Goal: Task Accomplishment & Management: Manage account settings

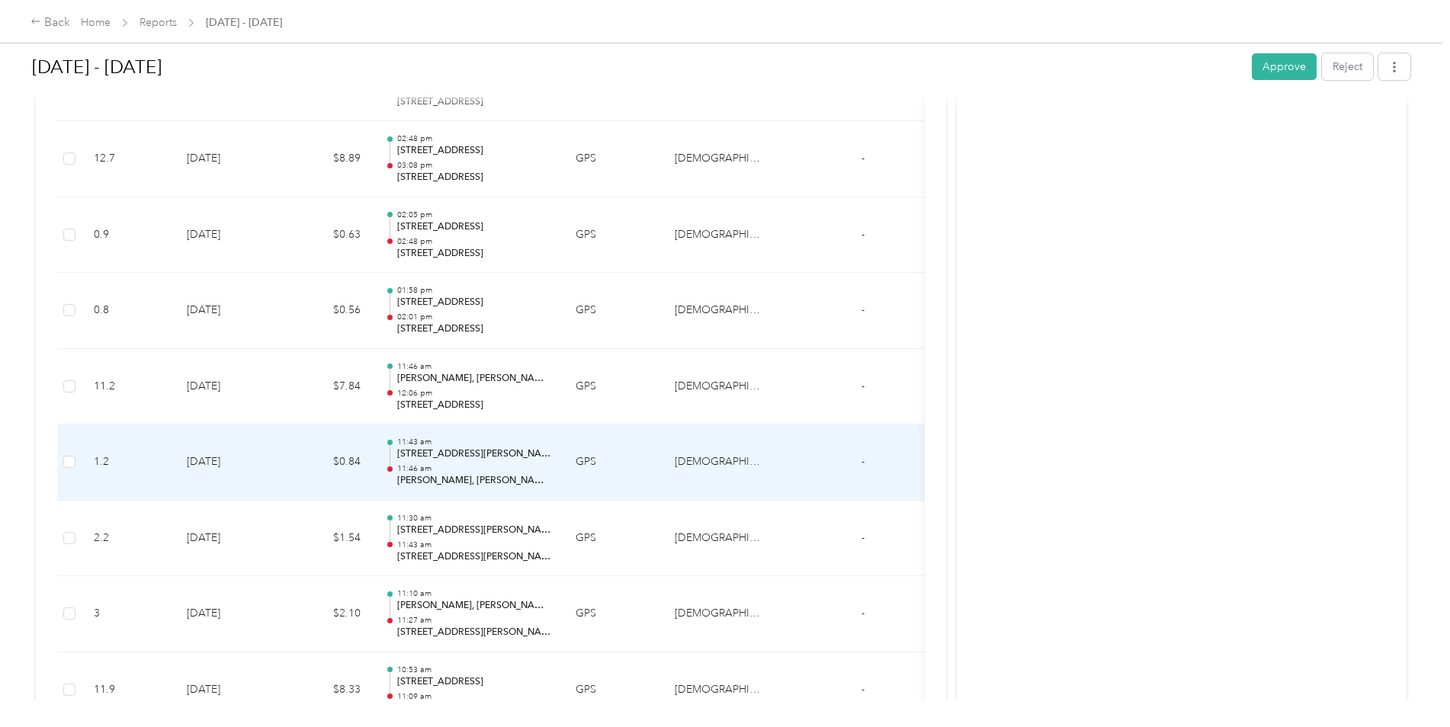
scroll to position [8849, 0]
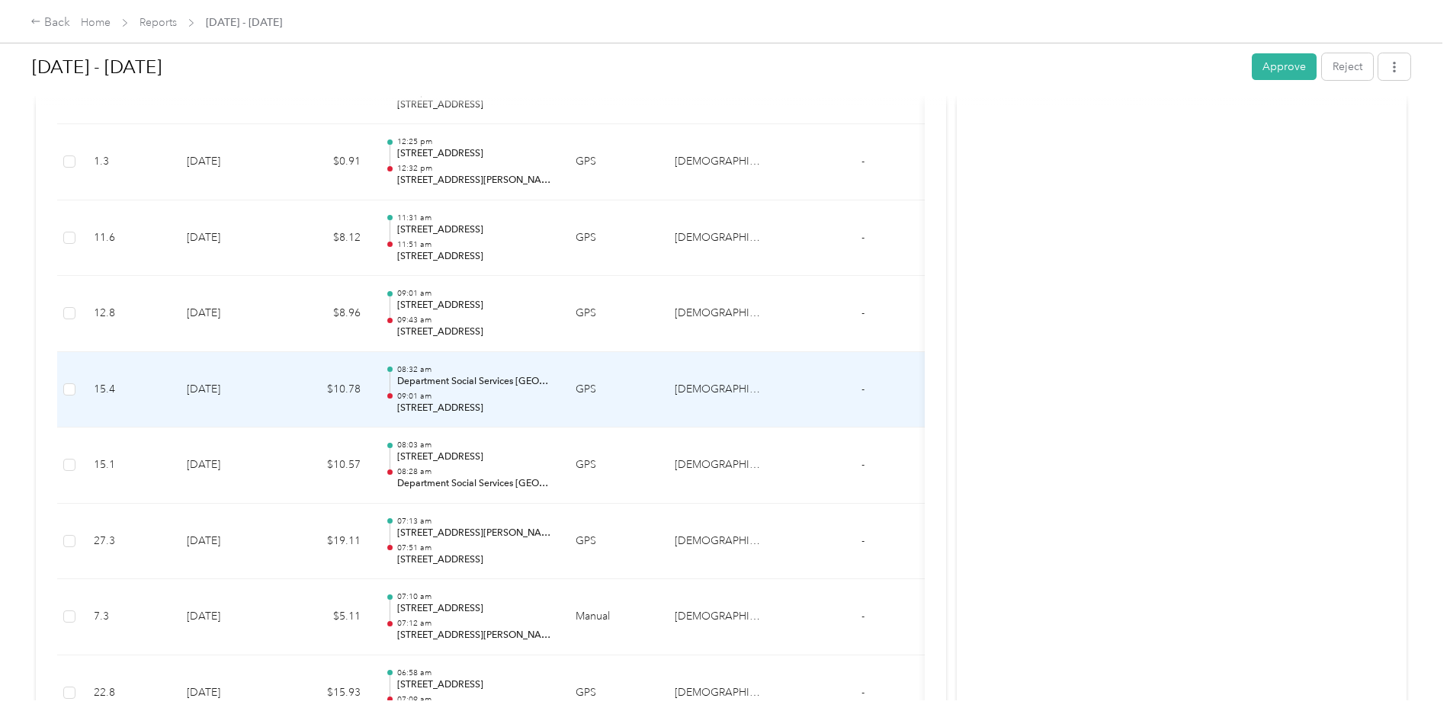
scroll to position [8239, 0]
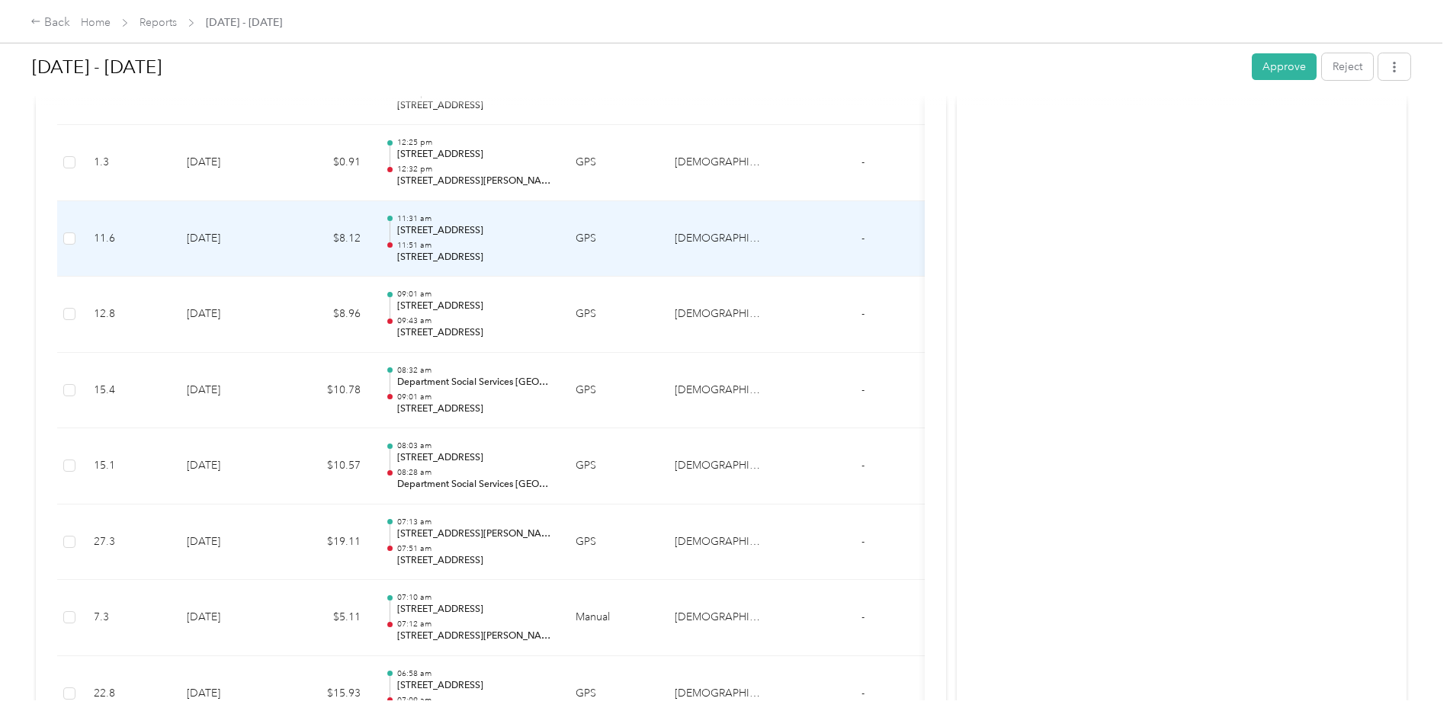
click at [498, 227] on p "[STREET_ADDRESS]" at bounding box center [474, 231] width 154 height 14
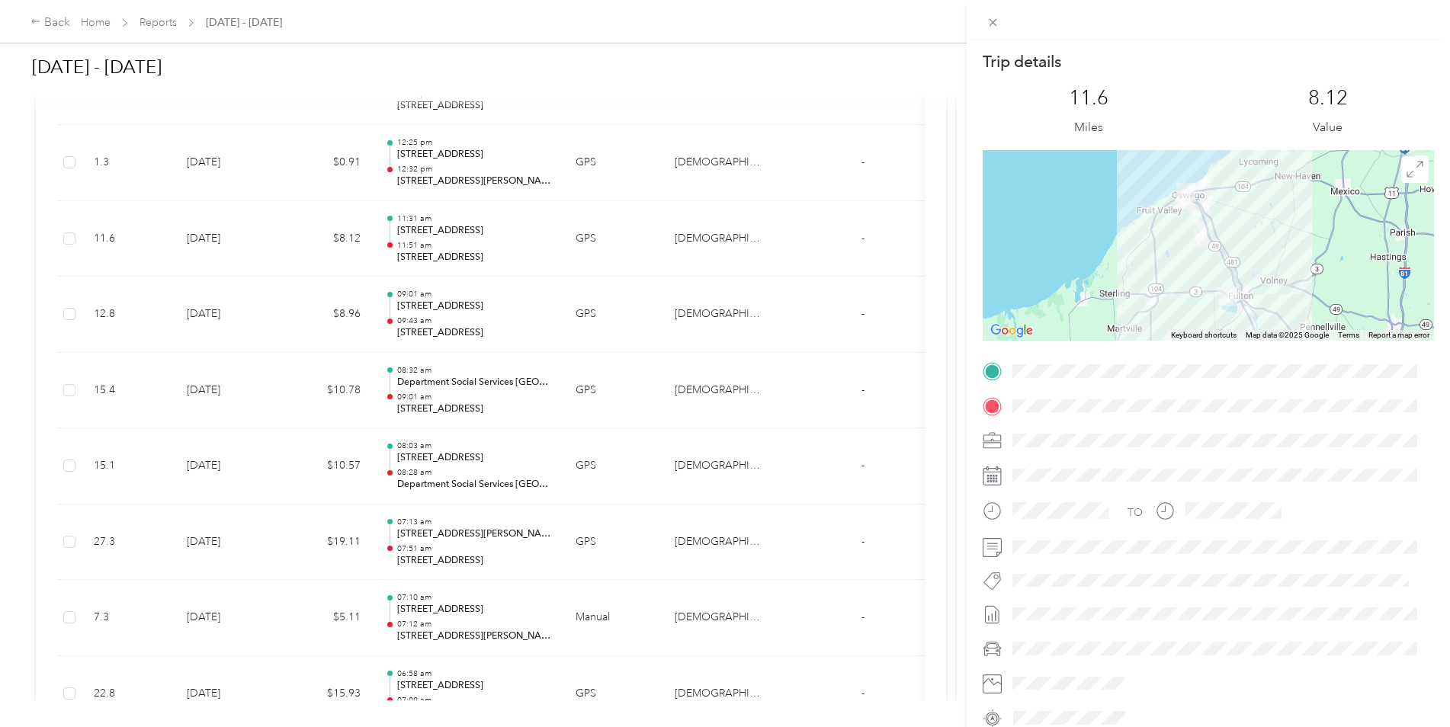
click at [448, 311] on div "Trip details This trip cannot be edited because it is either under review, appr…" at bounding box center [725, 363] width 1450 height 727
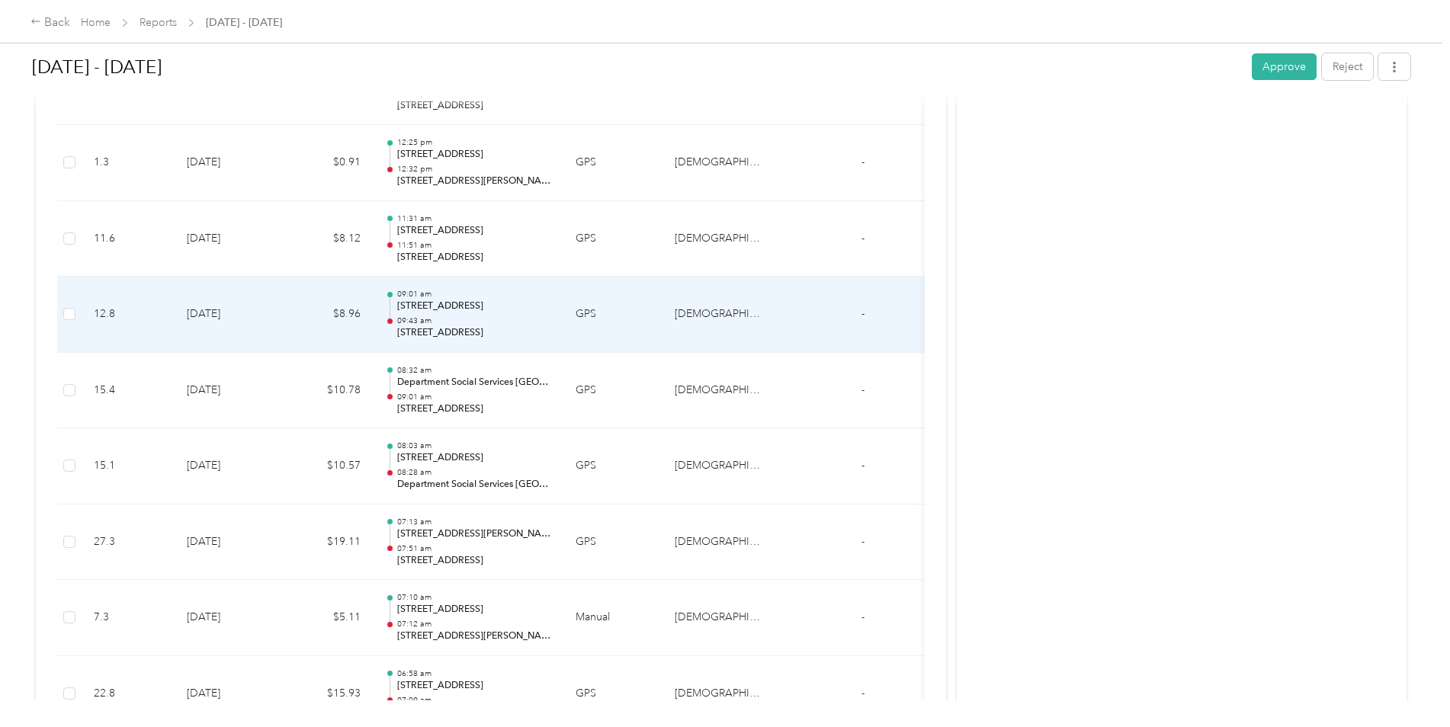
click at [448, 311] on p "[STREET_ADDRESS]" at bounding box center [474, 307] width 154 height 14
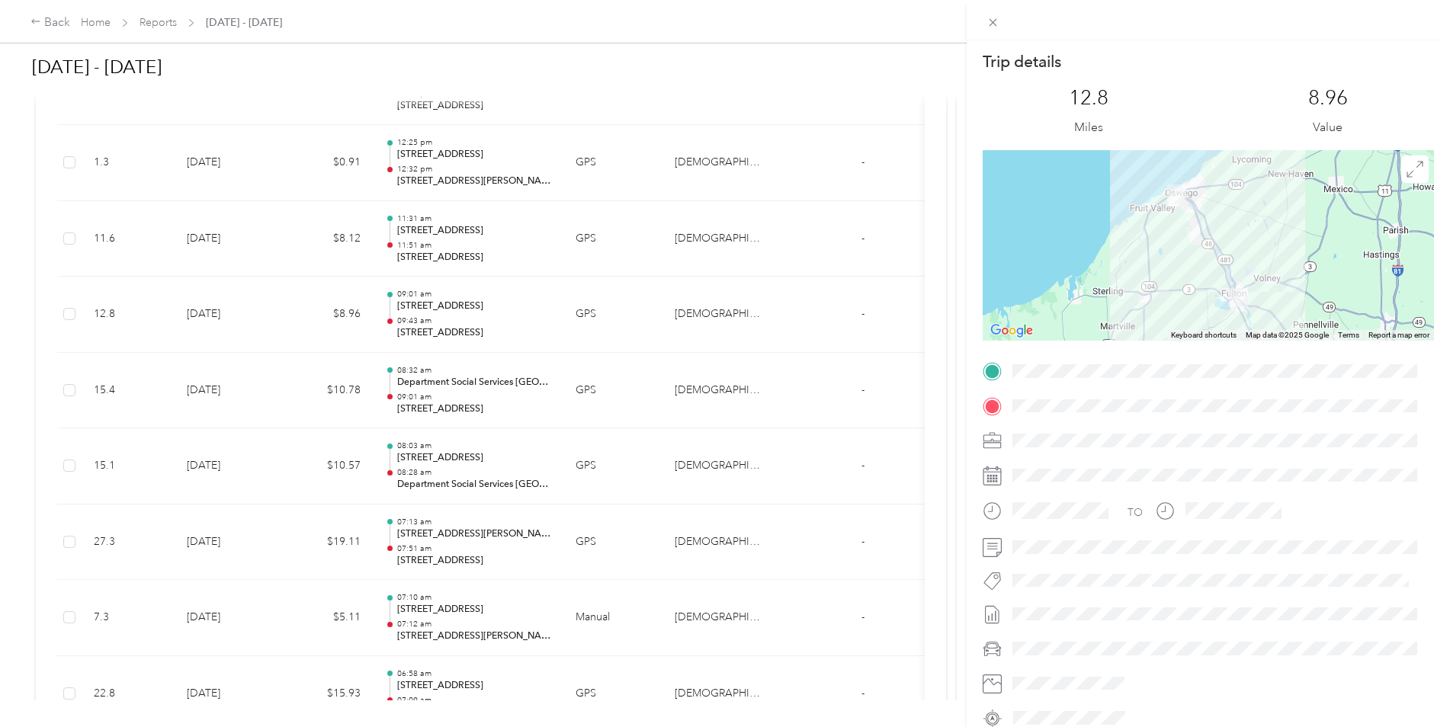
click at [486, 243] on div "Trip details This trip cannot be edited because it is either under review, appr…" at bounding box center [725, 363] width 1450 height 727
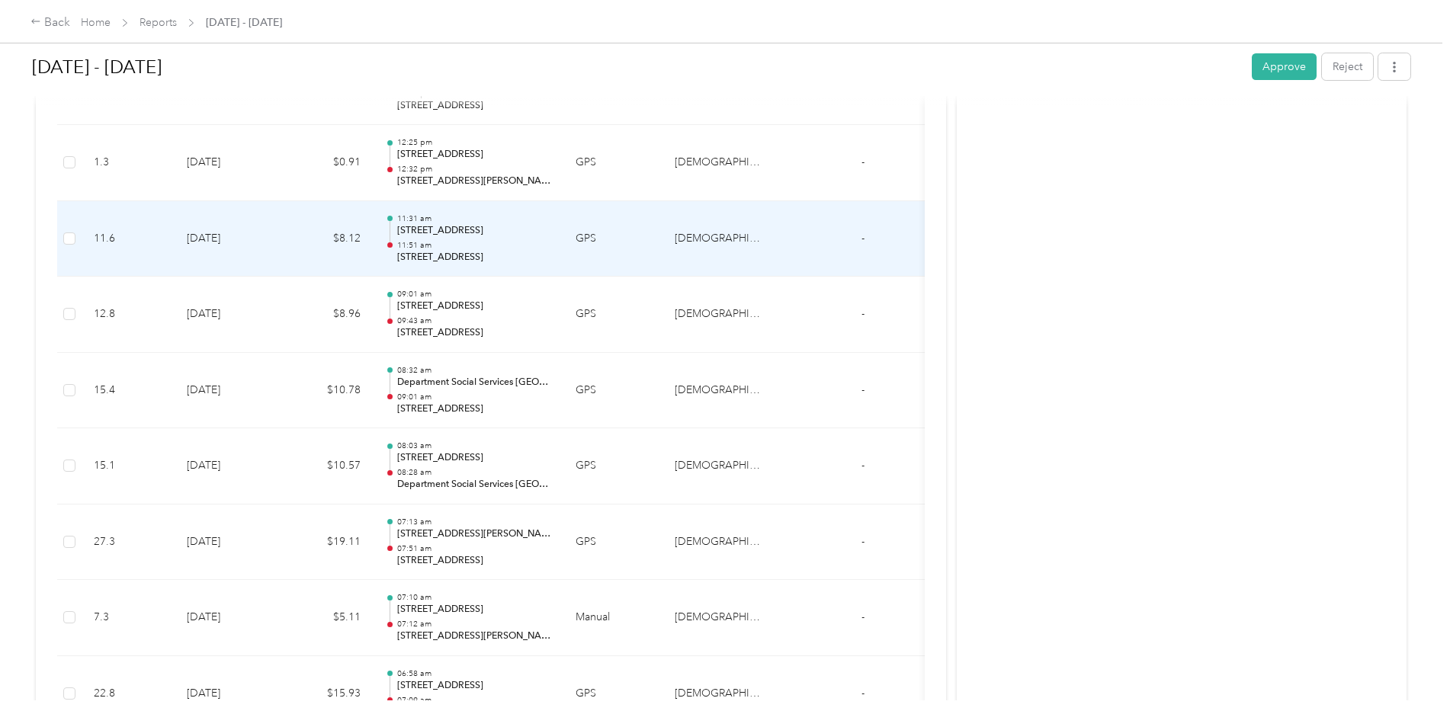
click at [486, 243] on p "11:51 am" at bounding box center [474, 245] width 154 height 11
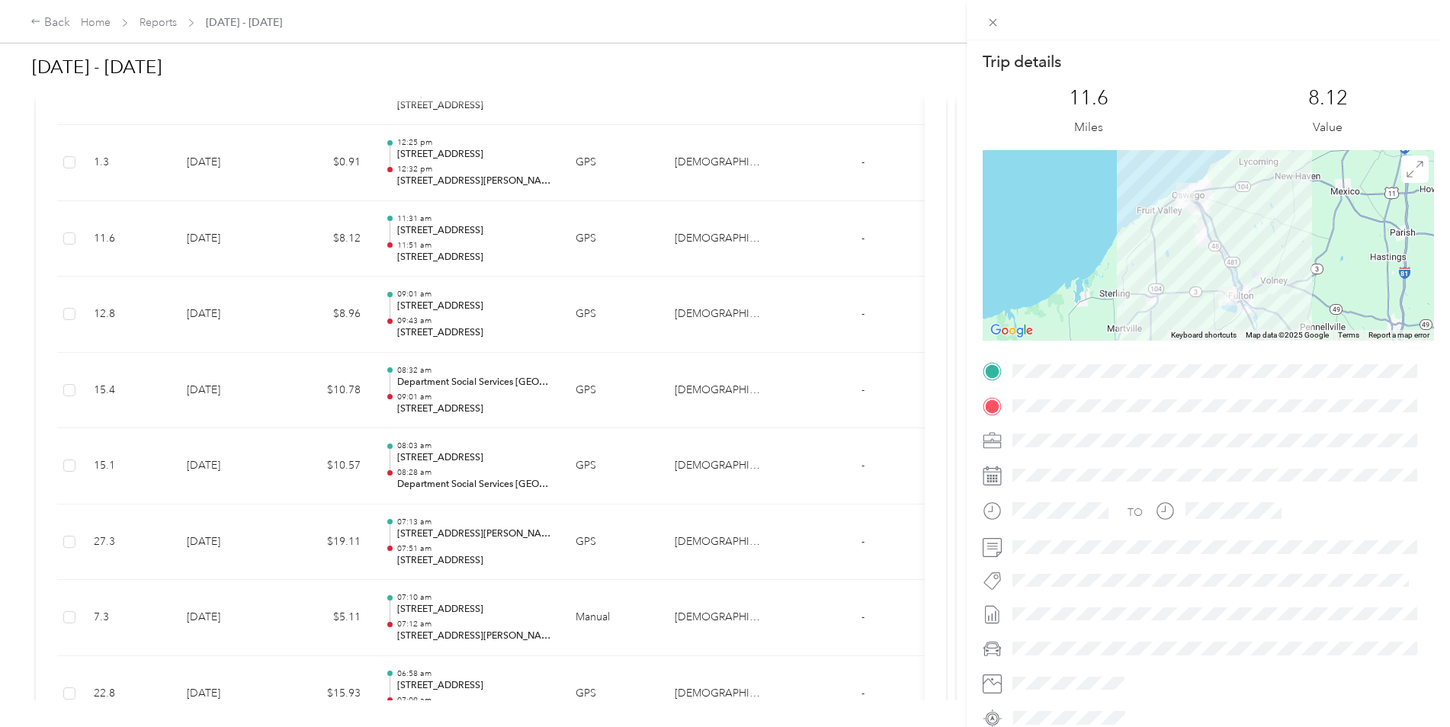
click at [486, 243] on div "Trip details This trip cannot be edited because it is either under review, appr…" at bounding box center [725, 363] width 1450 height 727
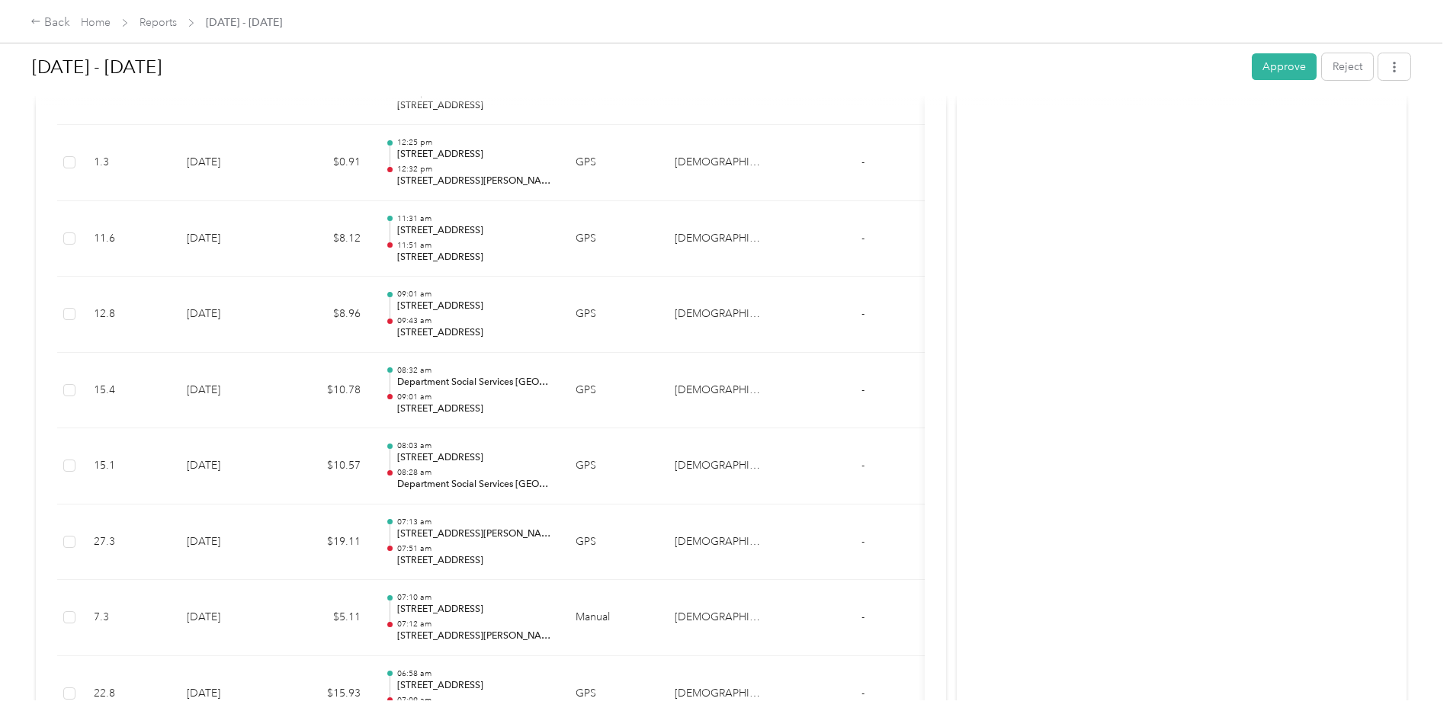
click at [5, 302] on div "[DATE] - [DATE] Approve Reject Needs Approval Needs approval from [PERSON_NAME]…" at bounding box center [721, 350] width 1443 height 701
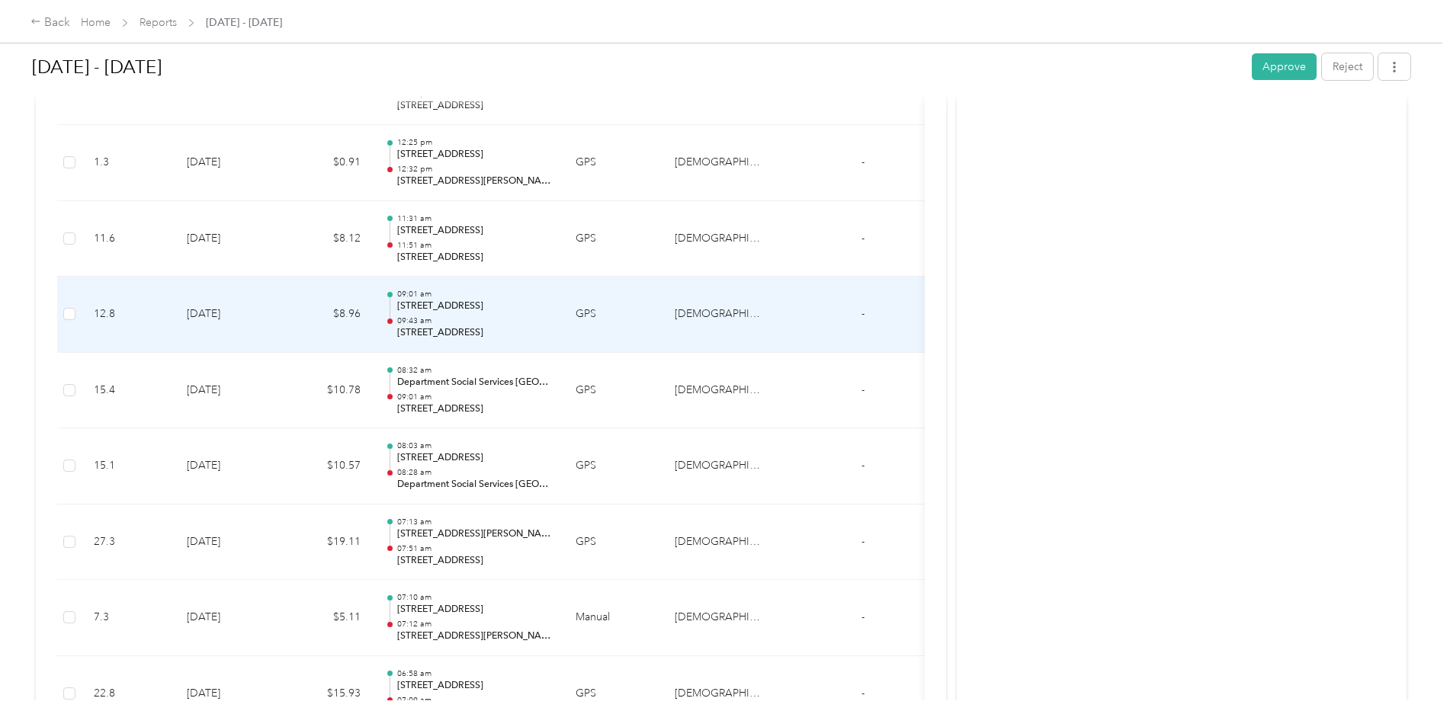
click at [432, 312] on p "[STREET_ADDRESS]" at bounding box center [474, 307] width 154 height 14
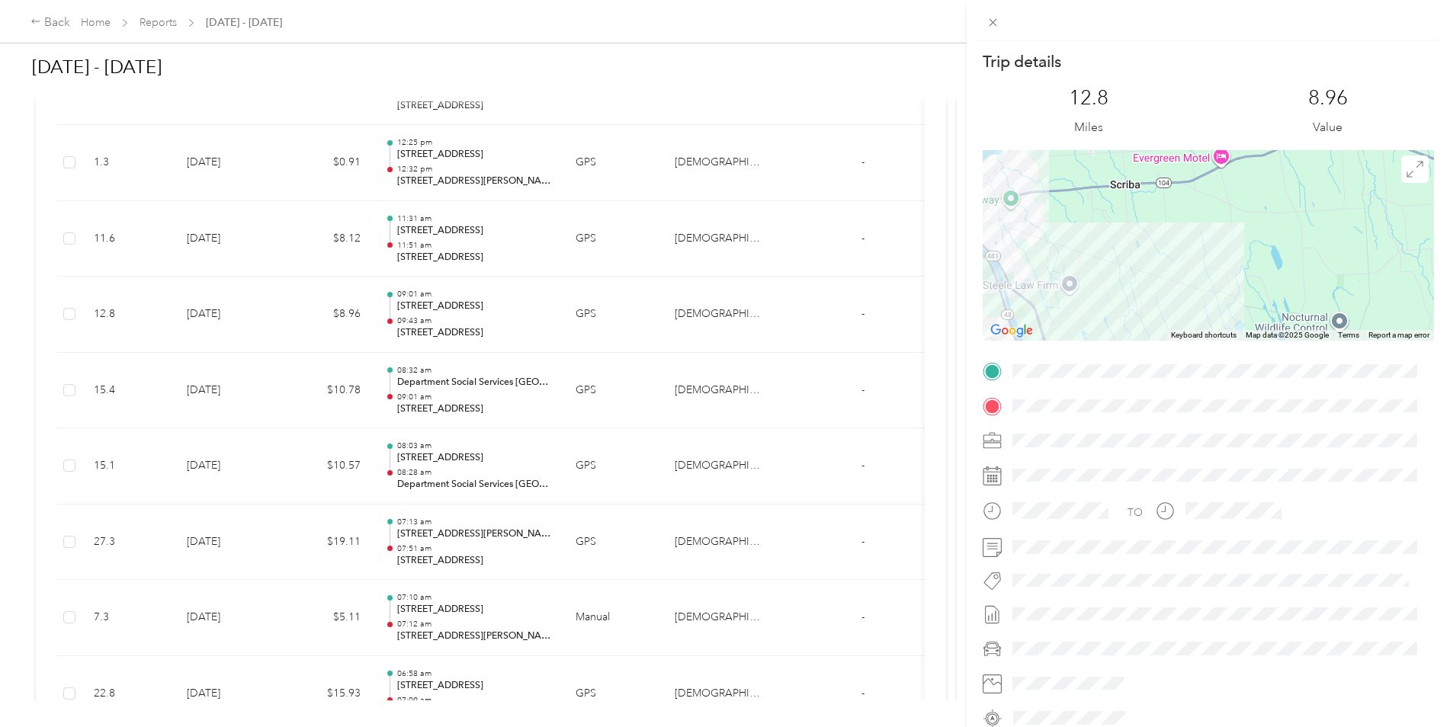
drag, startPoint x: 1113, startPoint y: 223, endPoint x: 1316, endPoint y: 248, distance: 204.4
click at [1316, 248] on div at bounding box center [1208, 245] width 451 height 191
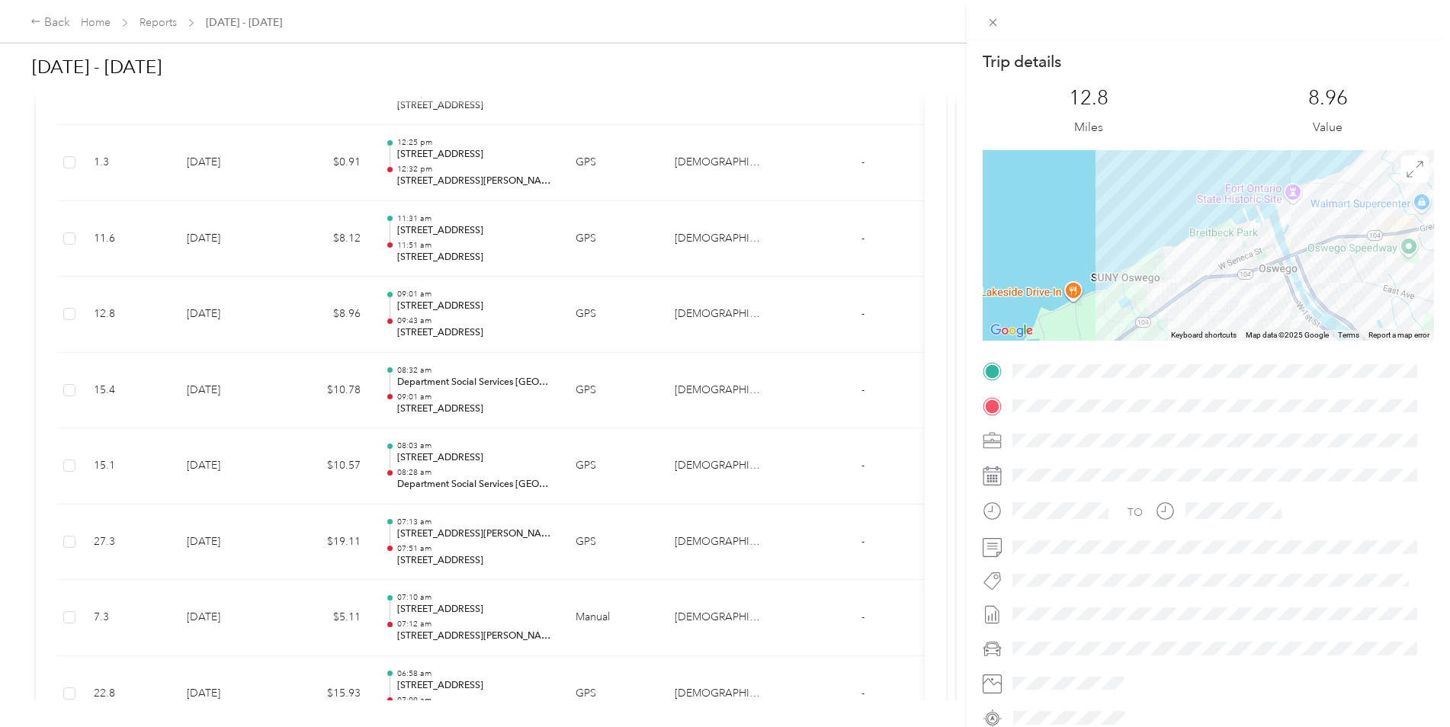
drag, startPoint x: 1300, startPoint y: 265, endPoint x: 1053, endPoint y: 232, distance: 249.2
click at [1048, 226] on div at bounding box center [1208, 245] width 451 height 191
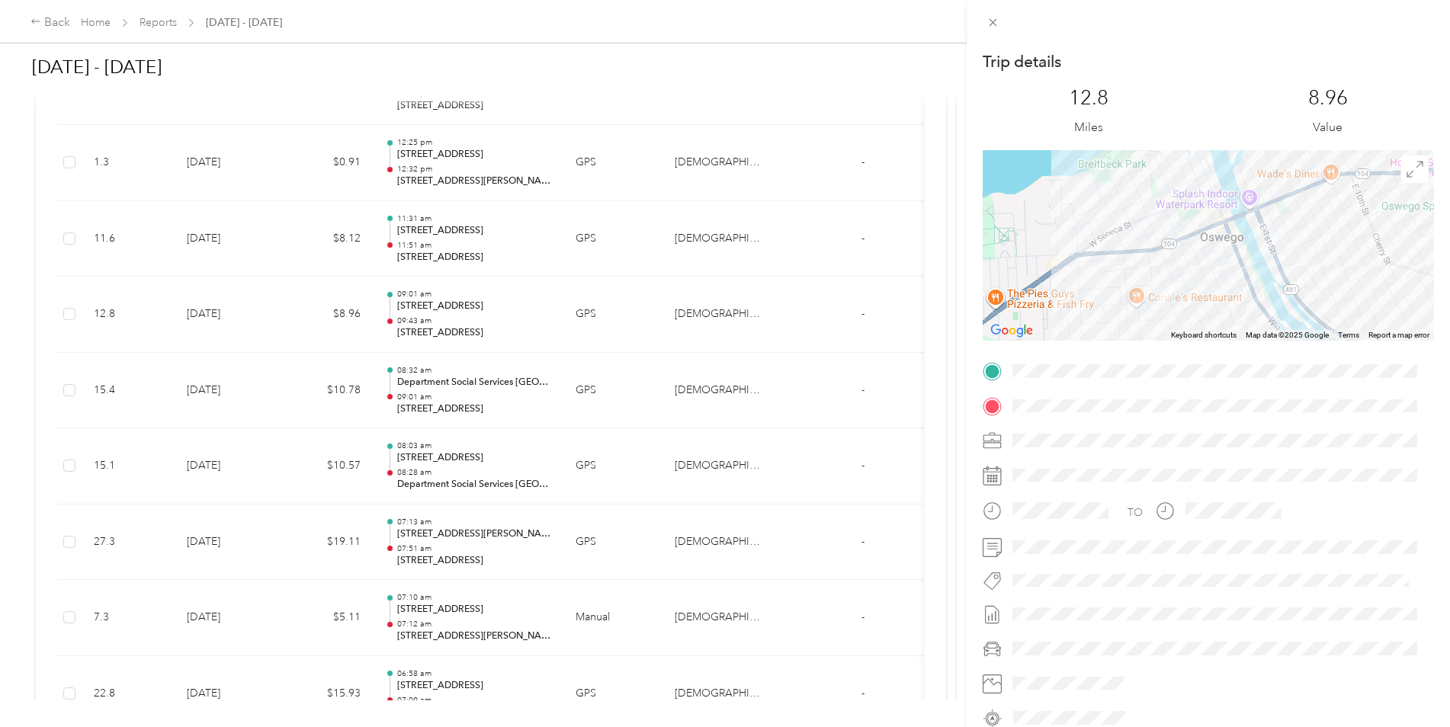
click at [431, 250] on div "Trip details This trip cannot be edited because it is either under review, appr…" at bounding box center [725, 363] width 1450 height 727
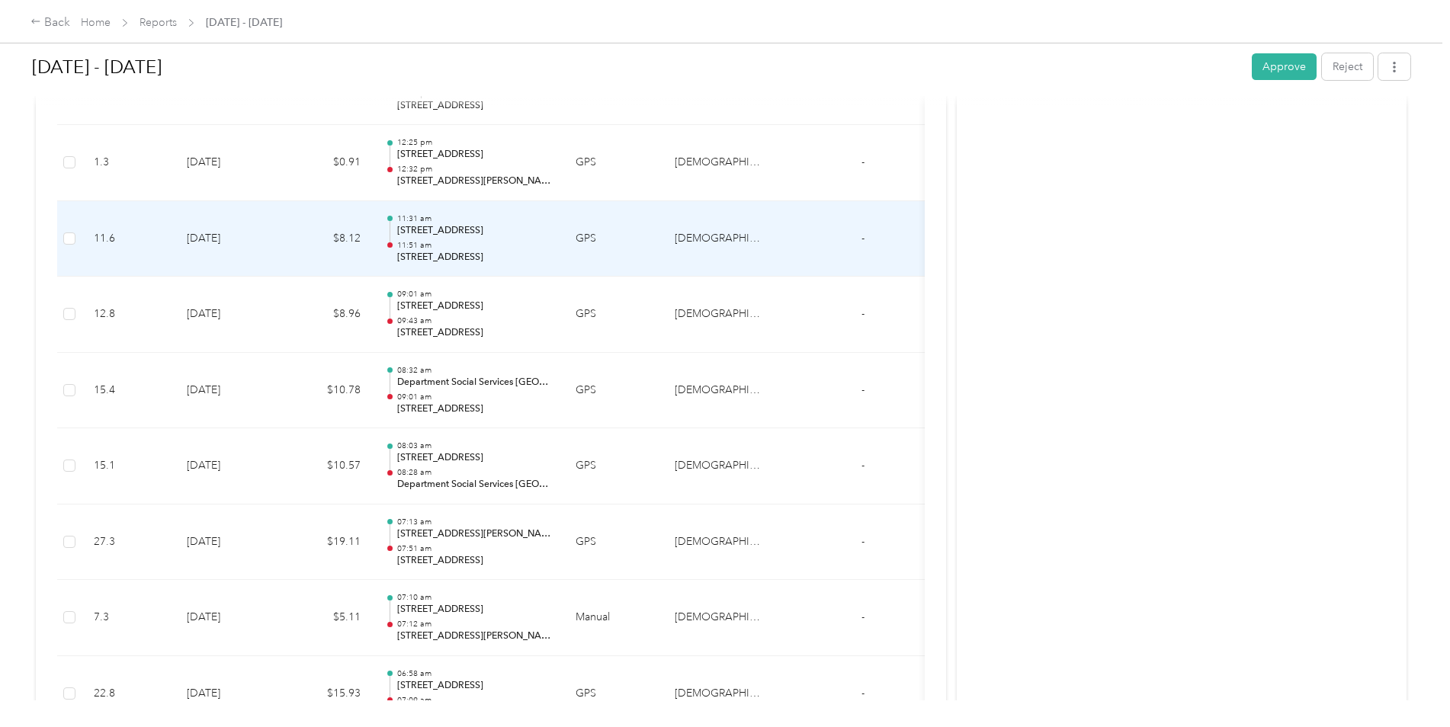
click at [432, 246] on p "11:51 am" at bounding box center [474, 245] width 154 height 11
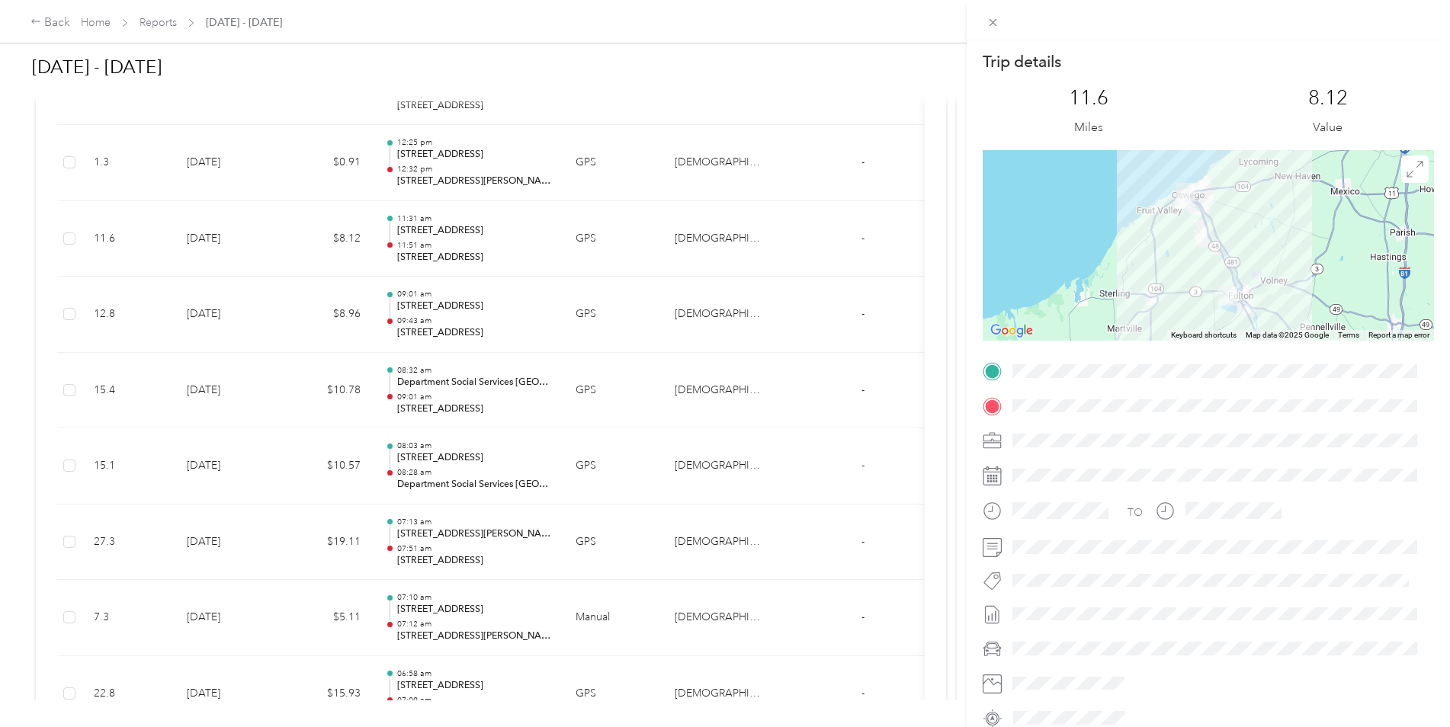
click at [432, 246] on div "Trip details This trip cannot be edited because it is either under review, appr…" at bounding box center [725, 363] width 1450 height 727
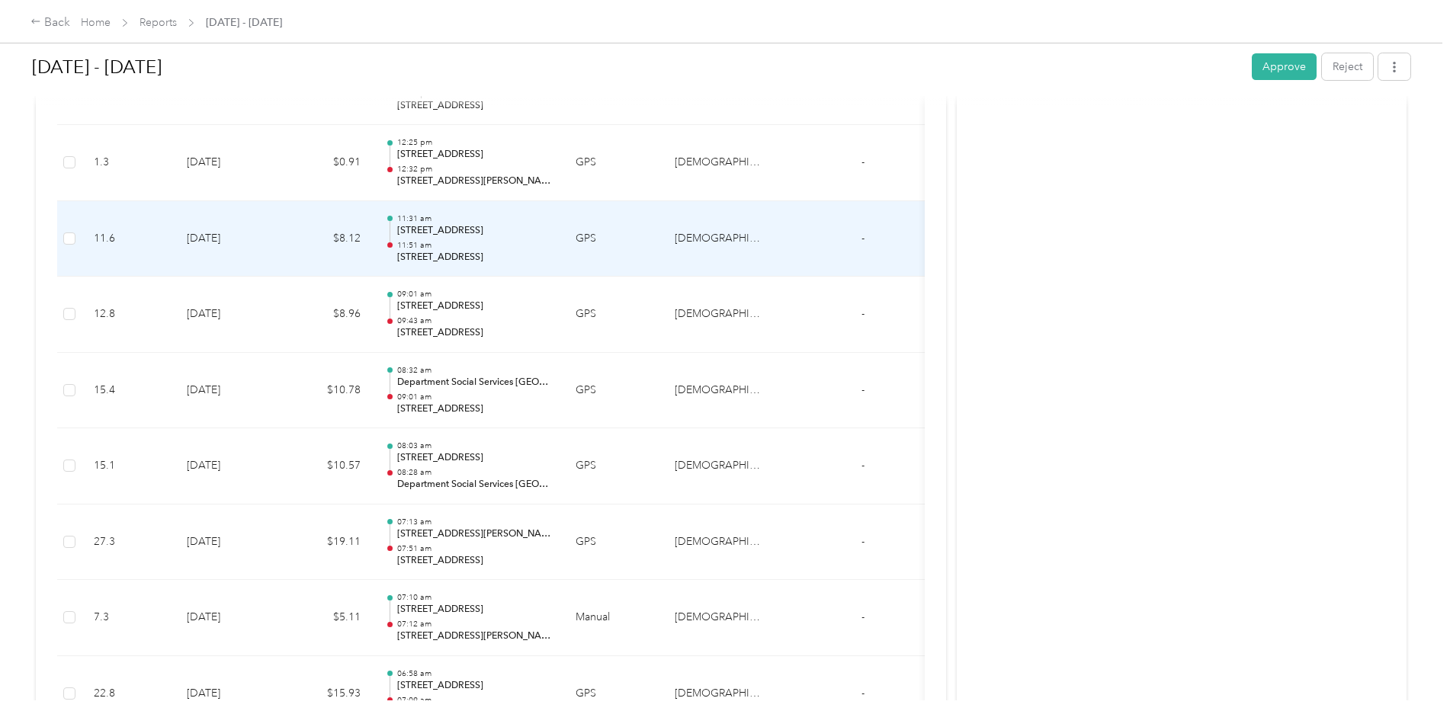
click at [432, 246] on p "11:51 am" at bounding box center [474, 245] width 154 height 11
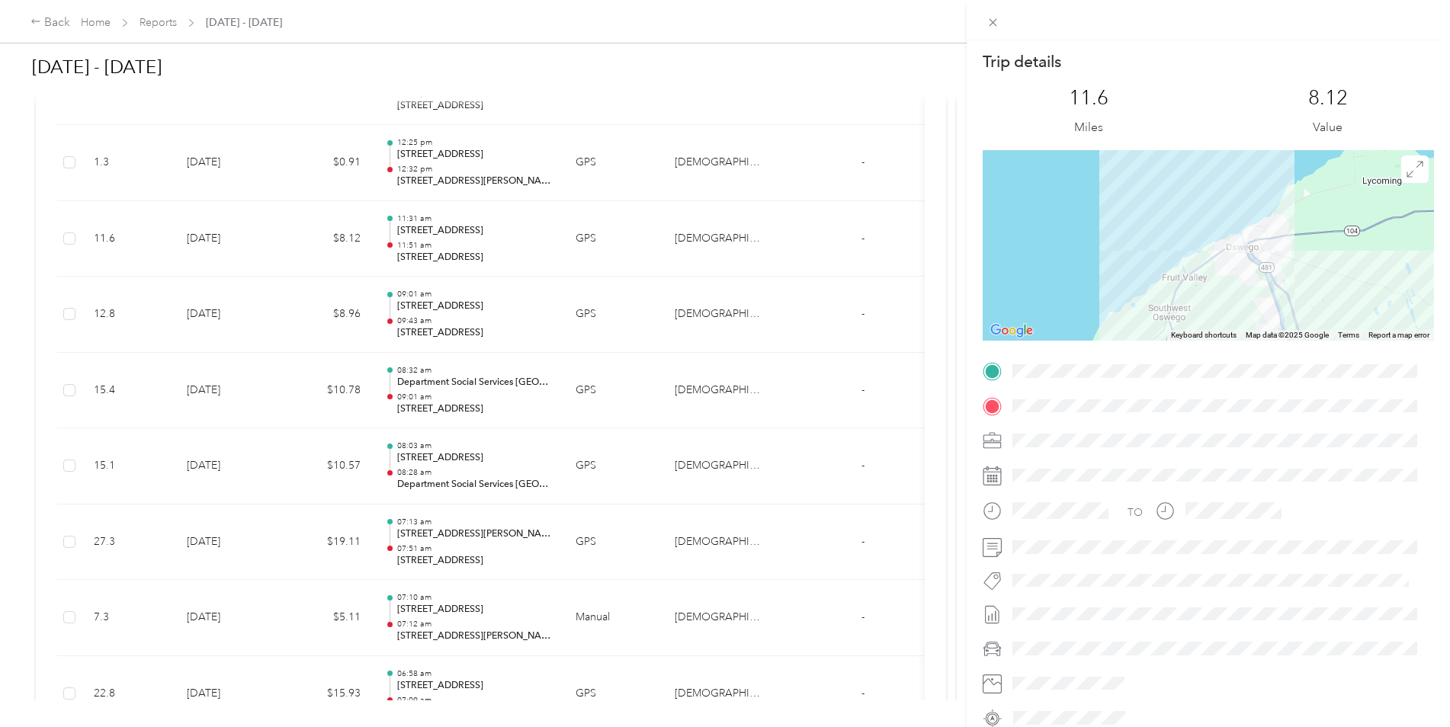
drag, startPoint x: 1282, startPoint y: 178, endPoint x: 1253, endPoint y: 290, distance: 115.8
click at [1253, 290] on div at bounding box center [1208, 245] width 451 height 191
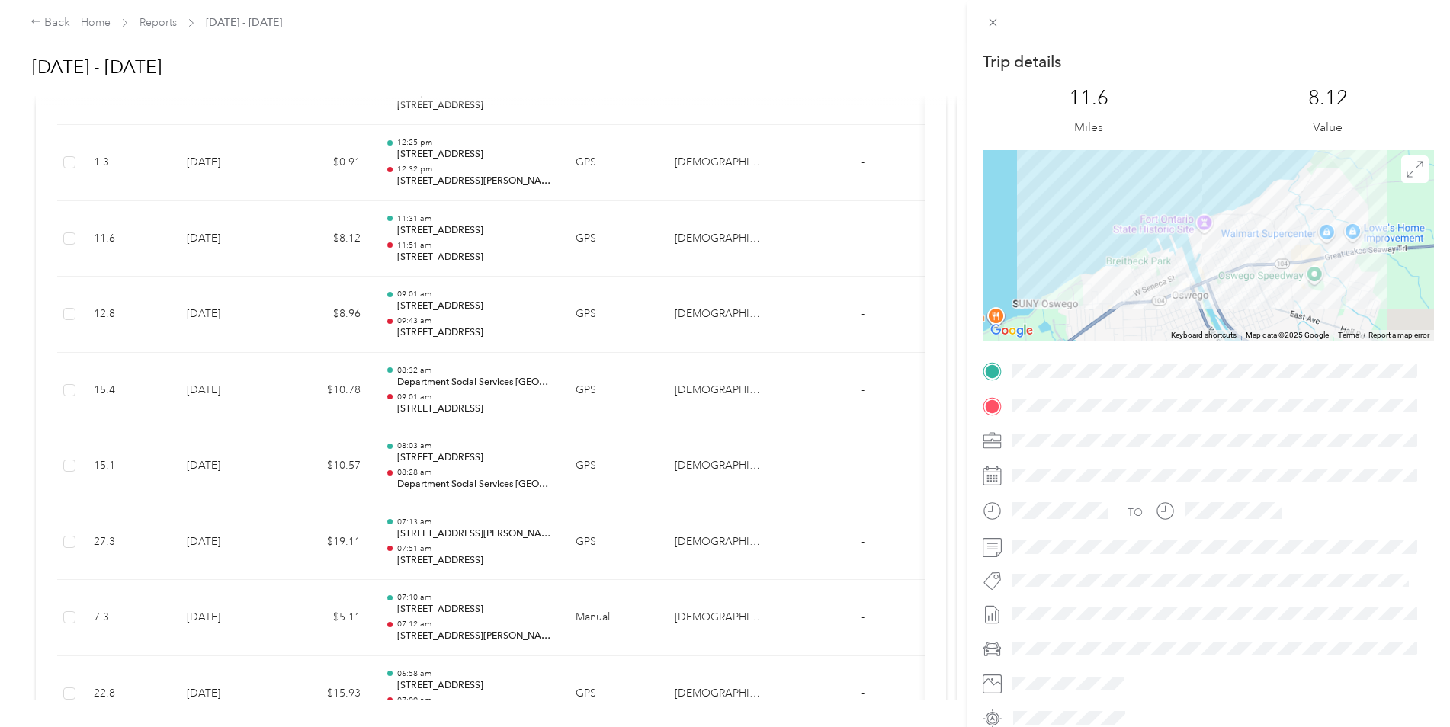
drag, startPoint x: 1239, startPoint y: 318, endPoint x: 1220, endPoint y: 204, distance: 115.9
click at [1221, 206] on div at bounding box center [1208, 245] width 451 height 191
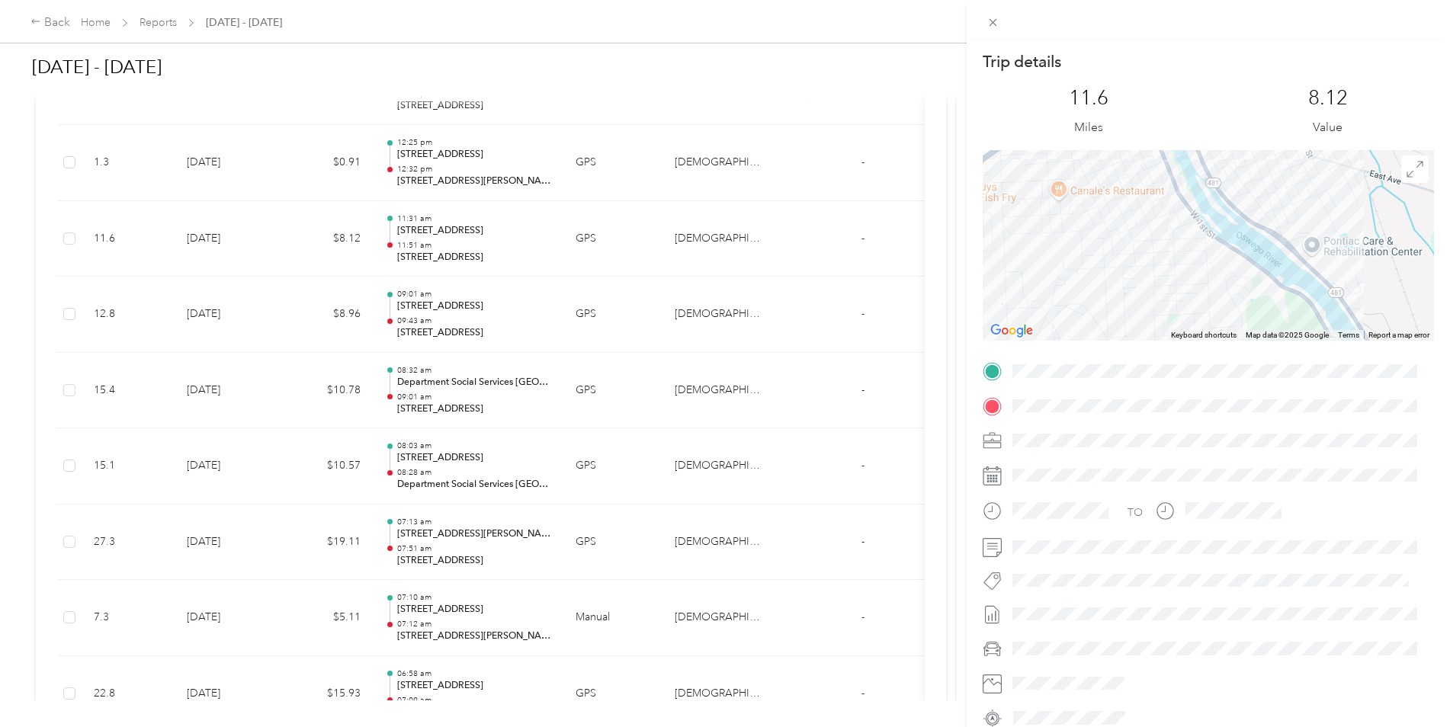
drag, startPoint x: 1196, startPoint y: 271, endPoint x: 1191, endPoint y: 172, distance: 99.2
click at [1191, 172] on div at bounding box center [1208, 245] width 451 height 191
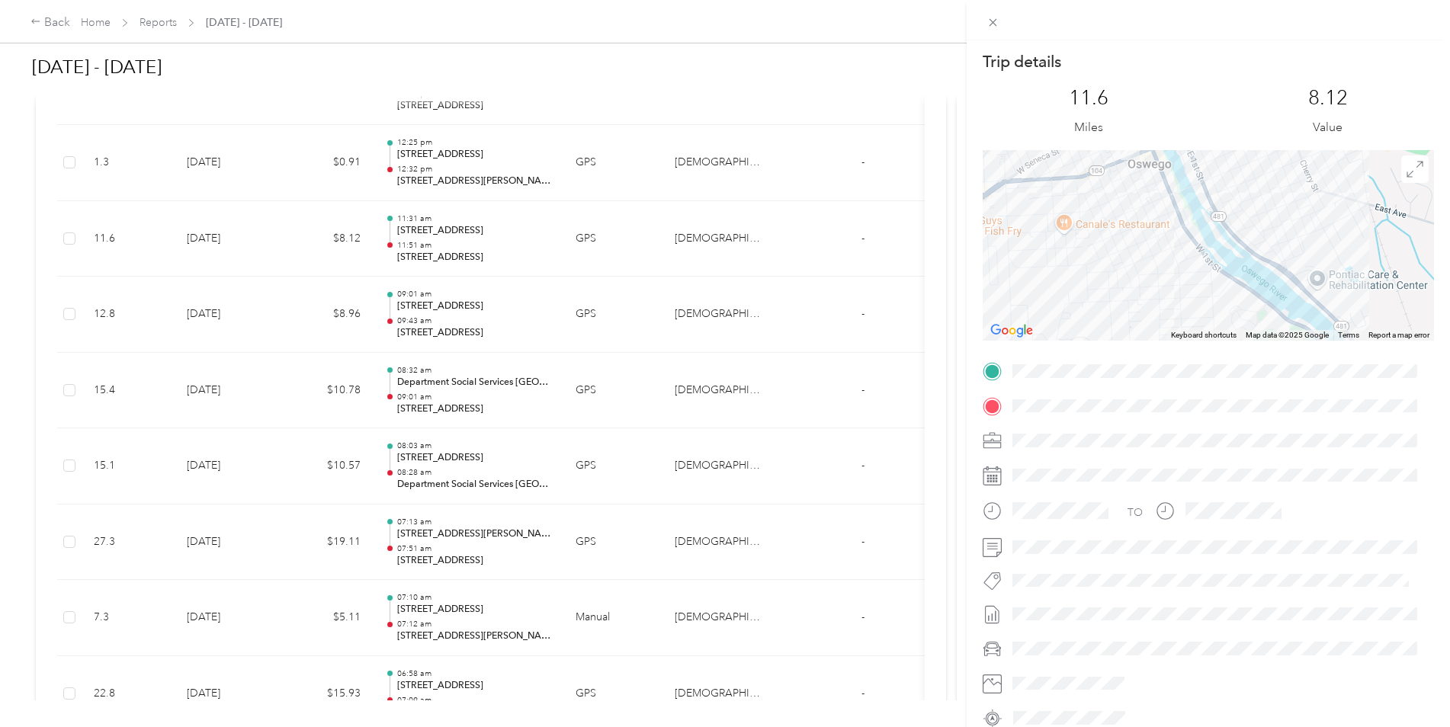
drag, startPoint x: 1184, startPoint y: 256, endPoint x: 1189, endPoint y: 290, distance: 34.0
click at [1189, 290] on div at bounding box center [1208, 245] width 451 height 191
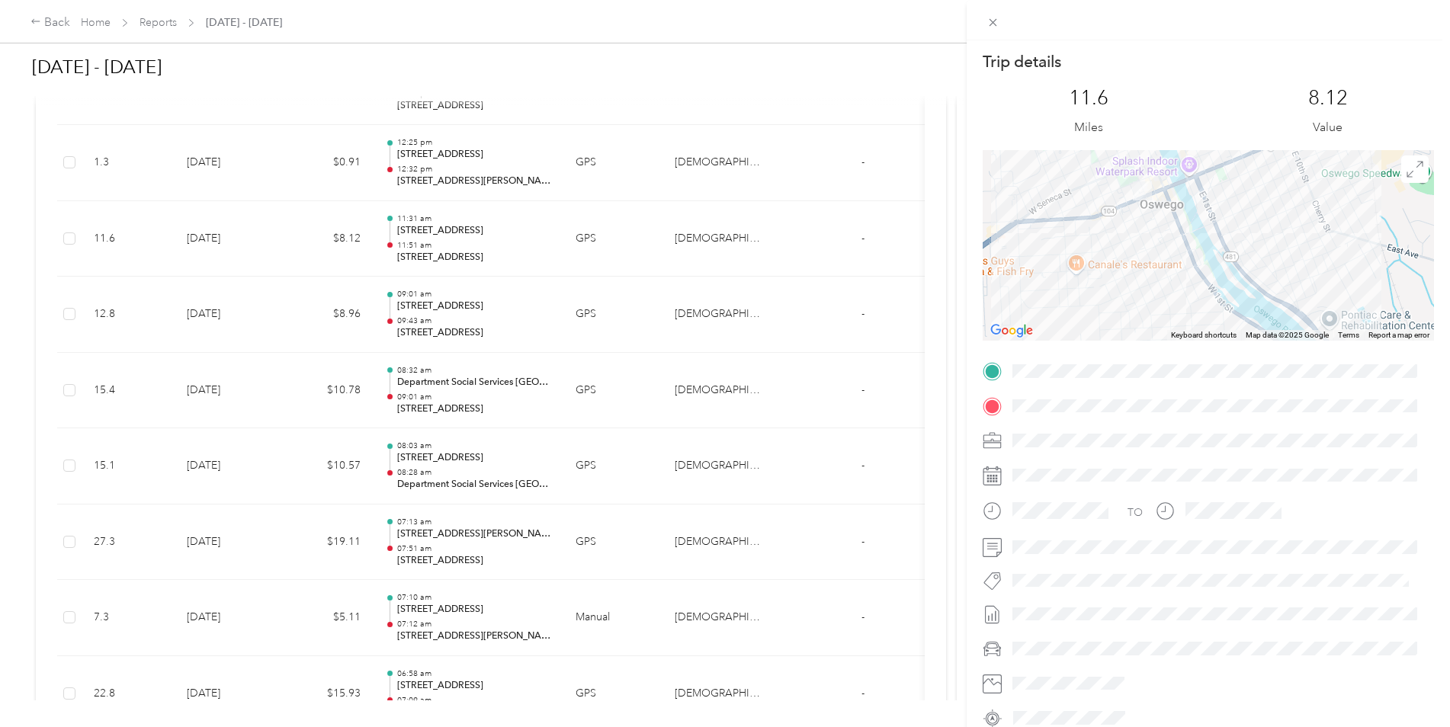
drag, startPoint x: 1226, startPoint y: 235, endPoint x: 1237, endPoint y: 251, distance: 19.7
click at [1237, 251] on div at bounding box center [1208, 245] width 451 height 191
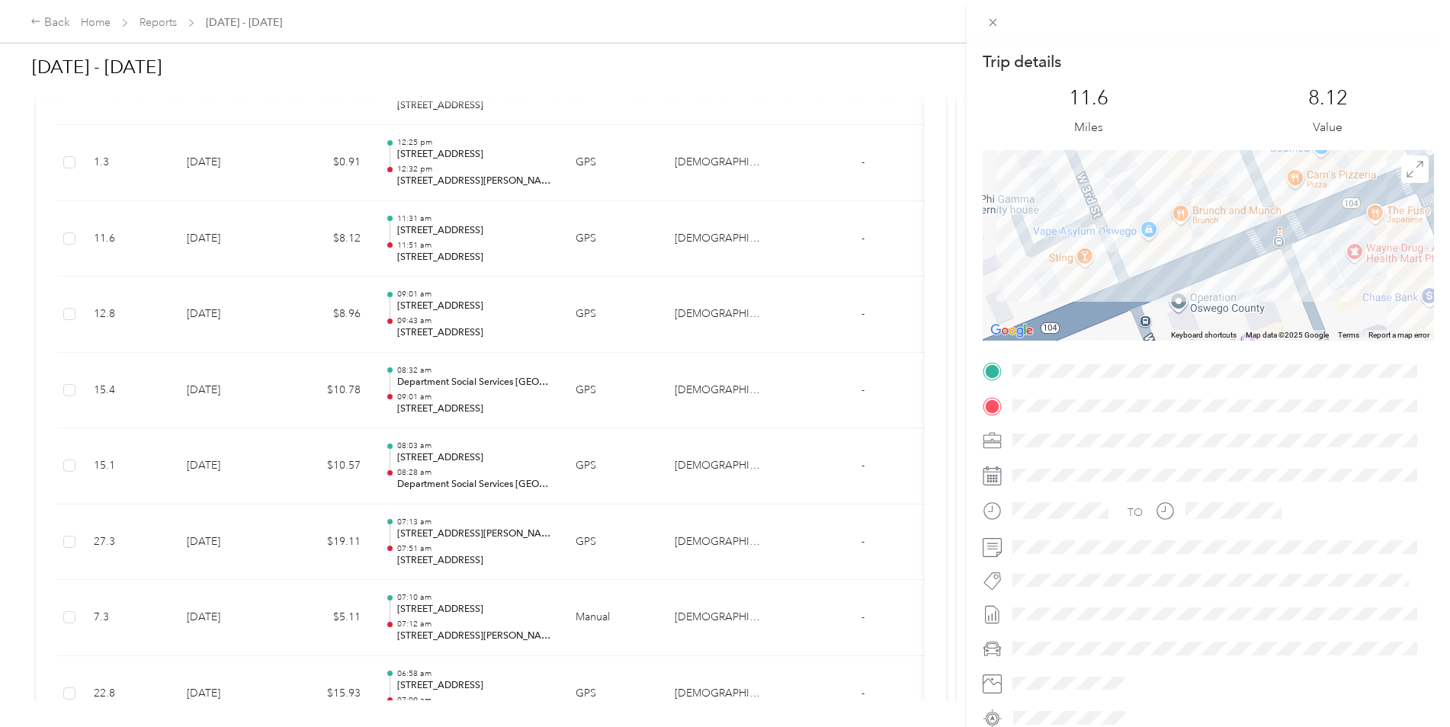
drag, startPoint x: 1070, startPoint y: 191, endPoint x: 1206, endPoint y: 268, distance: 156.0
click at [1206, 268] on div at bounding box center [1208, 245] width 451 height 191
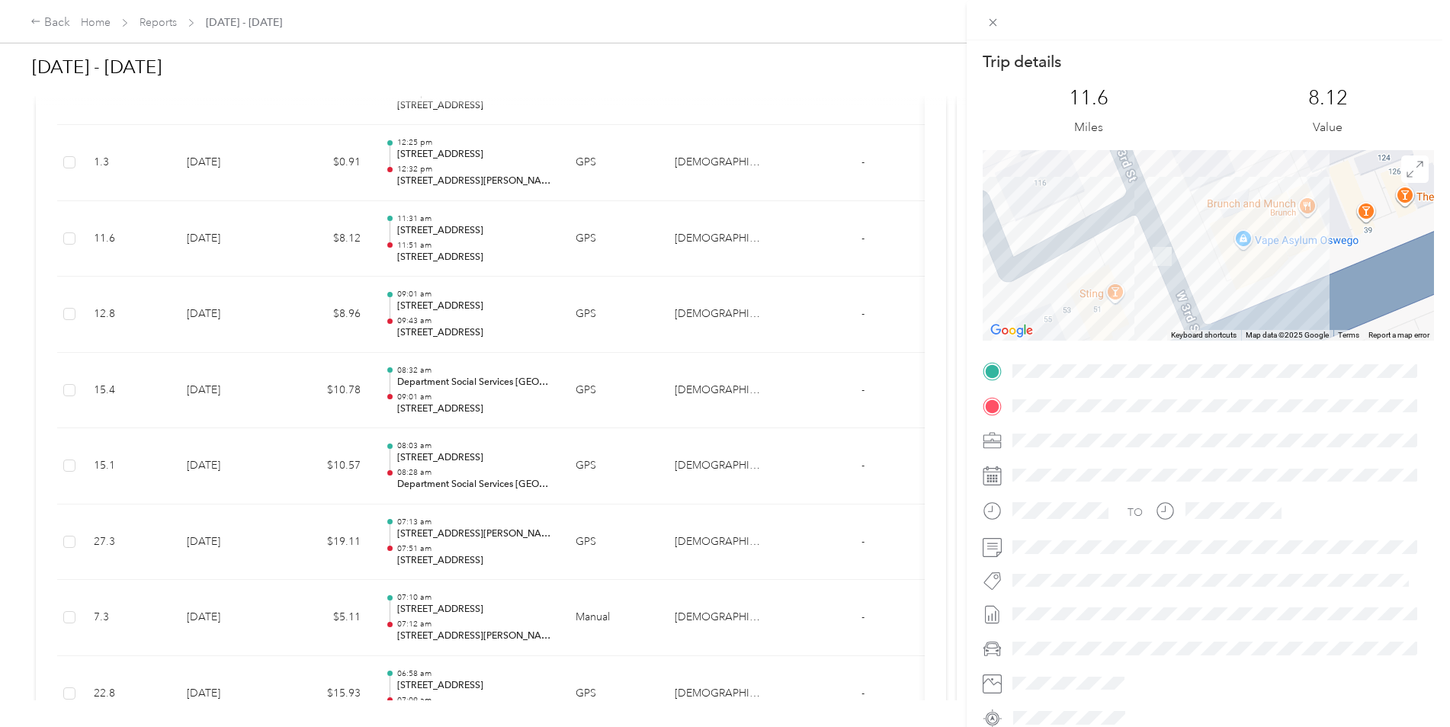
drag, startPoint x: 1112, startPoint y: 242, endPoint x: 1216, endPoint y: 257, distance: 105.5
click at [1216, 257] on div at bounding box center [1208, 245] width 451 height 191
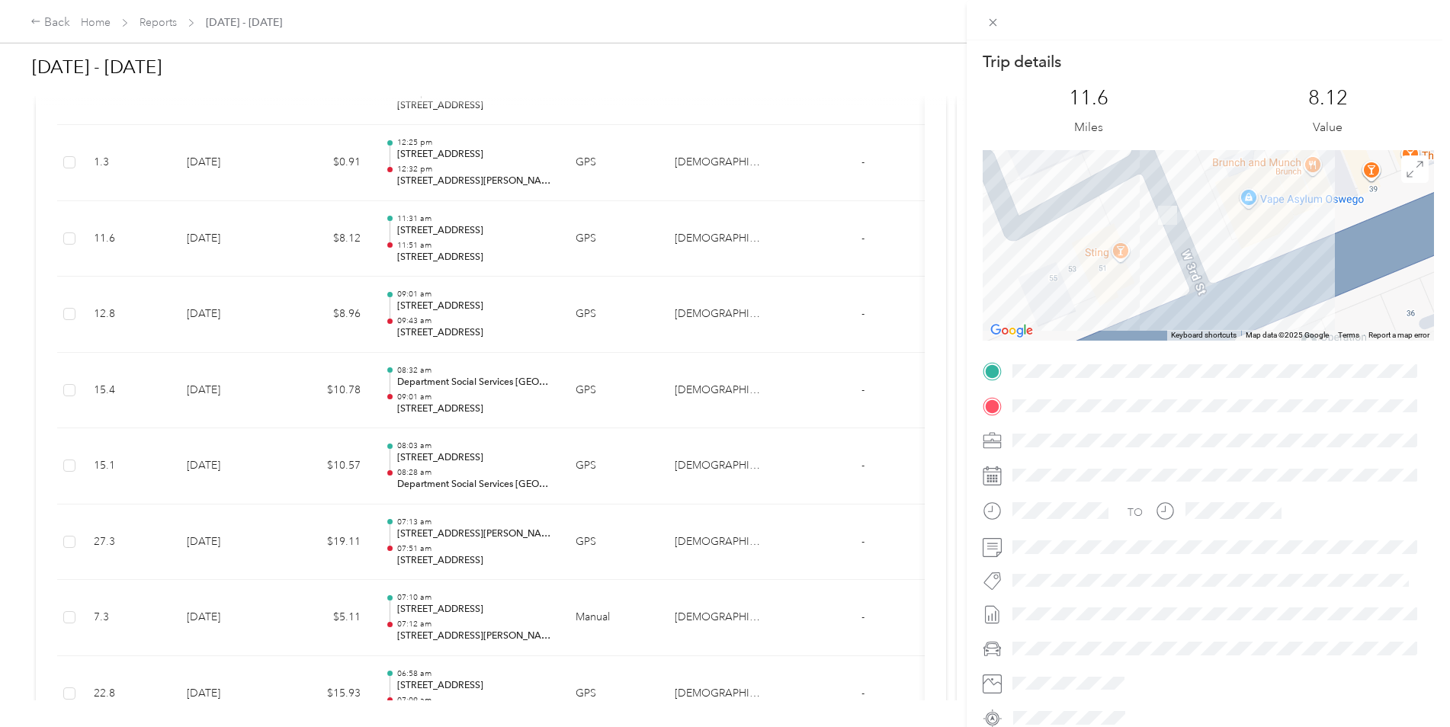
drag, startPoint x: 1182, startPoint y: 287, endPoint x: 1188, endPoint y: 244, distance: 43.1
click at [1188, 244] on div at bounding box center [1208, 245] width 451 height 191
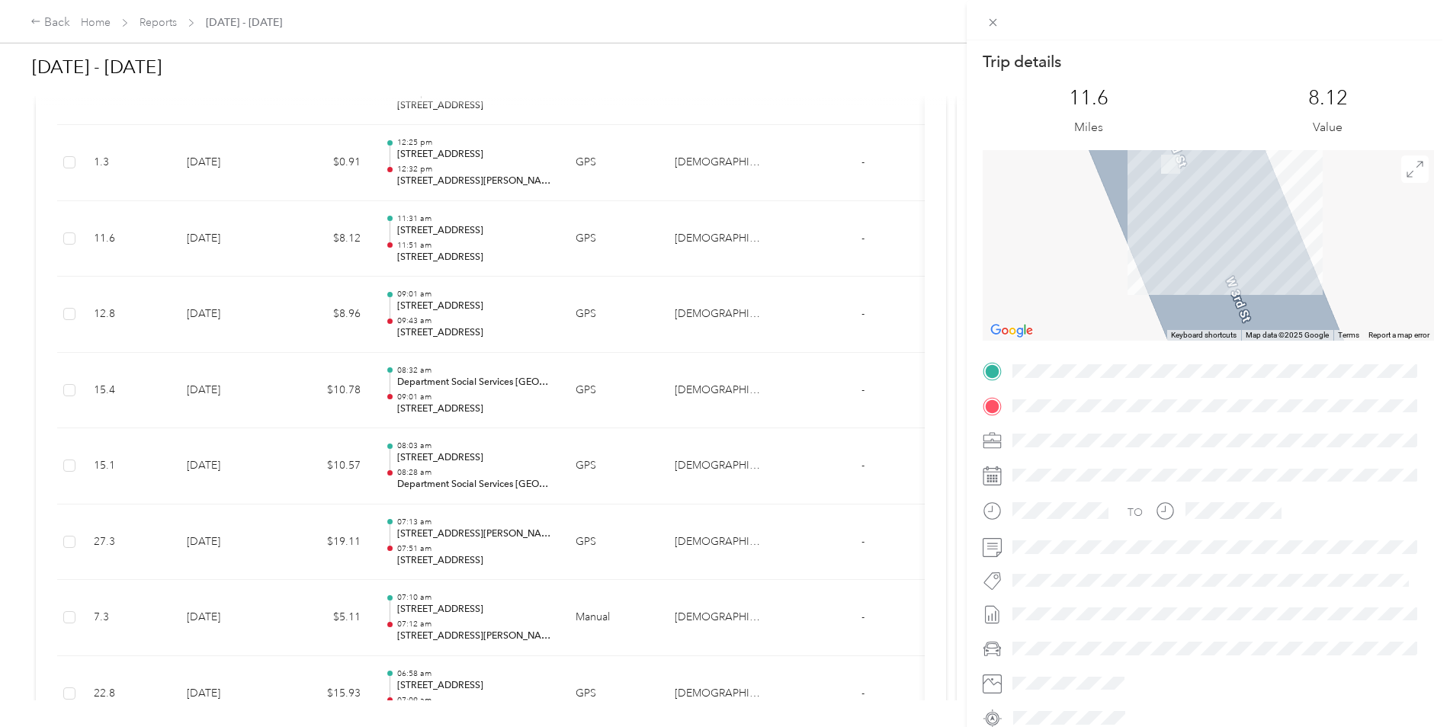
drag, startPoint x: 1172, startPoint y: 248, endPoint x: 1232, endPoint y: 421, distance: 183.3
click at [1232, 421] on div "Trip details This trip cannot be edited because it is either under review, appr…" at bounding box center [1208, 390] width 451 height 679
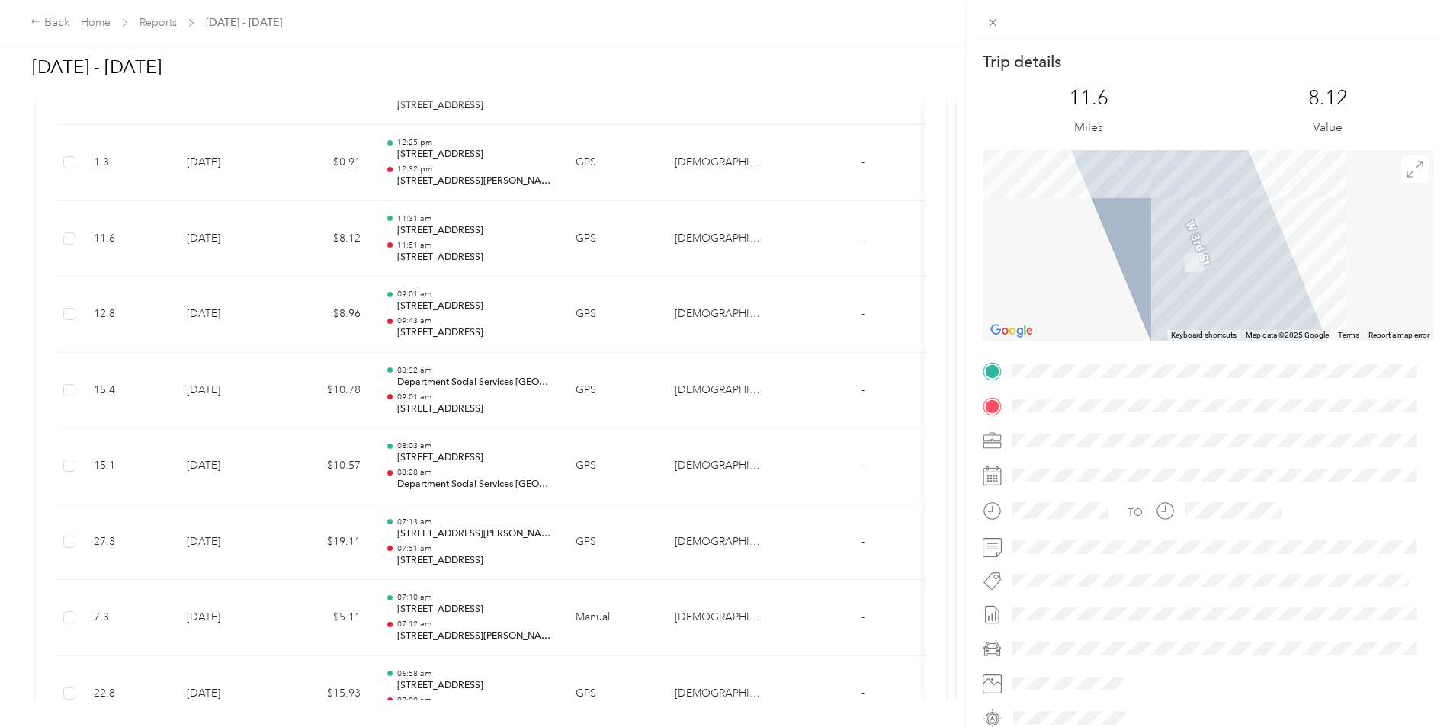
drag, startPoint x: 1209, startPoint y: 220, endPoint x: 1220, endPoint y: 274, distance: 54.6
click at [1220, 277] on div at bounding box center [1208, 245] width 451 height 191
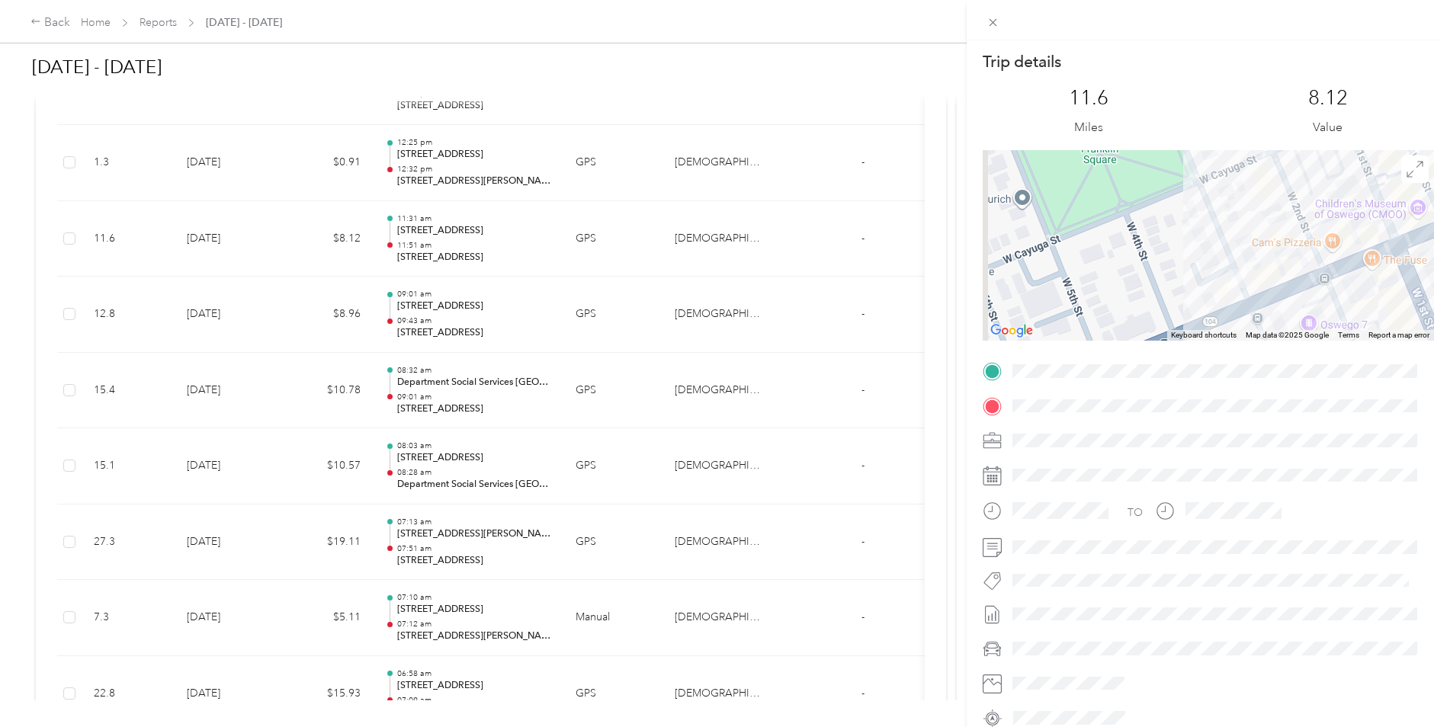
click at [407, 383] on div "Trip details This trip cannot be edited because it is either under review, appr…" at bounding box center [725, 363] width 1450 height 727
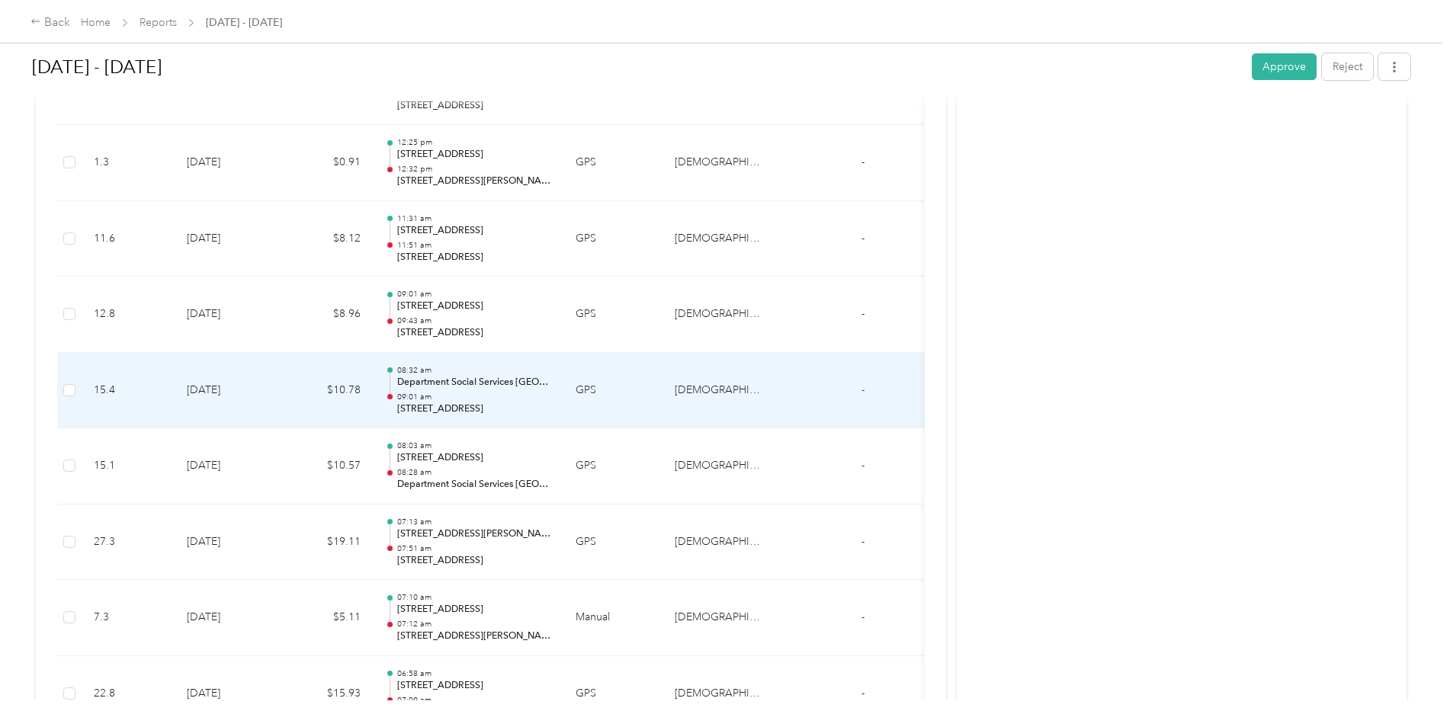
click at [407, 383] on p "Department Social Services [GEOGRAPHIC_DATA], [GEOGRAPHIC_DATA], [GEOGRAPHIC_DA…" at bounding box center [474, 383] width 154 height 14
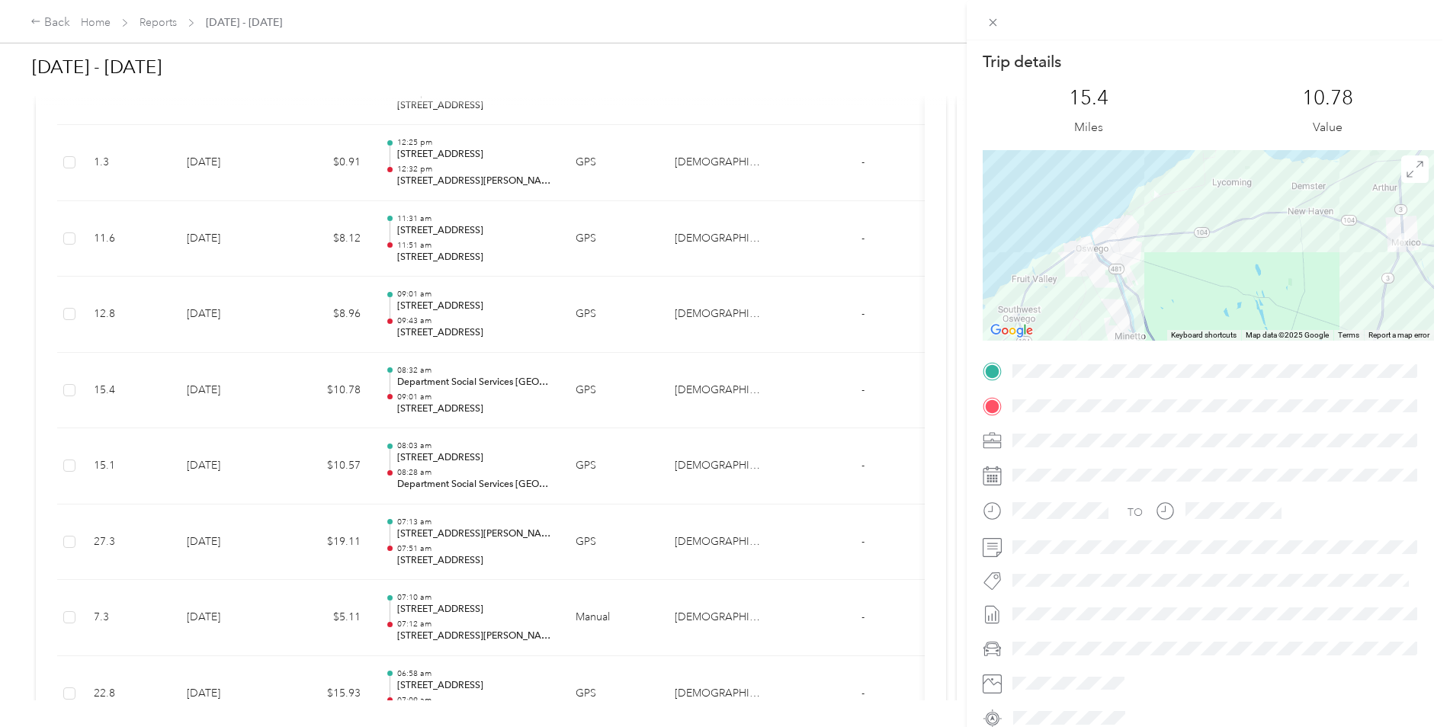
drag, startPoint x: 1135, startPoint y: 268, endPoint x: 1209, endPoint y: 246, distance: 77.2
click at [1209, 246] on div at bounding box center [1208, 245] width 451 height 191
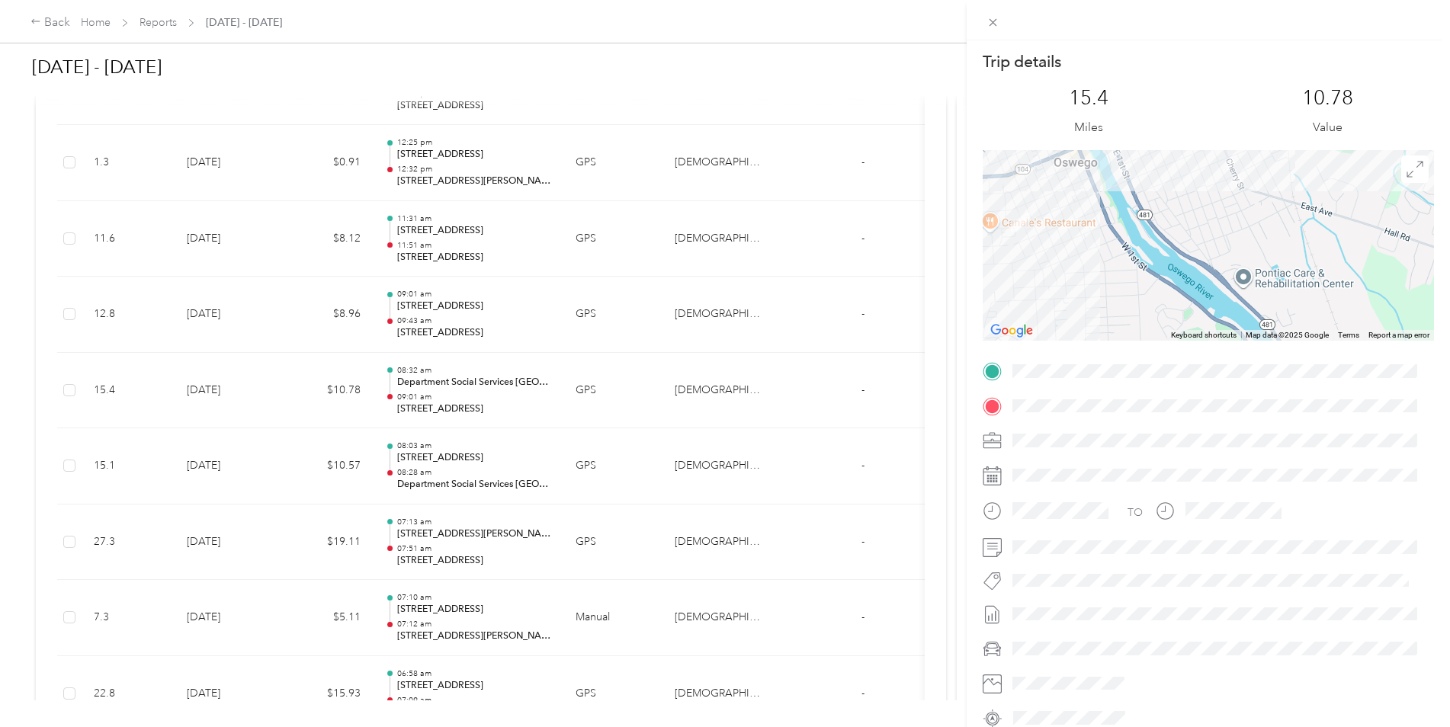
drag, startPoint x: 1032, startPoint y: 233, endPoint x: 1079, endPoint y: 233, distance: 46.5
click at [1079, 233] on div at bounding box center [1208, 245] width 451 height 191
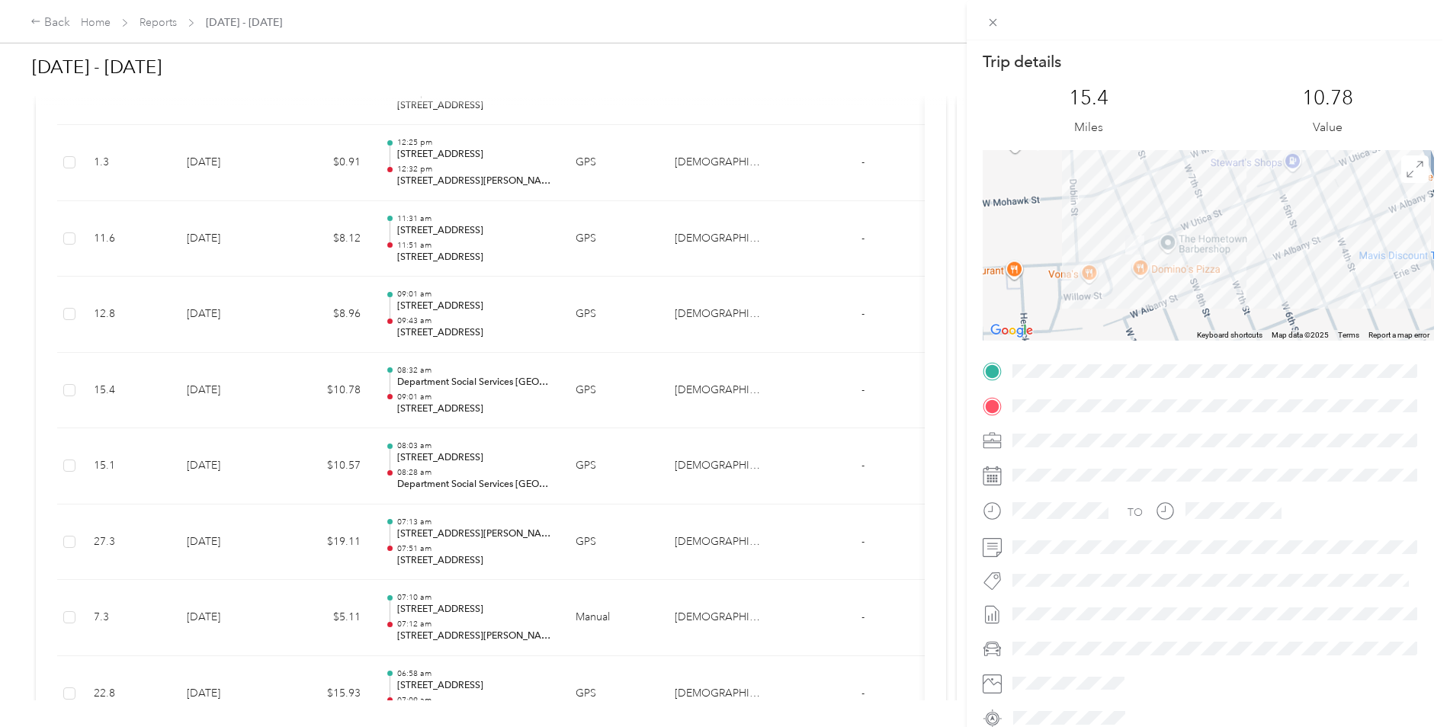
drag, startPoint x: 1067, startPoint y: 233, endPoint x: 1300, endPoint y: 284, distance: 238.1
click at [1300, 284] on div at bounding box center [1208, 245] width 451 height 191
click at [528, 245] on div "Trip details This trip cannot be edited because it is either under review, appr…" at bounding box center [725, 363] width 1450 height 727
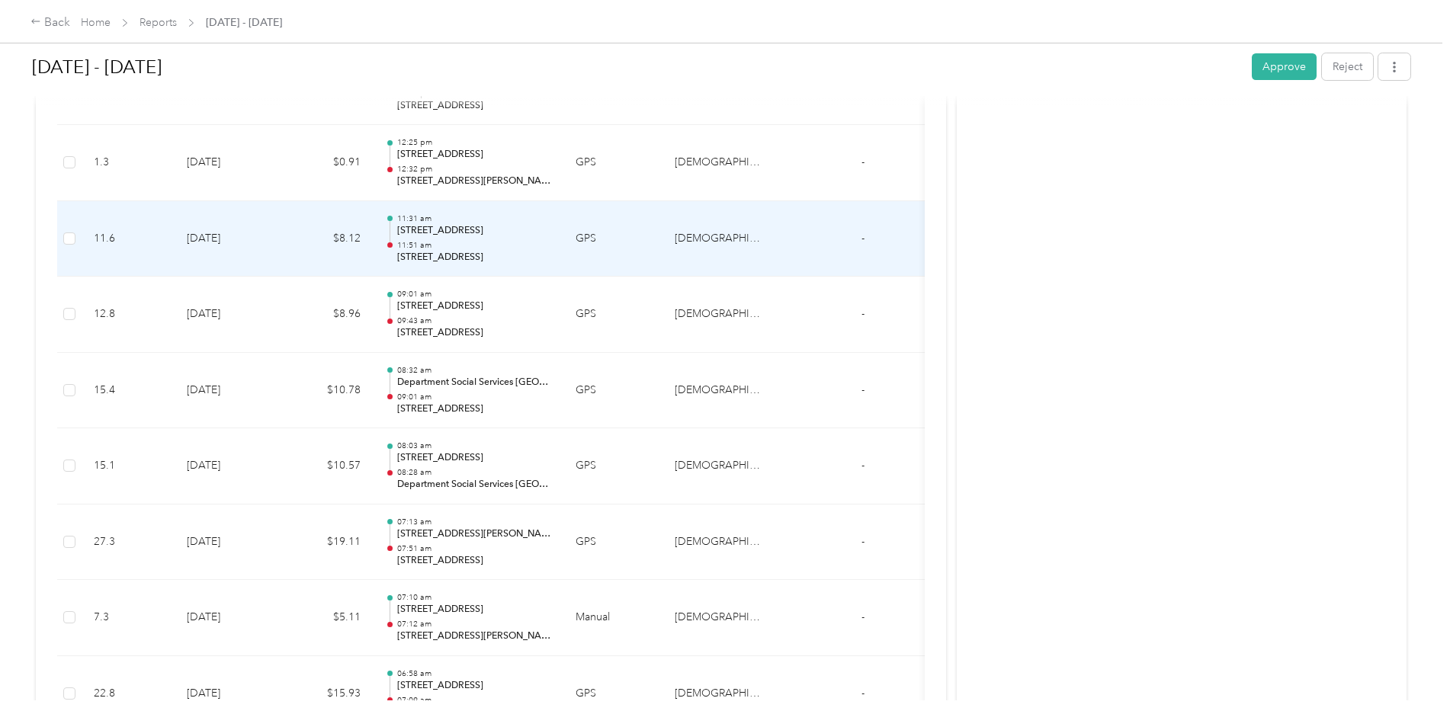
click at [528, 245] on p "11:51 am" at bounding box center [474, 245] width 154 height 11
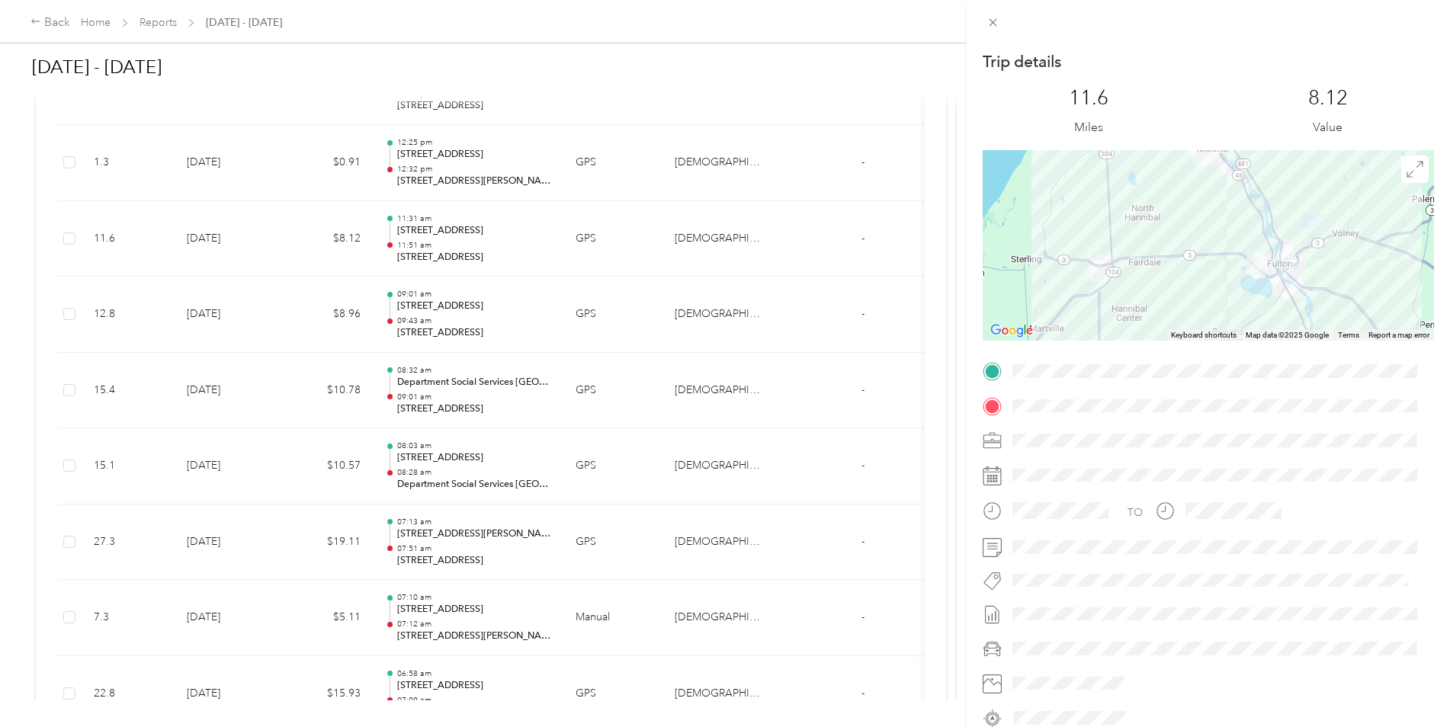
drag, startPoint x: 1212, startPoint y: 276, endPoint x: 1207, endPoint y: 190, distance: 86.3
click at [1207, 190] on div at bounding box center [1208, 245] width 451 height 191
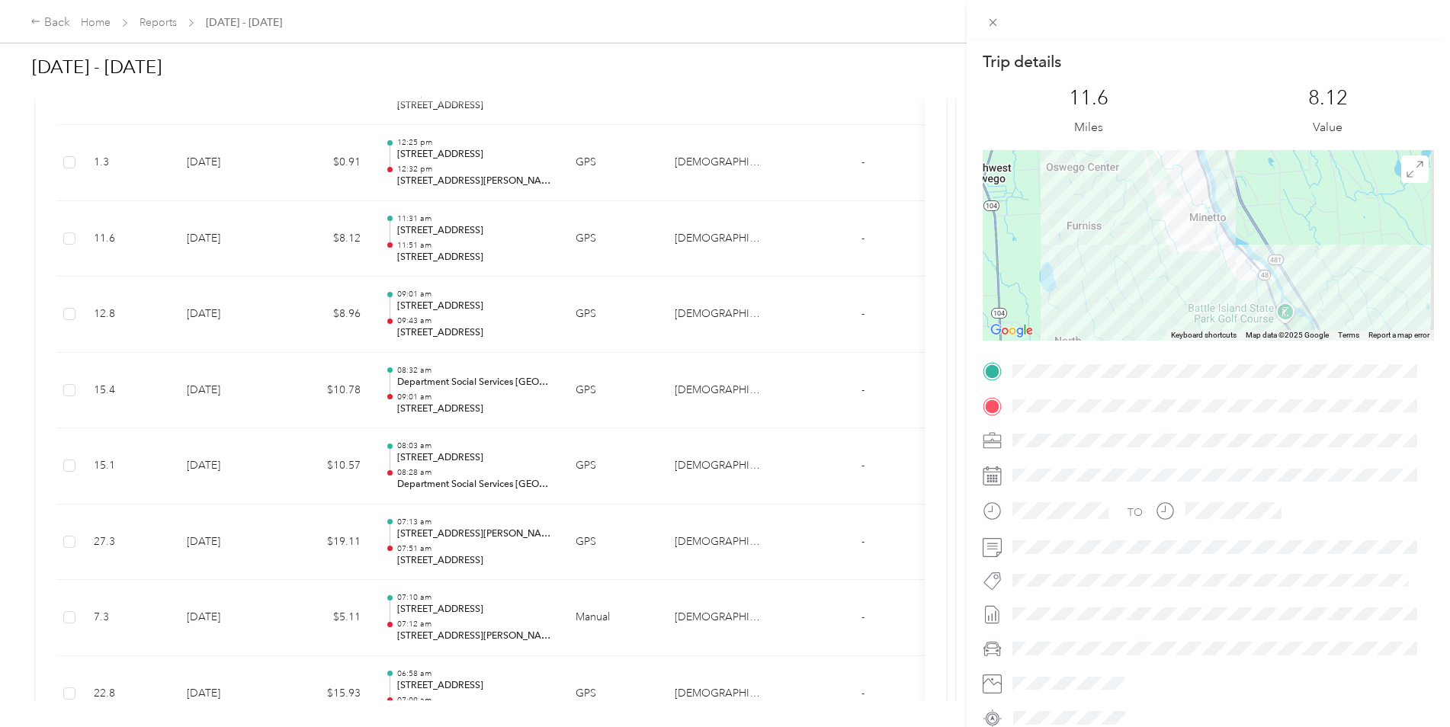
drag, startPoint x: 1205, startPoint y: 211, endPoint x: 1205, endPoint y: 378, distance: 167.0
click at [1205, 378] on div "Trip details This trip cannot be edited because it is either under review, appr…" at bounding box center [1208, 390] width 451 height 679
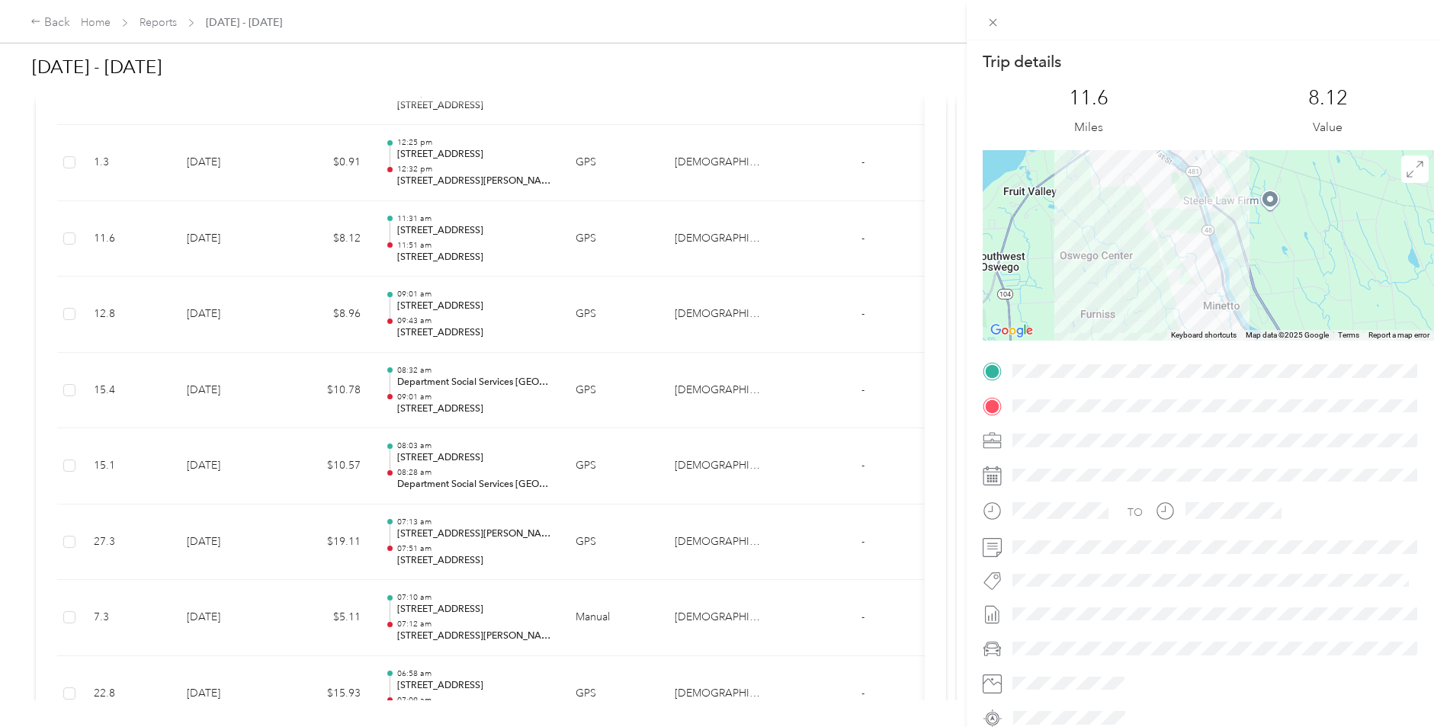
drag, startPoint x: 1196, startPoint y: 218, endPoint x: 1210, endPoint y: 284, distance: 67.9
click at [1210, 284] on div at bounding box center [1208, 245] width 451 height 191
click at [539, 160] on div "Trip details This trip cannot be edited because it is either under review, appr…" at bounding box center [725, 363] width 1450 height 727
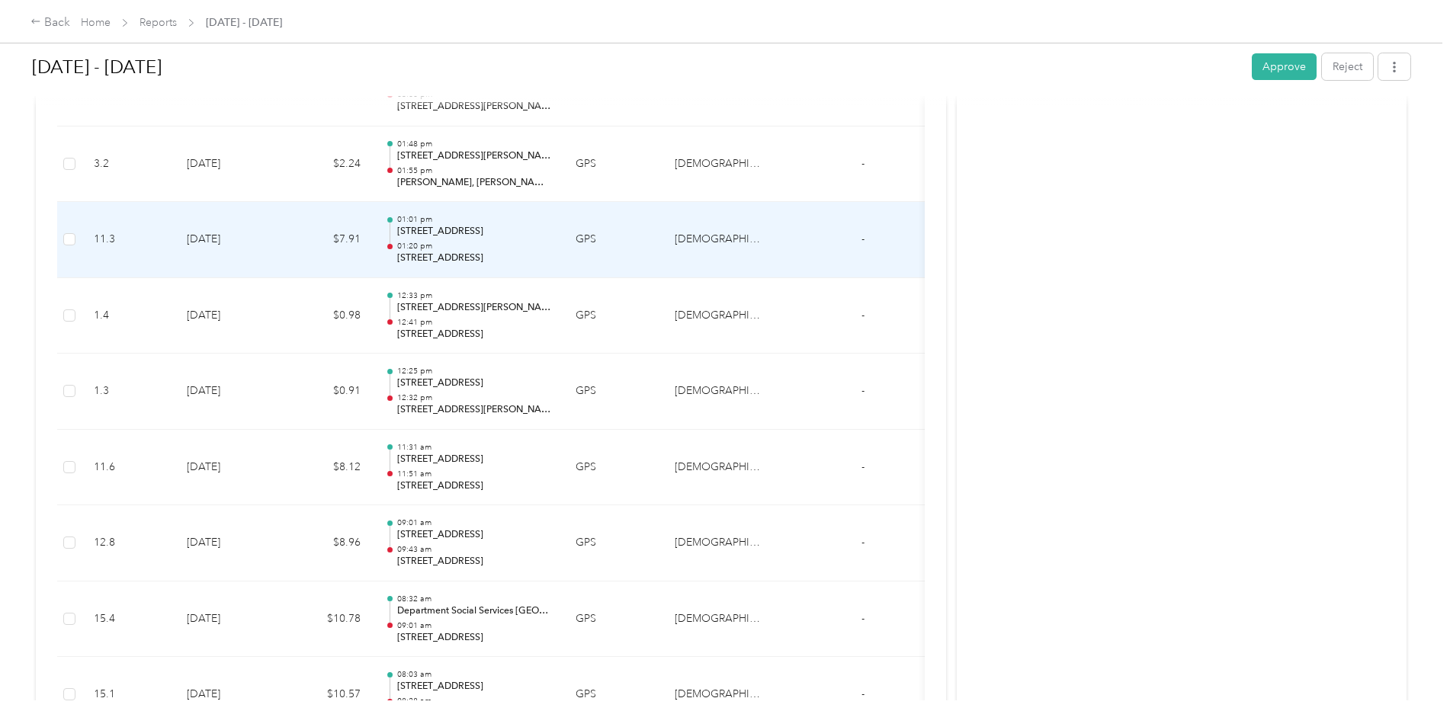
scroll to position [7934, 0]
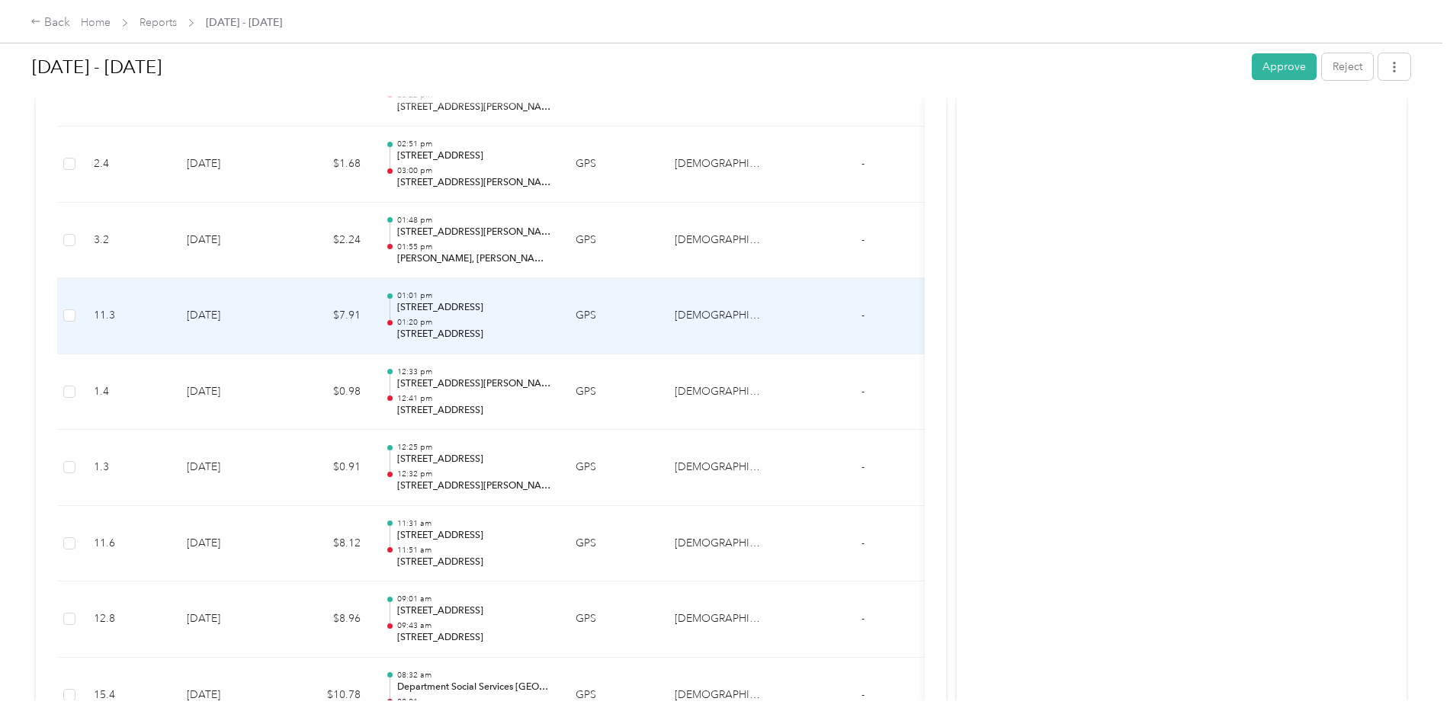
click at [488, 333] on p "[STREET_ADDRESS]" at bounding box center [474, 335] width 154 height 14
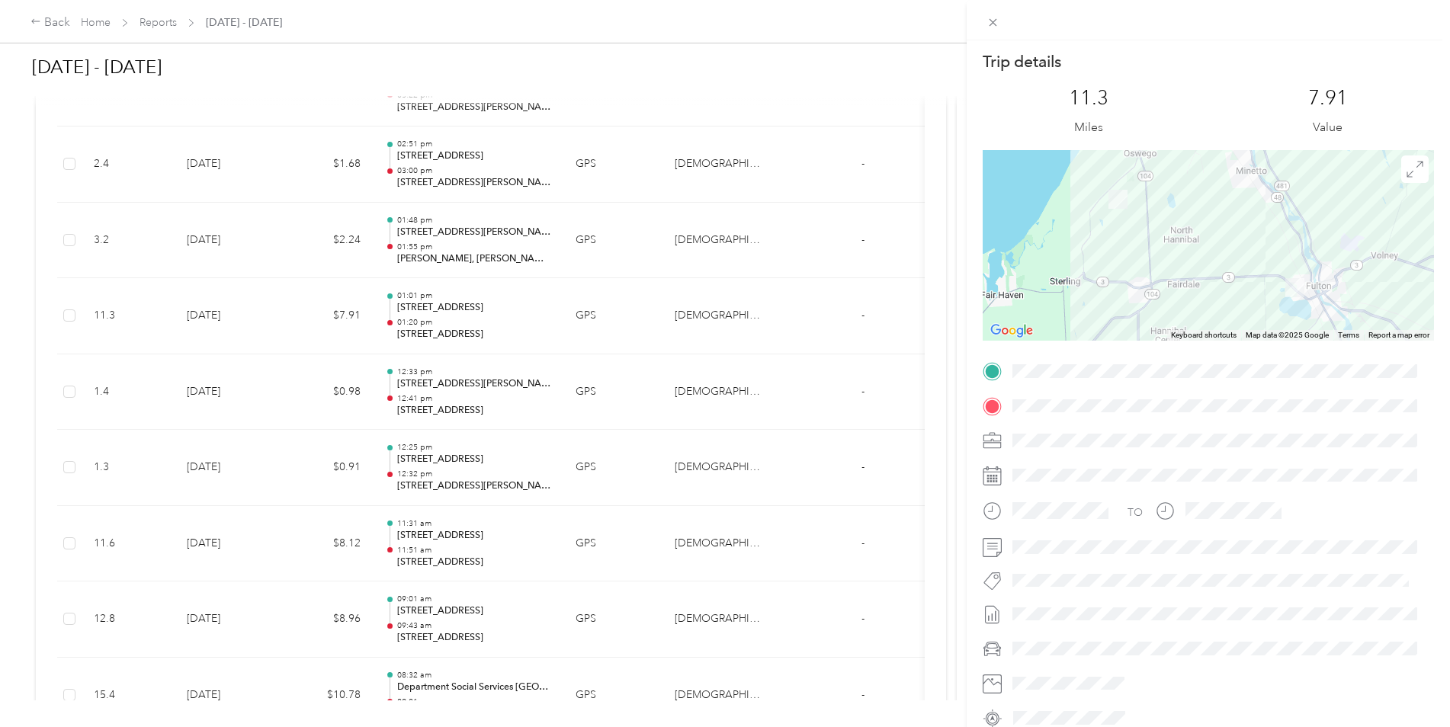
click at [455, 313] on div "Trip details This trip cannot be edited because it is either under review, appr…" at bounding box center [725, 363] width 1450 height 727
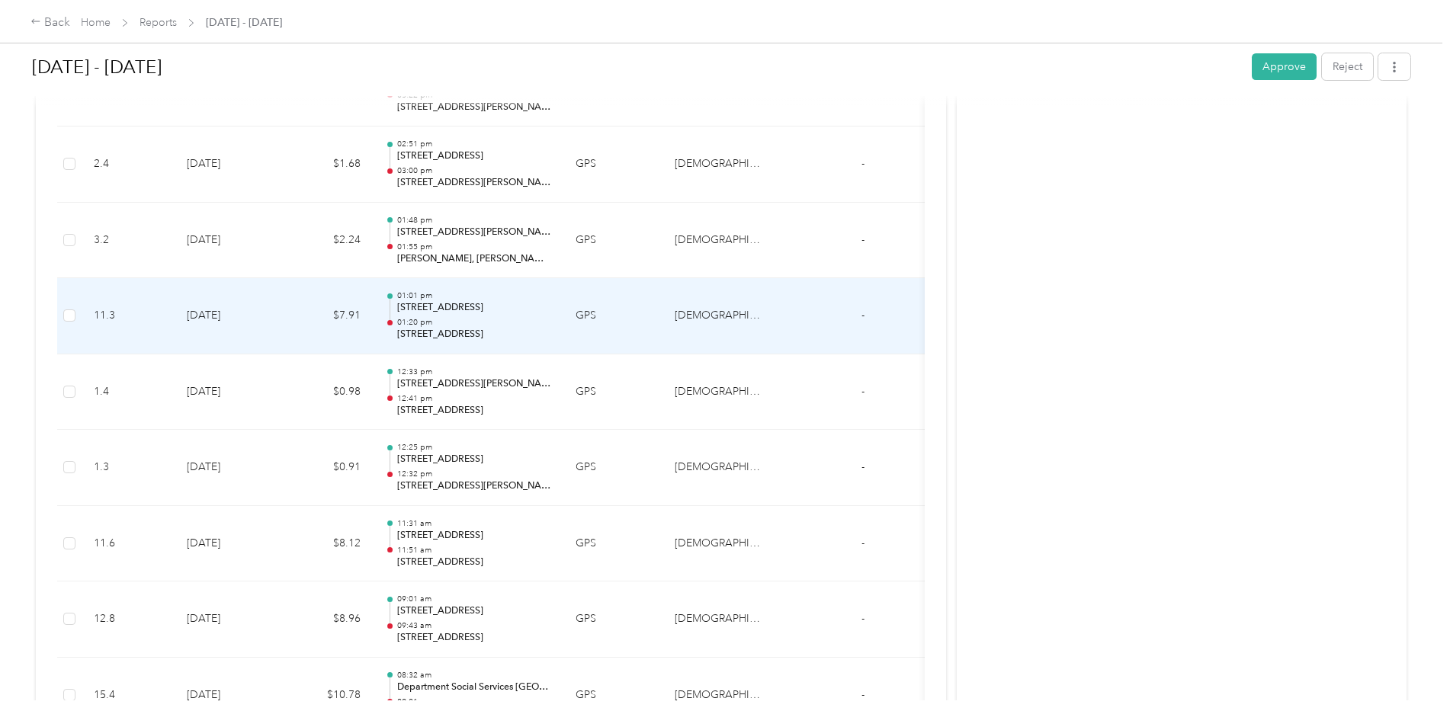
click at [455, 313] on p "[STREET_ADDRESS]" at bounding box center [474, 308] width 154 height 14
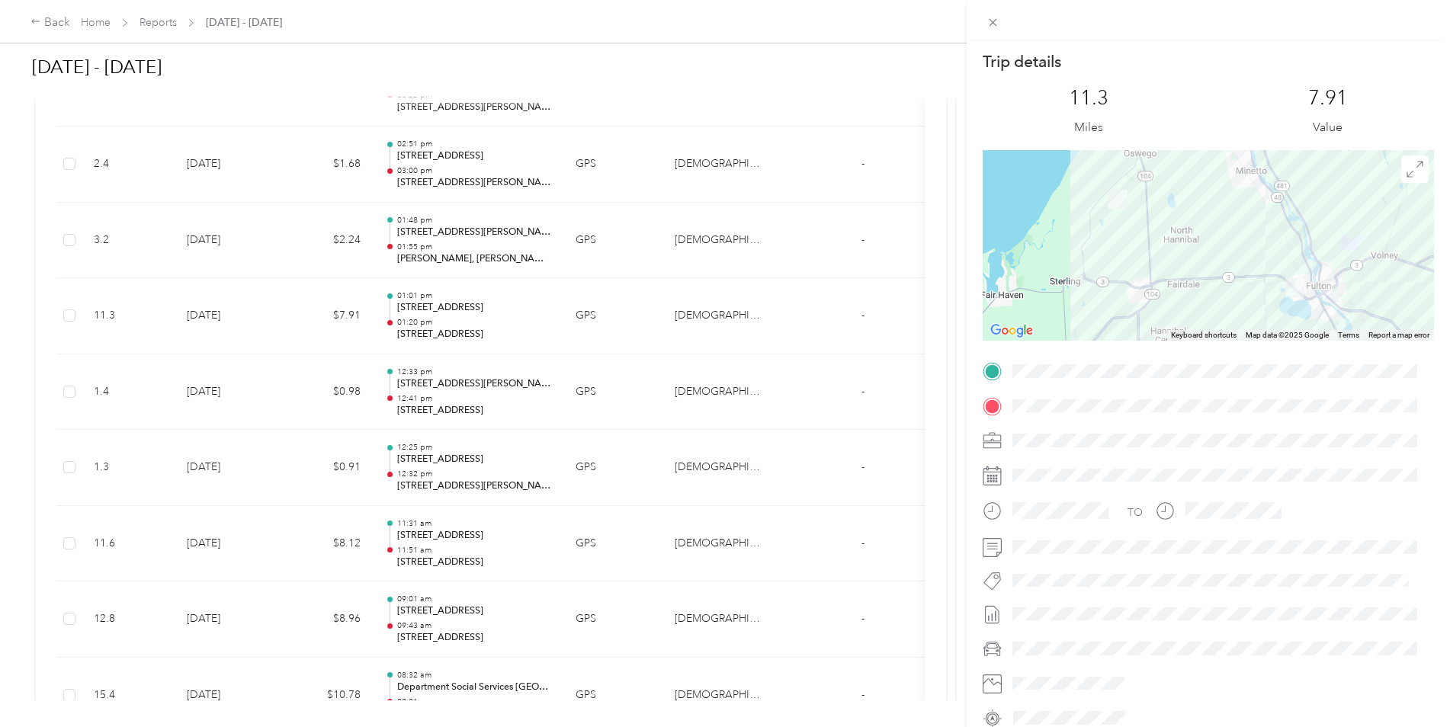
click at [479, 259] on div "Trip details This trip cannot be edited because it is either under review, appr…" at bounding box center [725, 363] width 1450 height 727
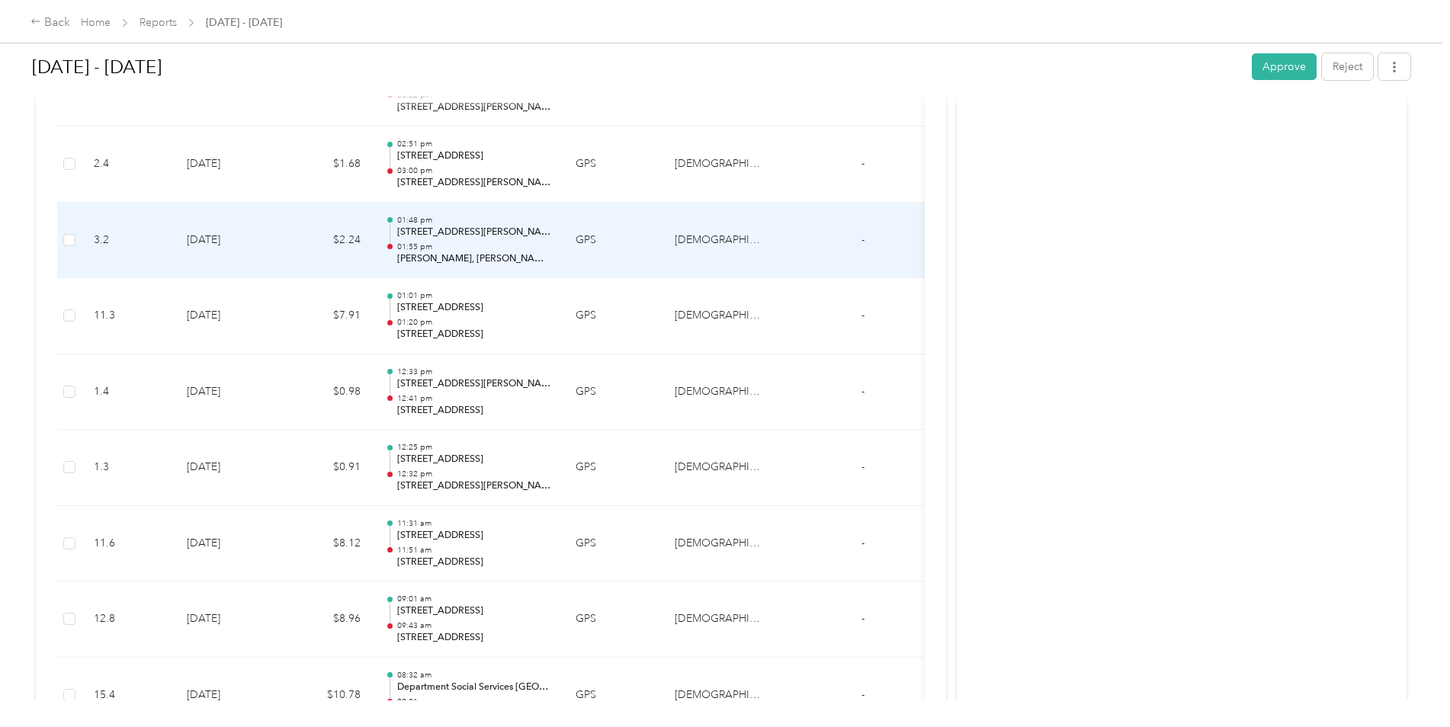
click at [479, 259] on p "[PERSON_NAME], [PERSON_NAME], NY 13069, [GEOGRAPHIC_DATA]" at bounding box center [474, 259] width 154 height 14
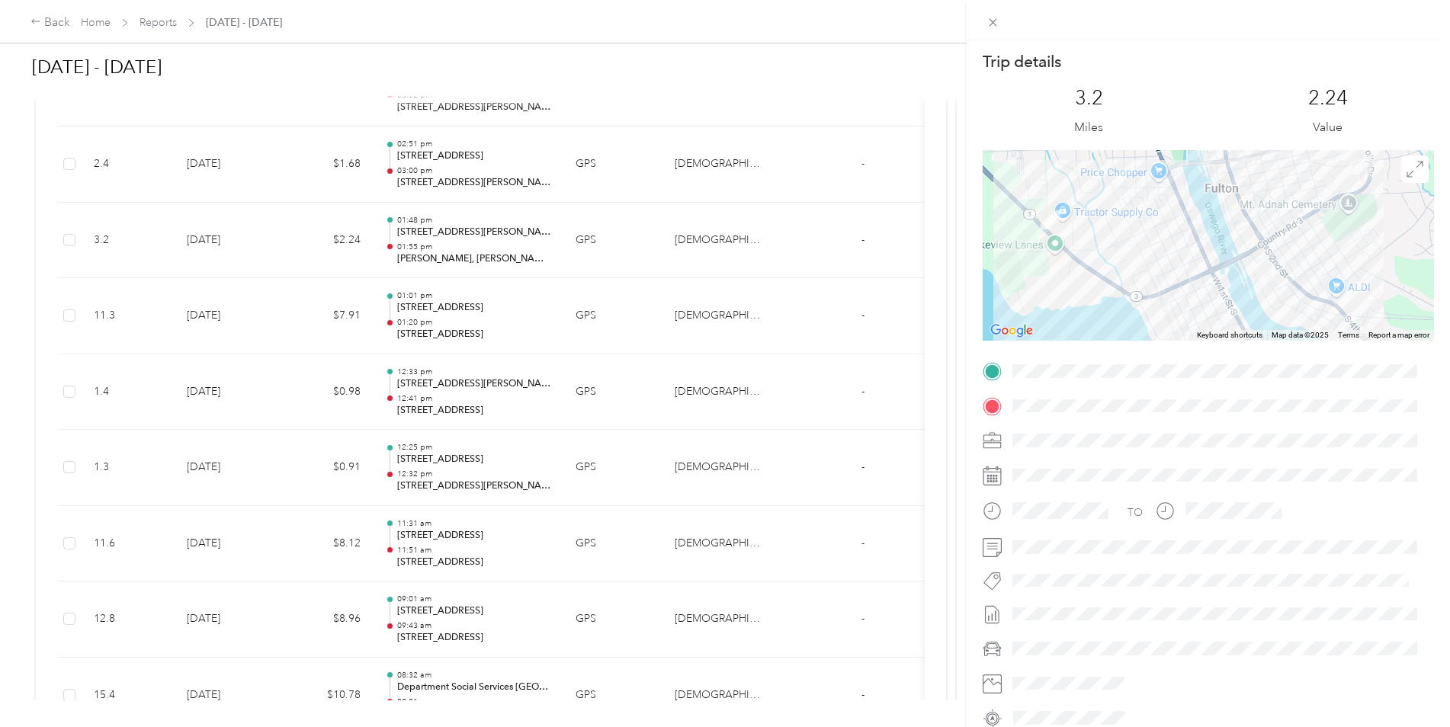
drag, startPoint x: 1295, startPoint y: 252, endPoint x: 1391, endPoint y: 229, distance: 98.8
click at [1391, 229] on div at bounding box center [1208, 245] width 451 height 191
click at [415, 285] on div "Trip details This trip cannot be edited because it is either under review, appr…" at bounding box center [725, 363] width 1450 height 727
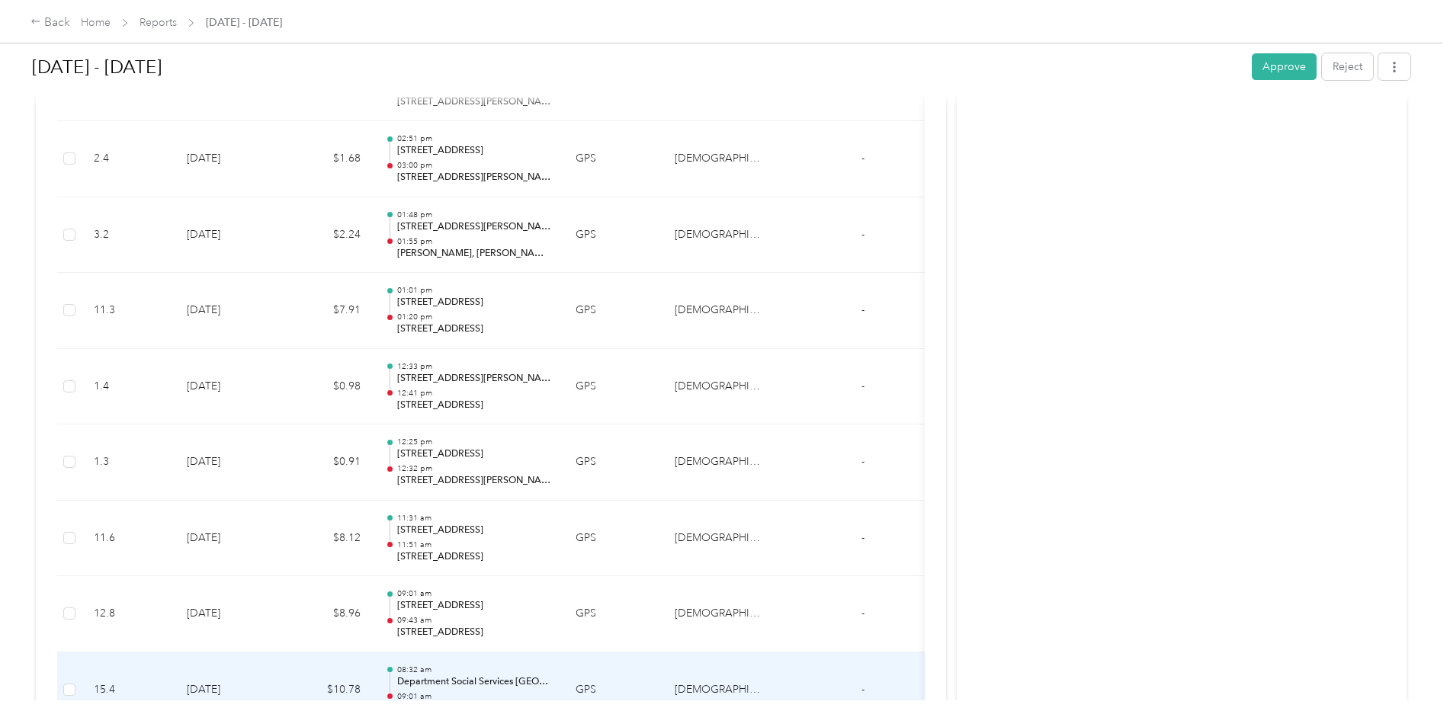
scroll to position [7782, 0]
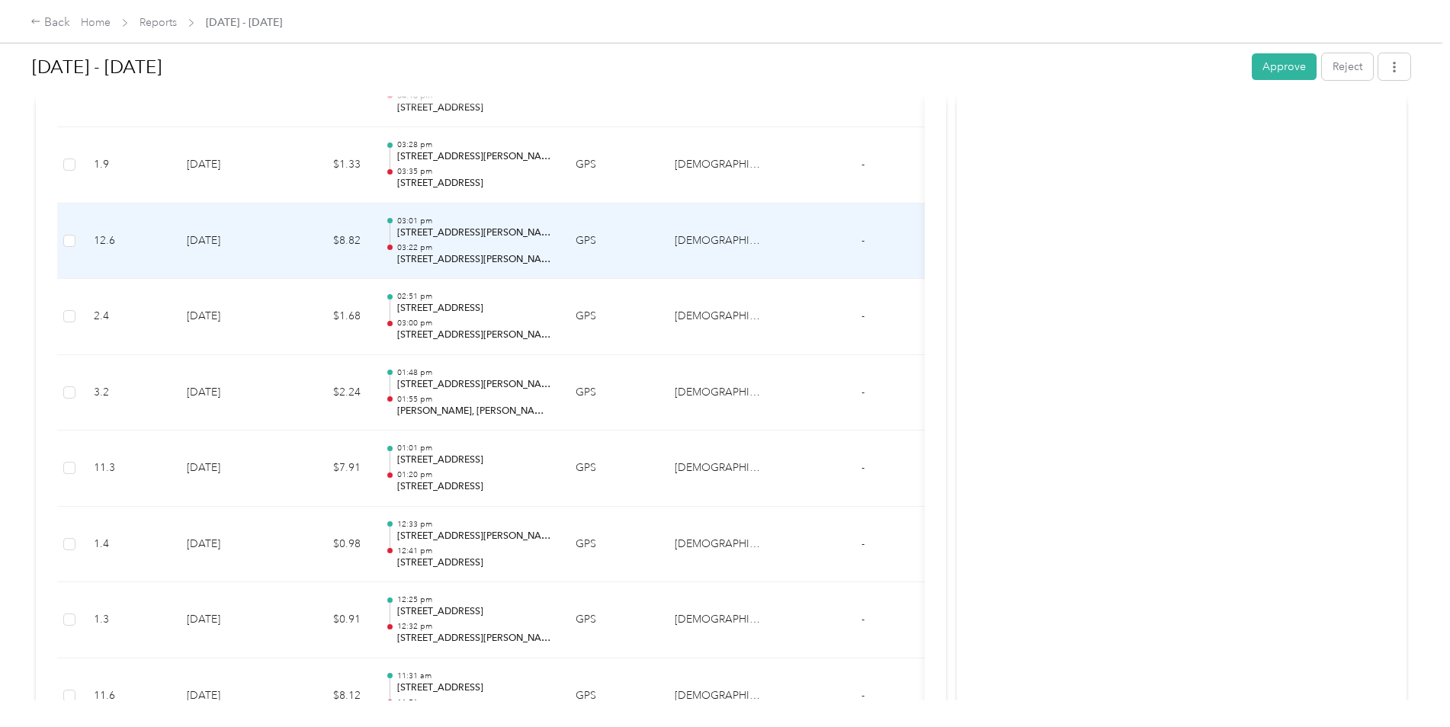
click at [483, 246] on p "03:22 pm" at bounding box center [474, 247] width 154 height 11
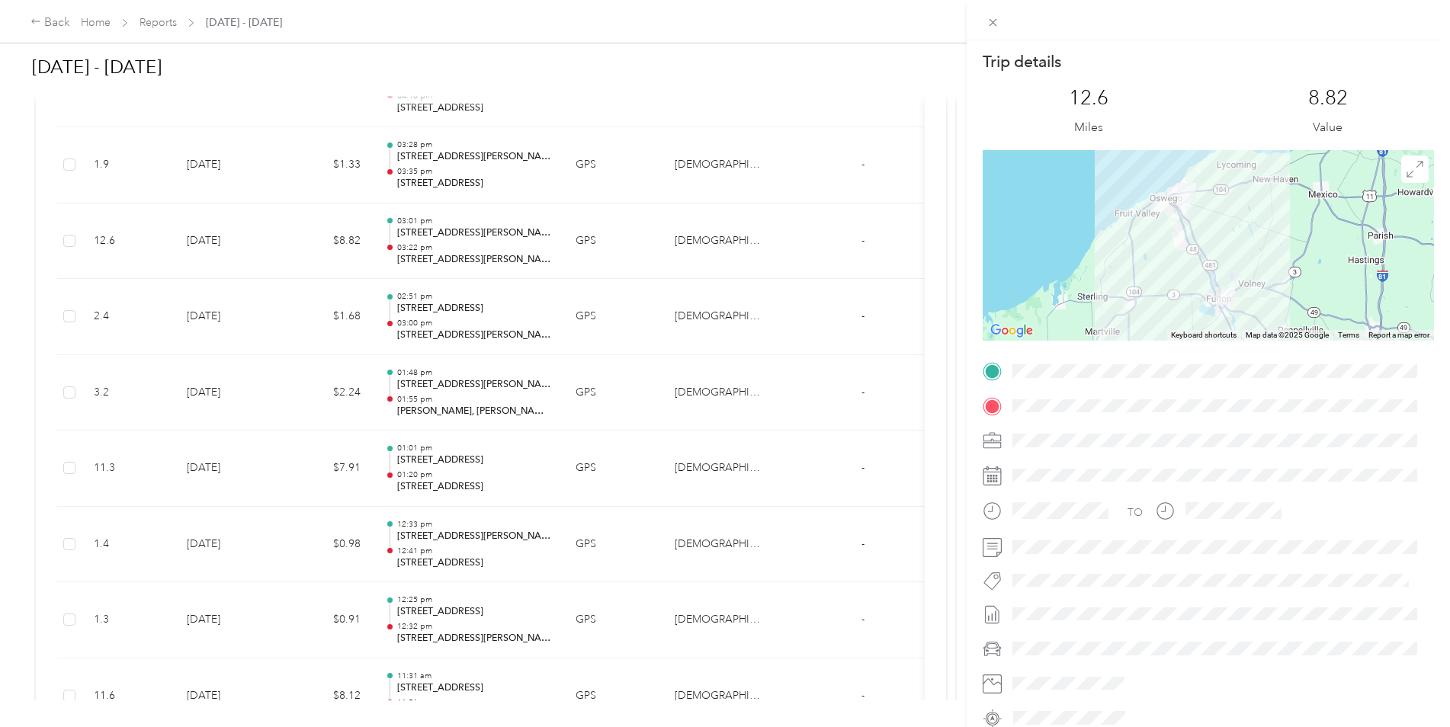
click at [504, 211] on div "Trip details This trip cannot be edited because it is either under review, appr…" at bounding box center [725, 363] width 1450 height 727
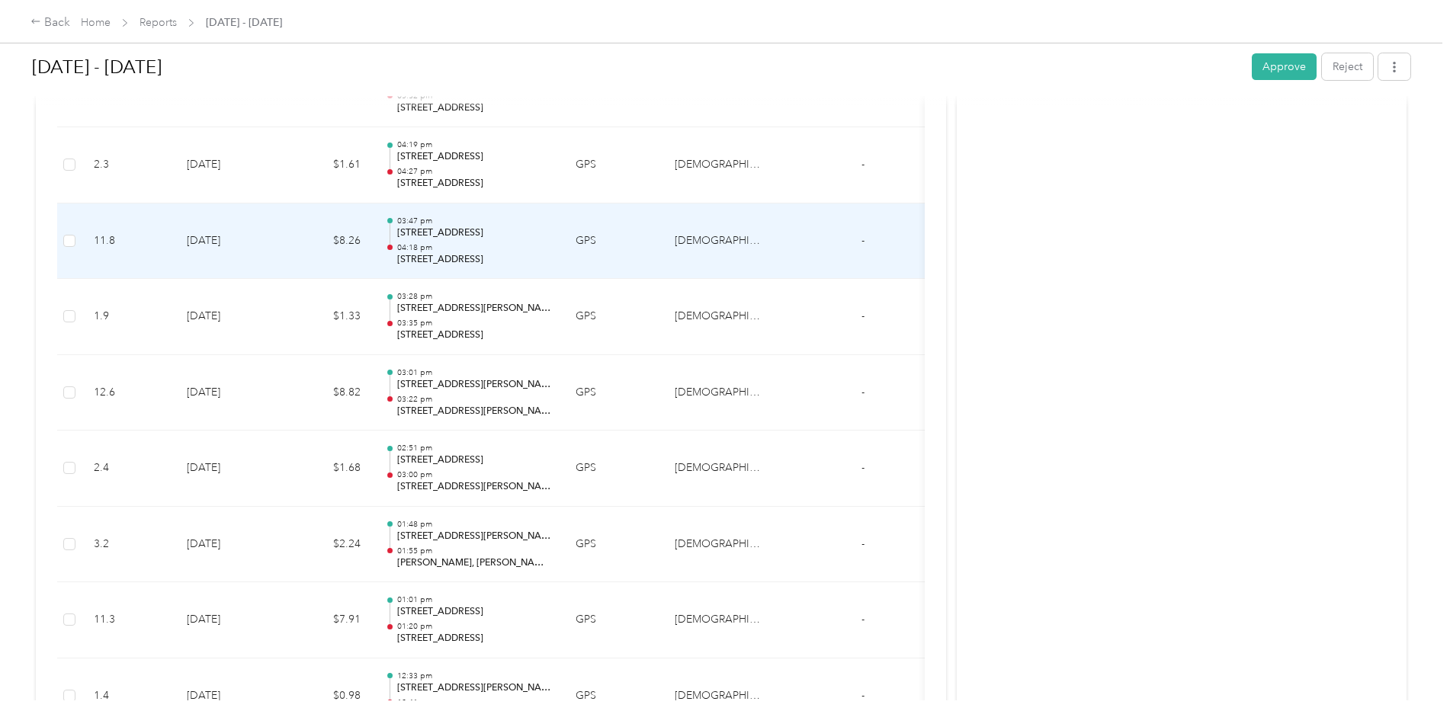
scroll to position [7629, 0]
click at [478, 254] on p "[STREET_ADDRESS]" at bounding box center [474, 261] width 154 height 14
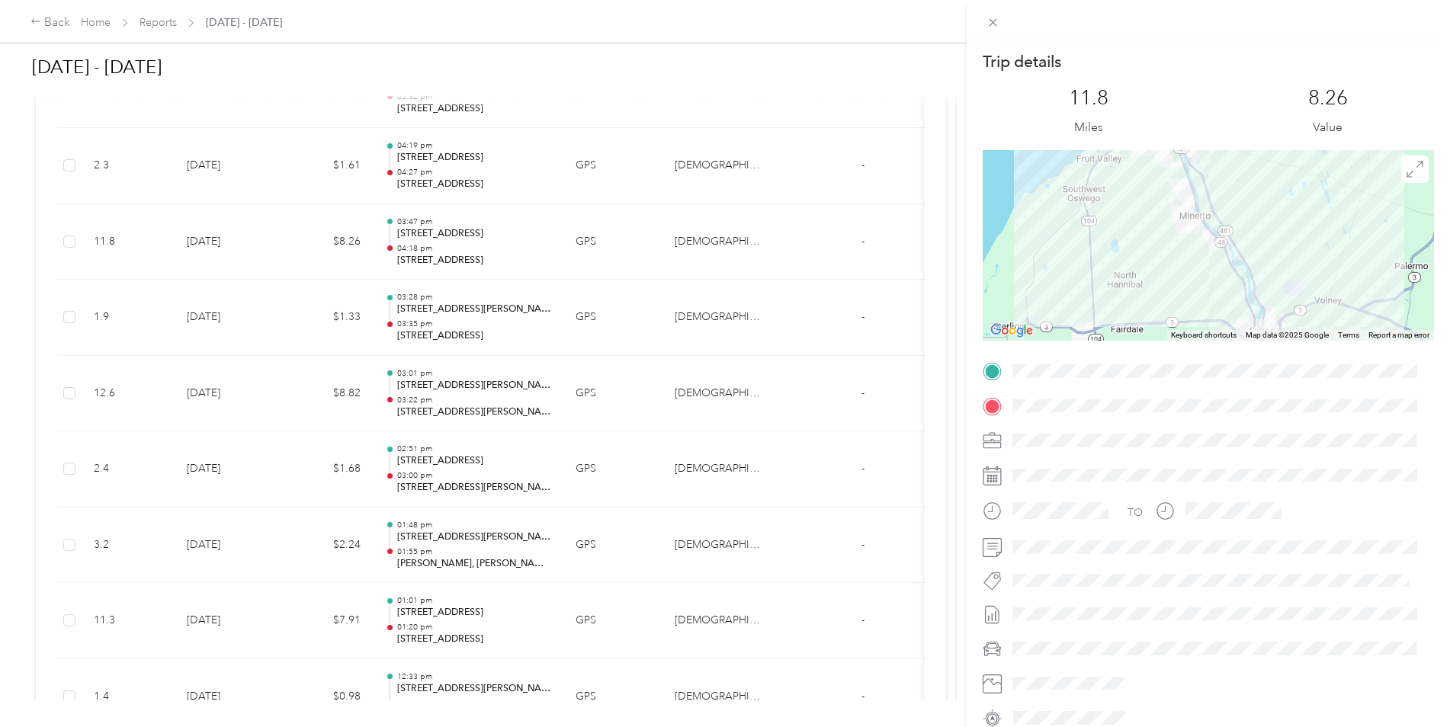
drag, startPoint x: 1266, startPoint y: 293, endPoint x: 1272, endPoint y: 213, distance: 80.2
click at [1272, 215] on div at bounding box center [1208, 245] width 451 height 191
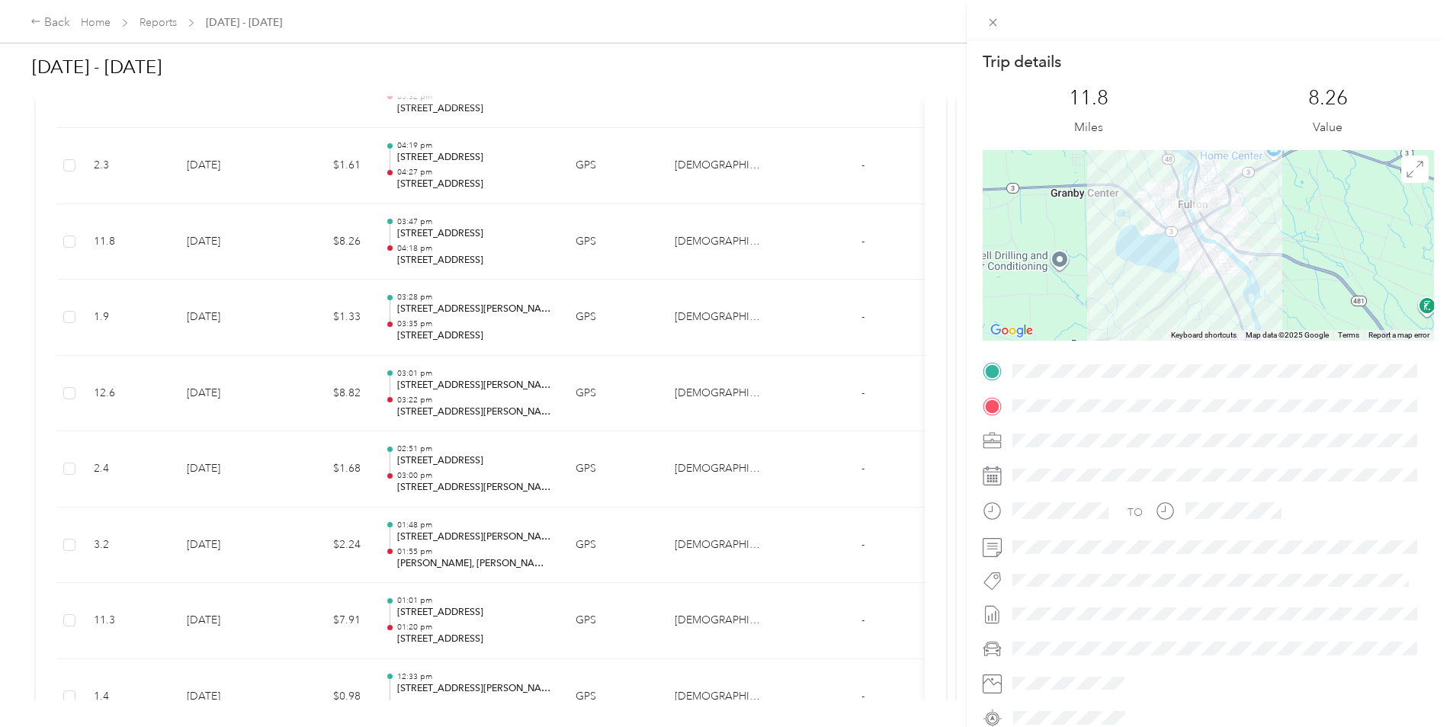
drag, startPoint x: 1261, startPoint y: 195, endPoint x: 1191, endPoint y: 318, distance: 141.4
click at [1191, 318] on div at bounding box center [1208, 245] width 451 height 191
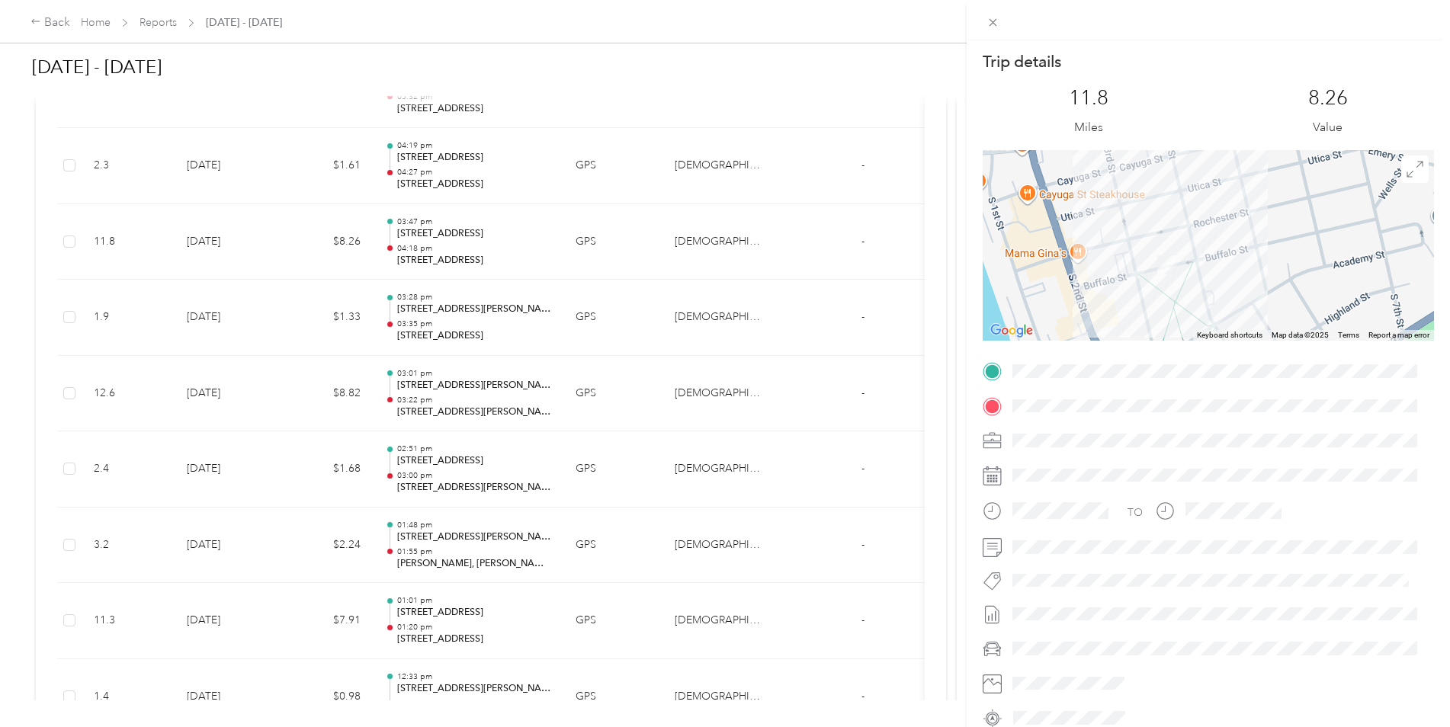
click at [542, 210] on div "Trip details This trip cannot be edited because it is either under review, appr…" at bounding box center [725, 363] width 1450 height 727
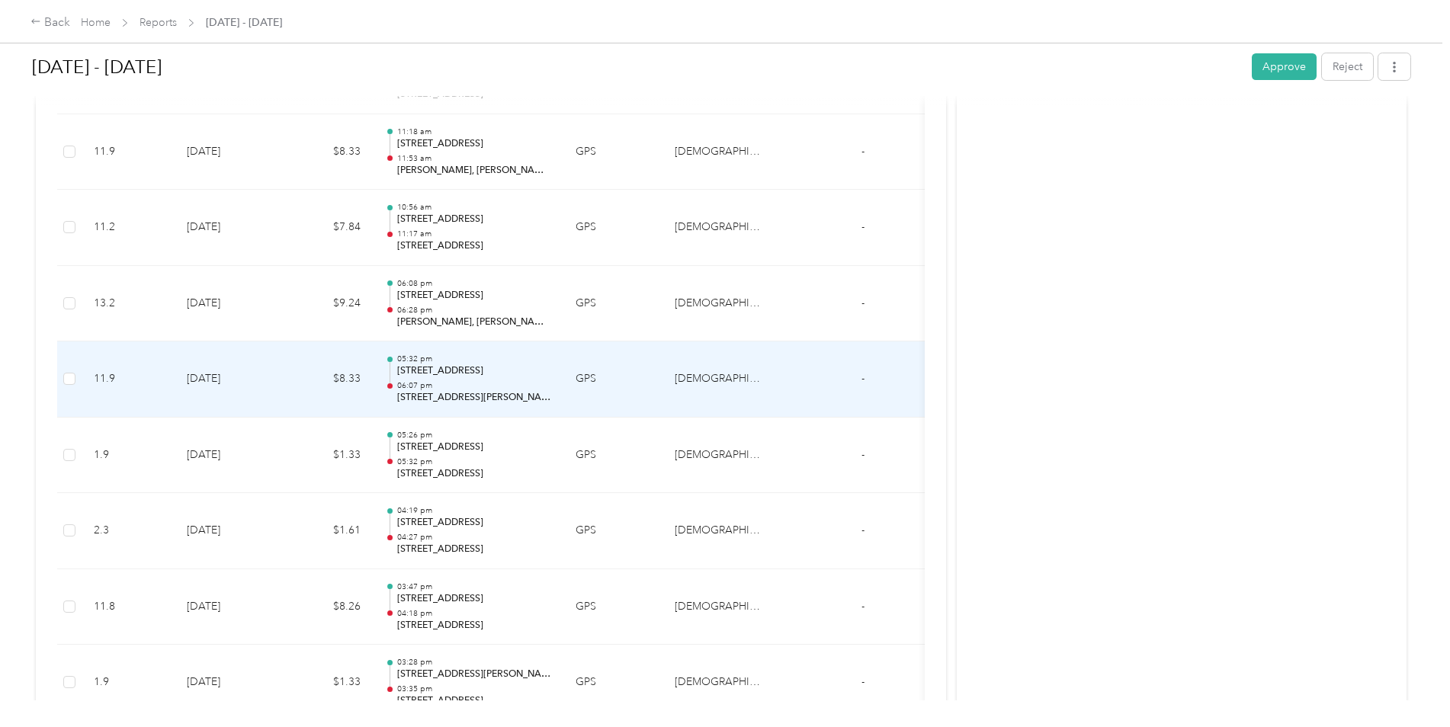
scroll to position [7248, 0]
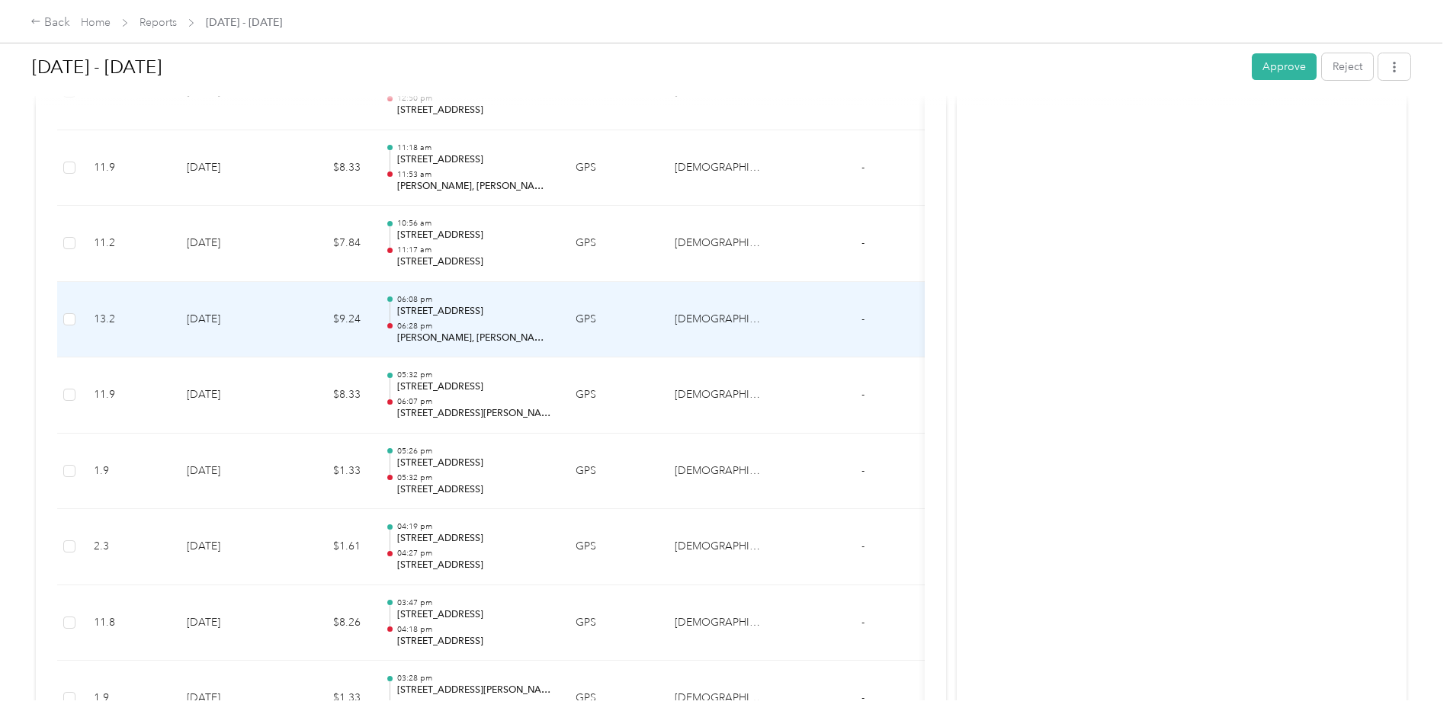
click at [487, 341] on p "[PERSON_NAME], [PERSON_NAME], NY 13069, [GEOGRAPHIC_DATA]" at bounding box center [474, 339] width 154 height 14
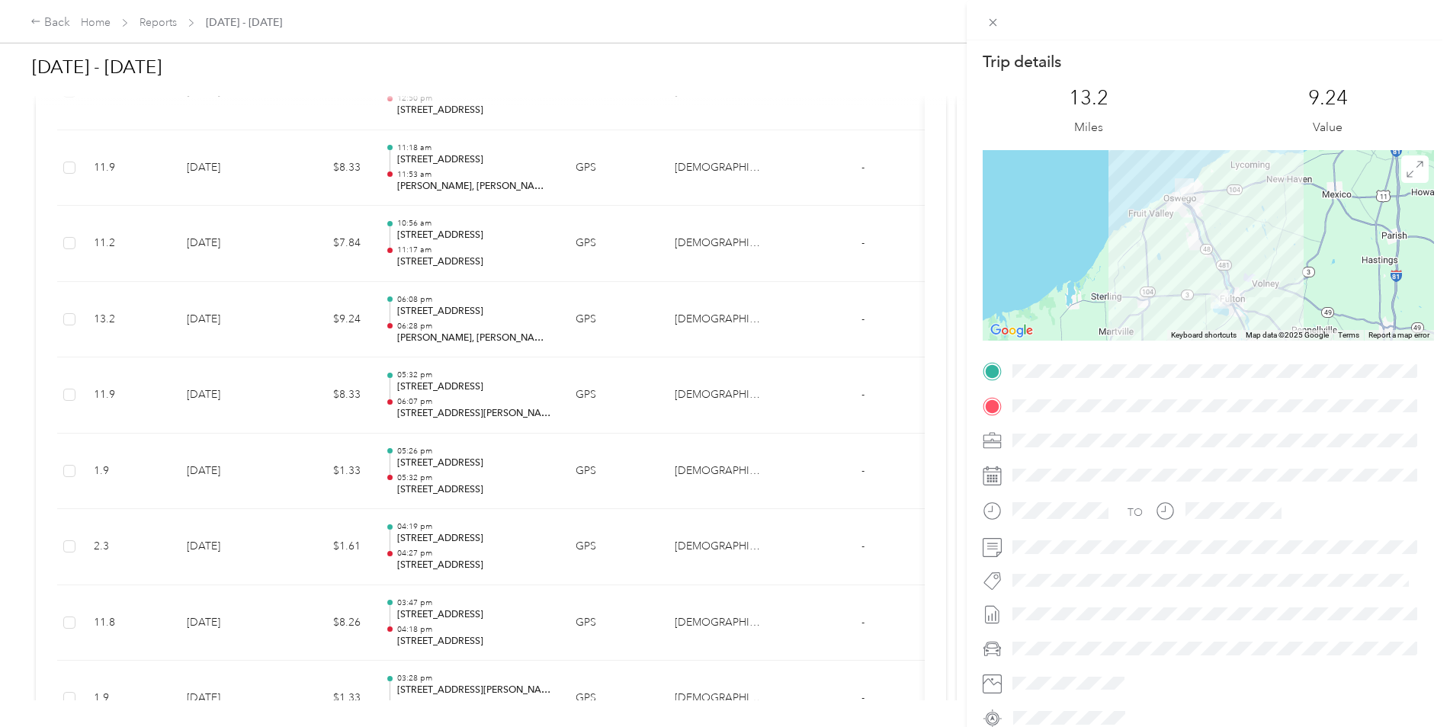
click at [557, 300] on div "Trip details This trip cannot be edited because it is either under review, appr…" at bounding box center [725, 363] width 1450 height 727
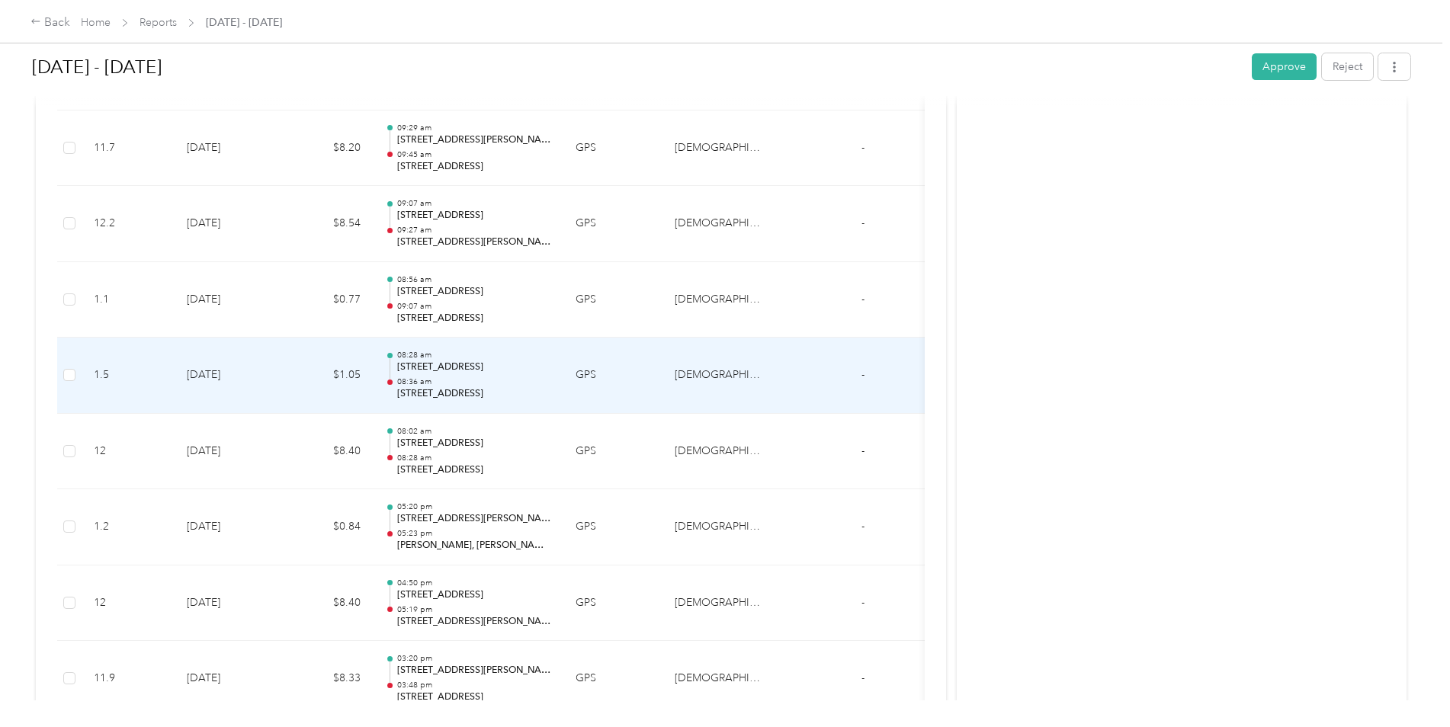
scroll to position [6333, 0]
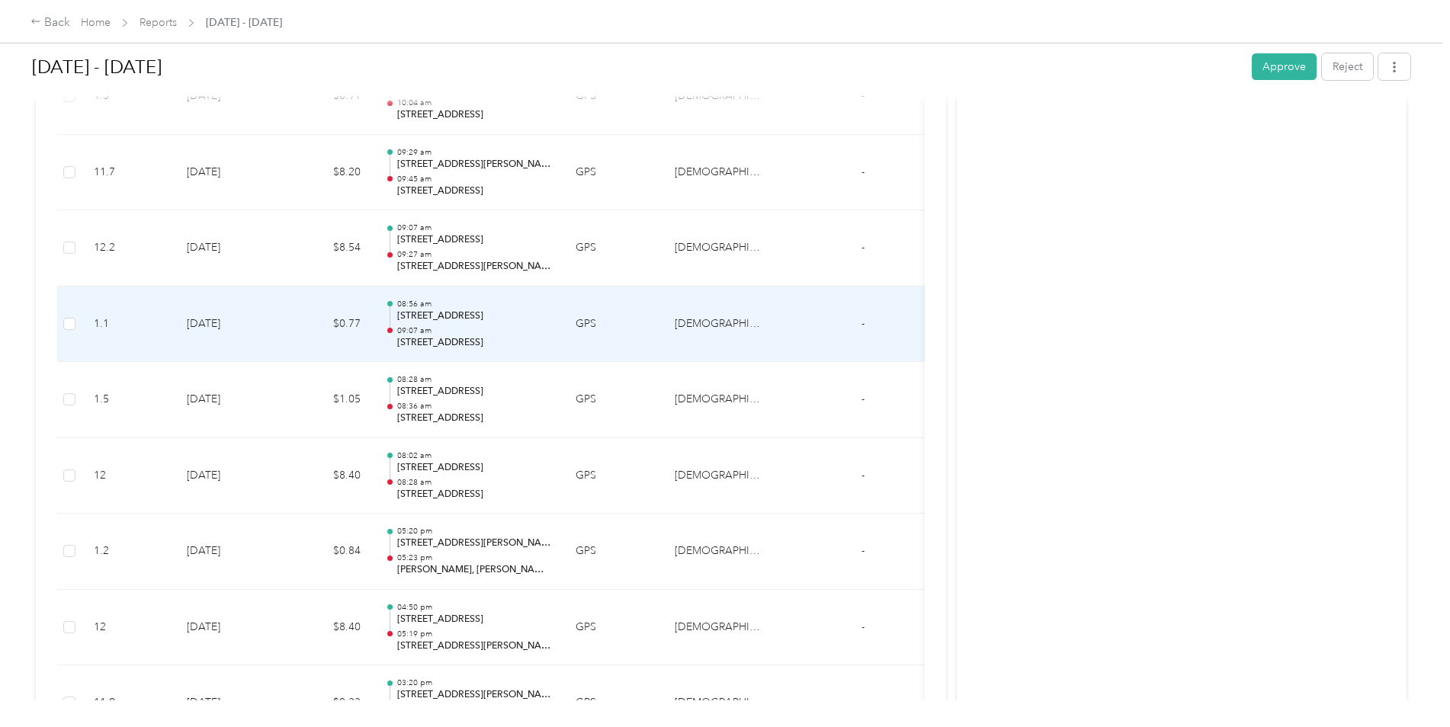
click at [490, 333] on p "09:07 am" at bounding box center [474, 331] width 154 height 11
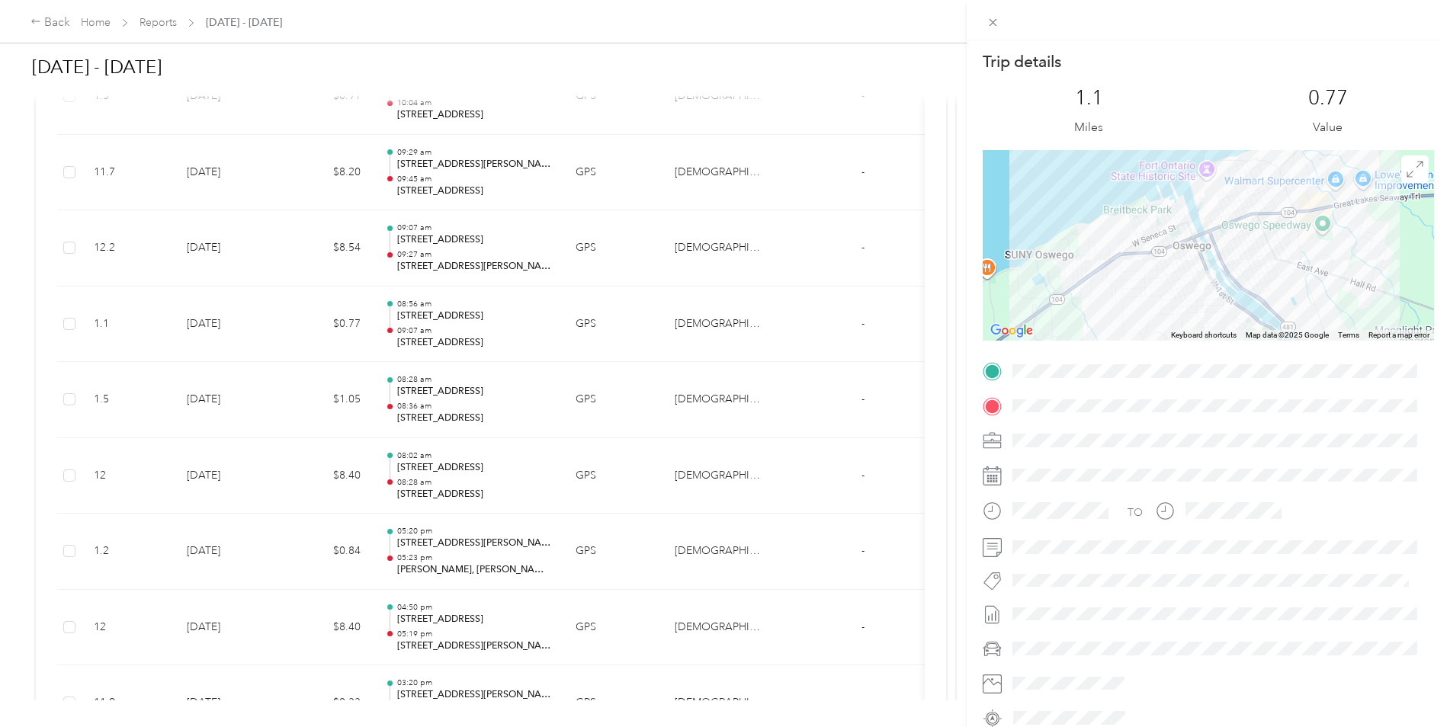
click at [487, 260] on div "Trip details This trip cannot be edited because it is either under review, appr…" at bounding box center [725, 363] width 1450 height 727
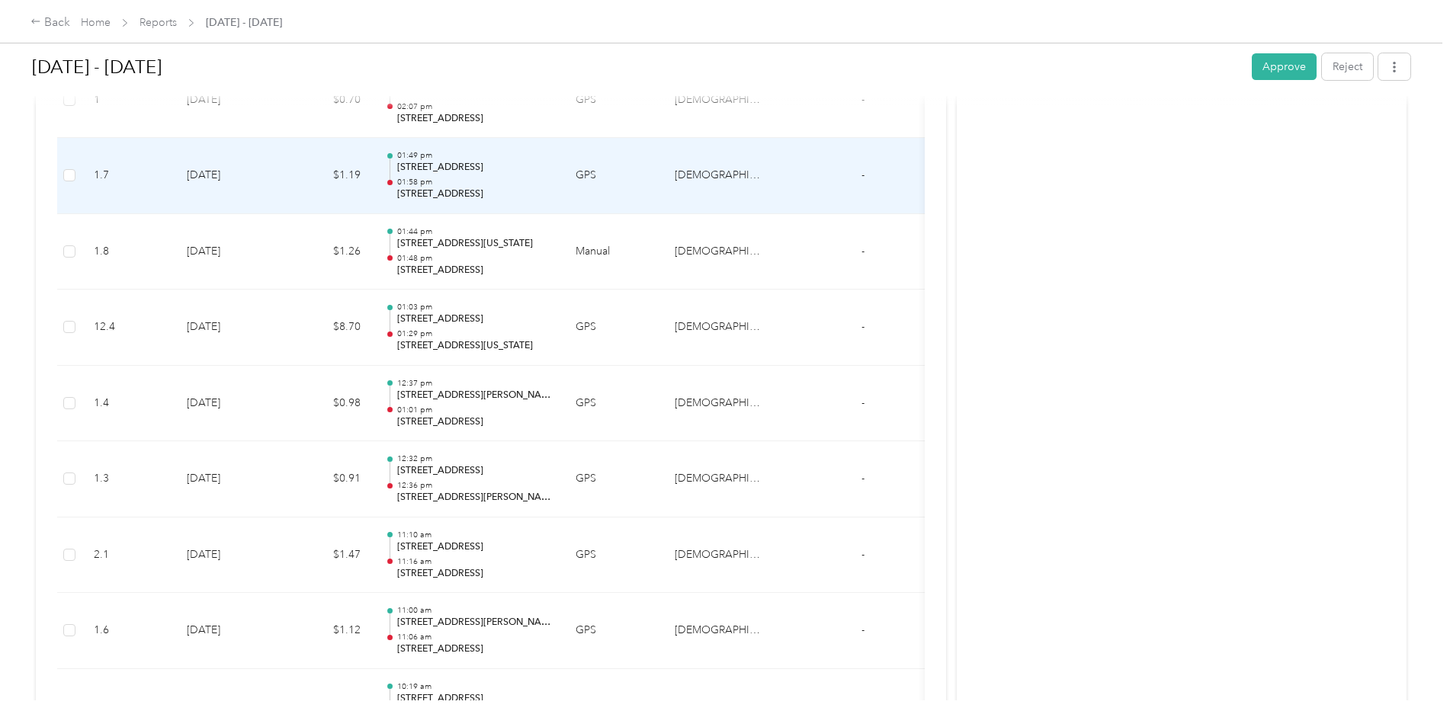
scroll to position [5571, 0]
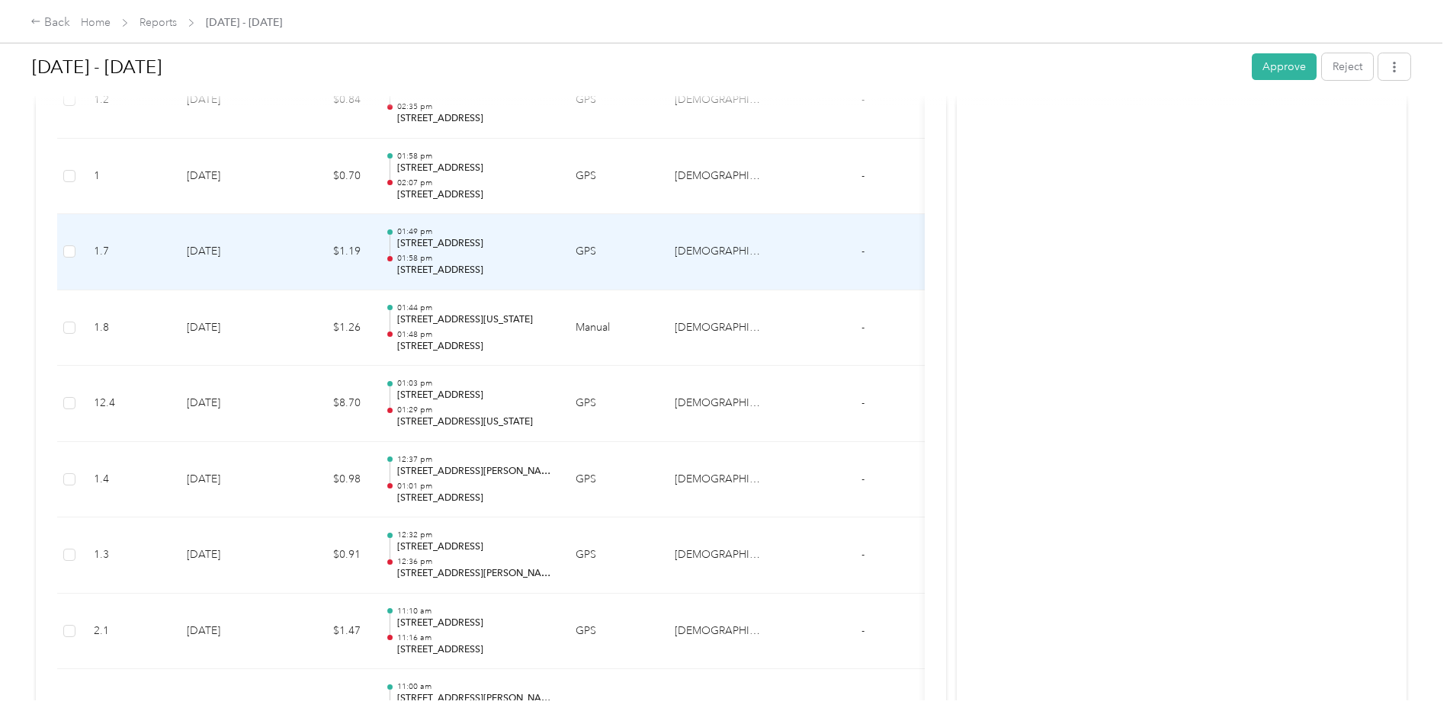
click at [496, 254] on p "01:58 pm" at bounding box center [474, 258] width 154 height 11
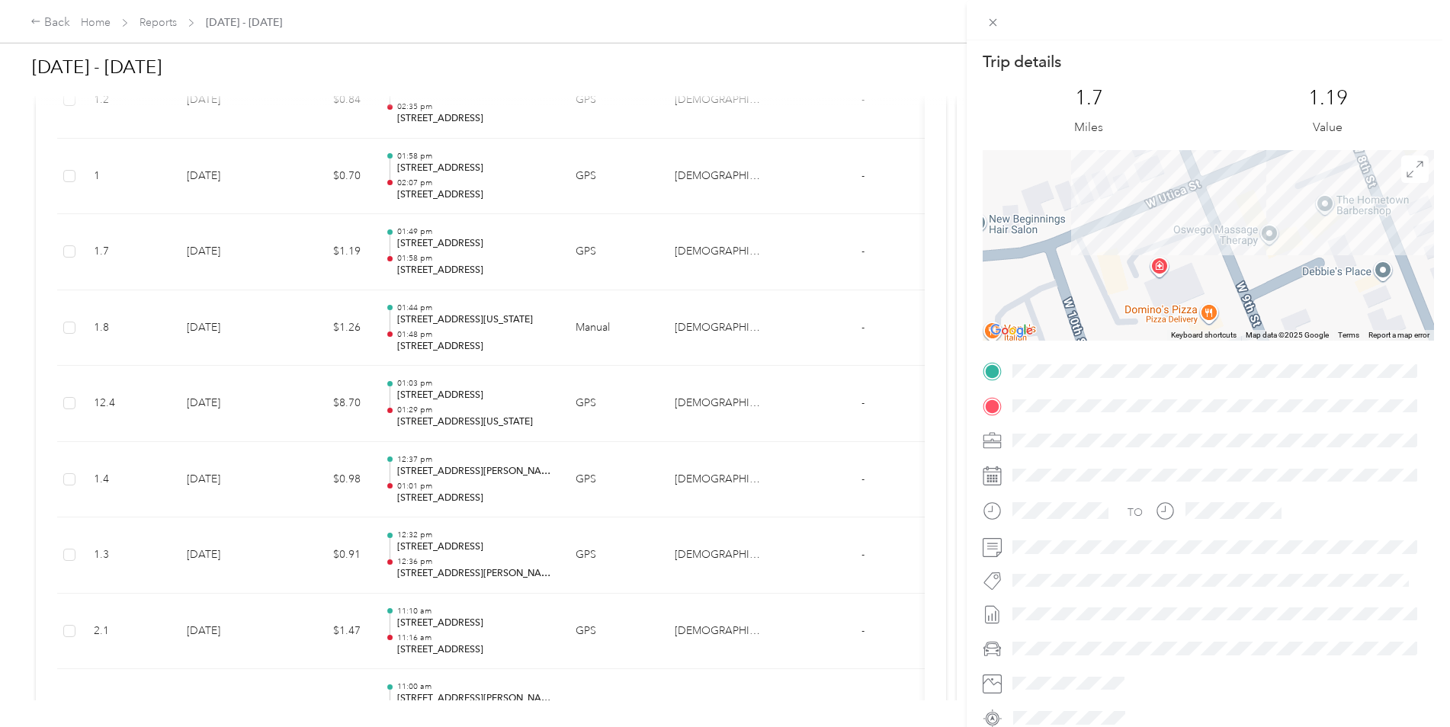
click at [468, 169] on div "Trip details This trip cannot be edited because it is either under review, appr…" at bounding box center [725, 363] width 1450 height 727
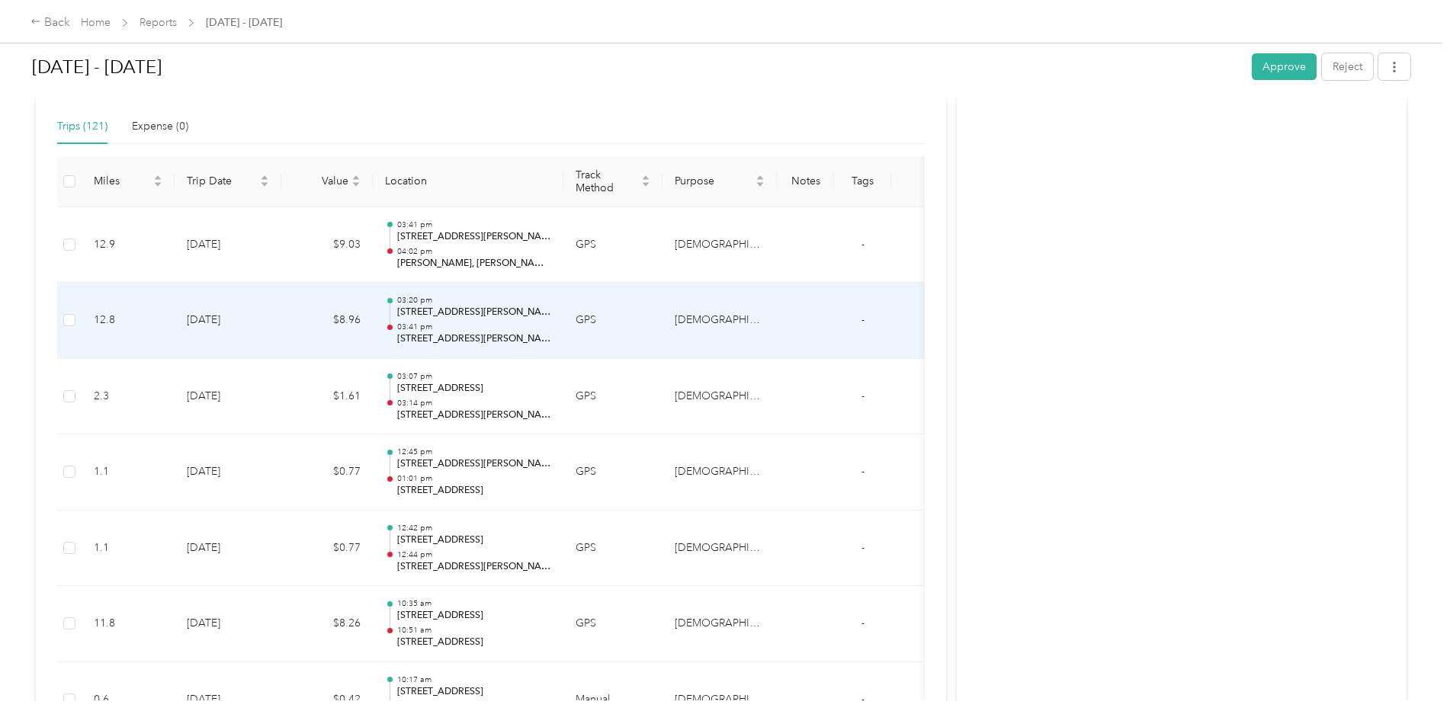
scroll to position [310, 0]
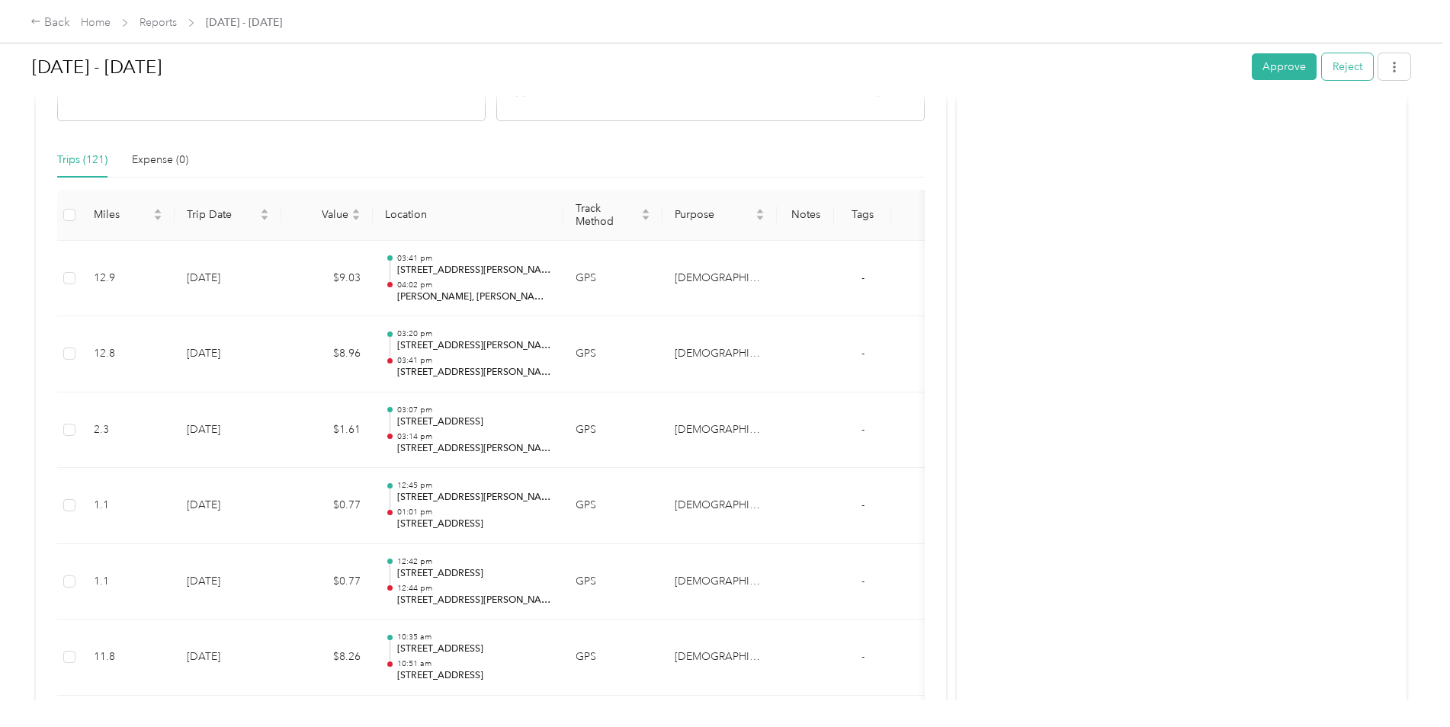
click at [1361, 75] on button "Reject" at bounding box center [1347, 66] width 51 height 27
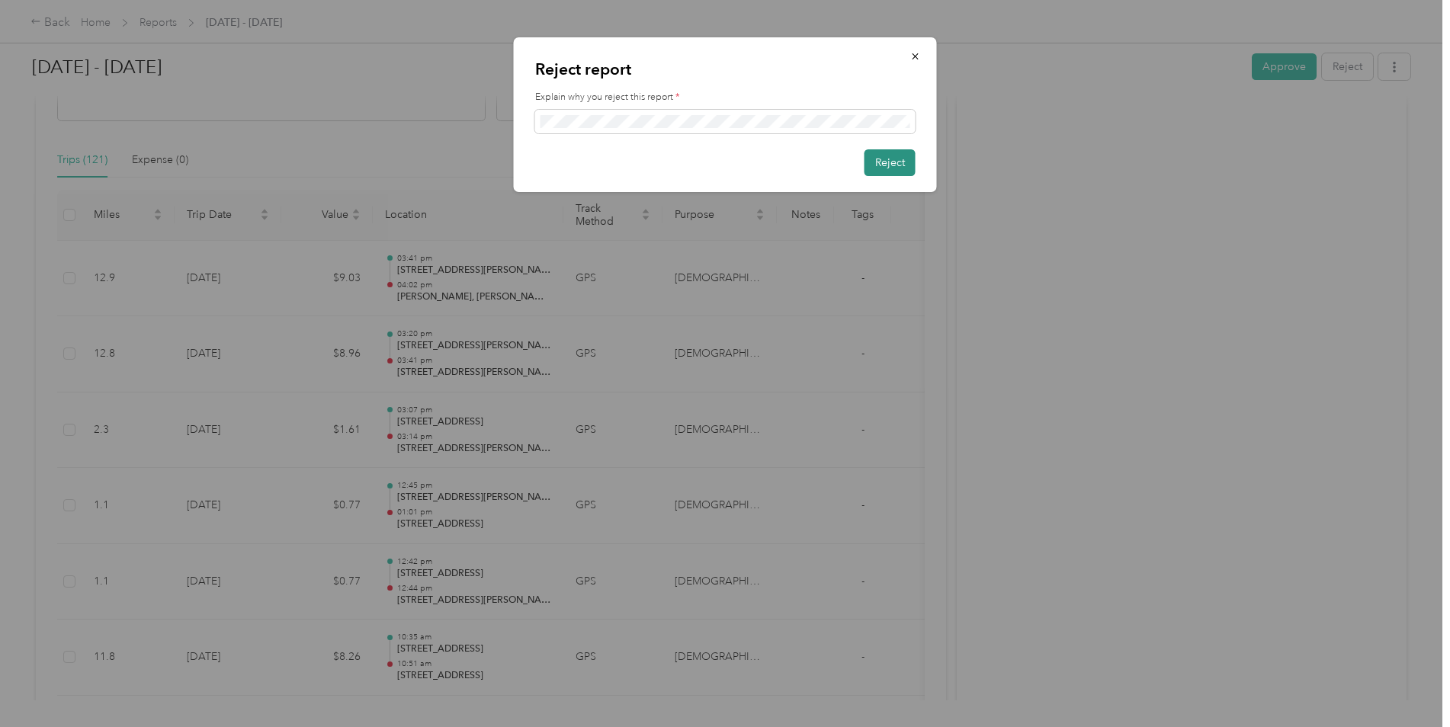
click at [902, 160] on button "Reject" at bounding box center [890, 162] width 51 height 27
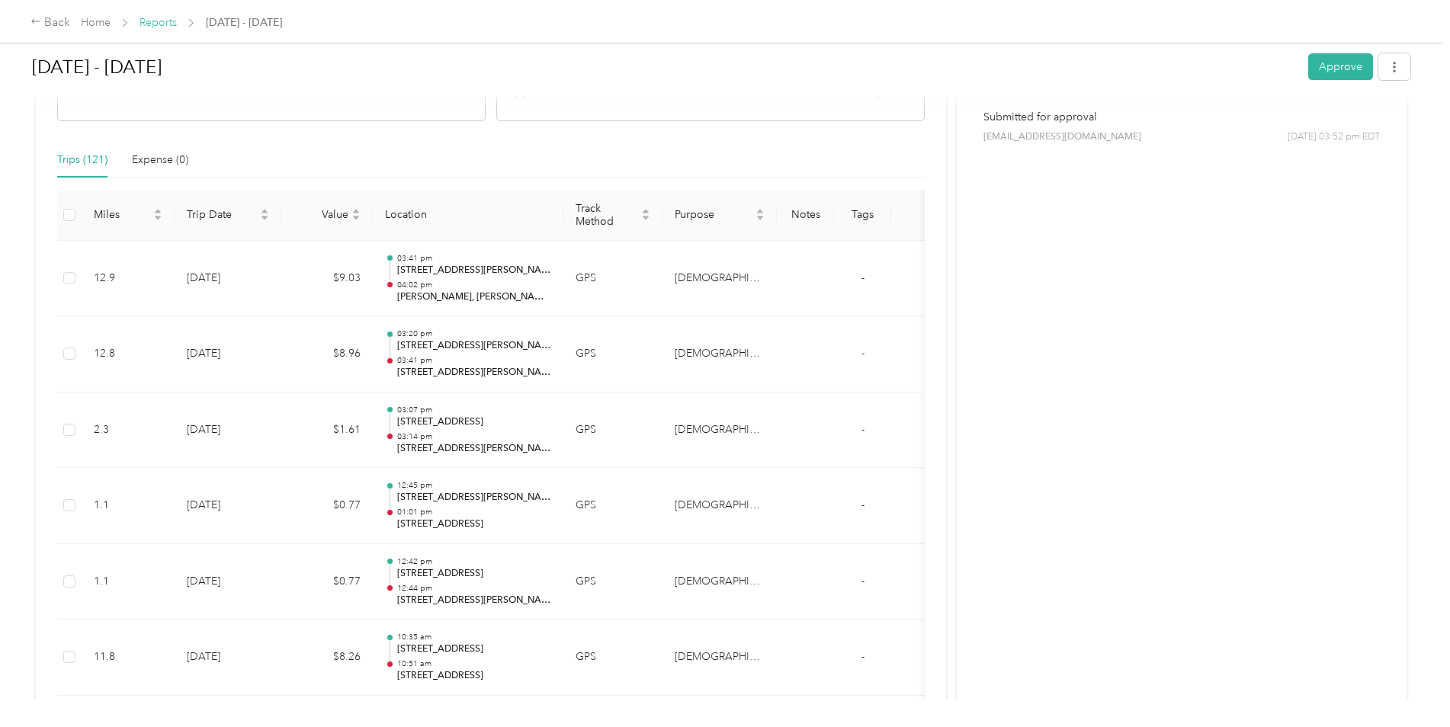
click at [168, 24] on link "Reports" at bounding box center [158, 22] width 37 height 13
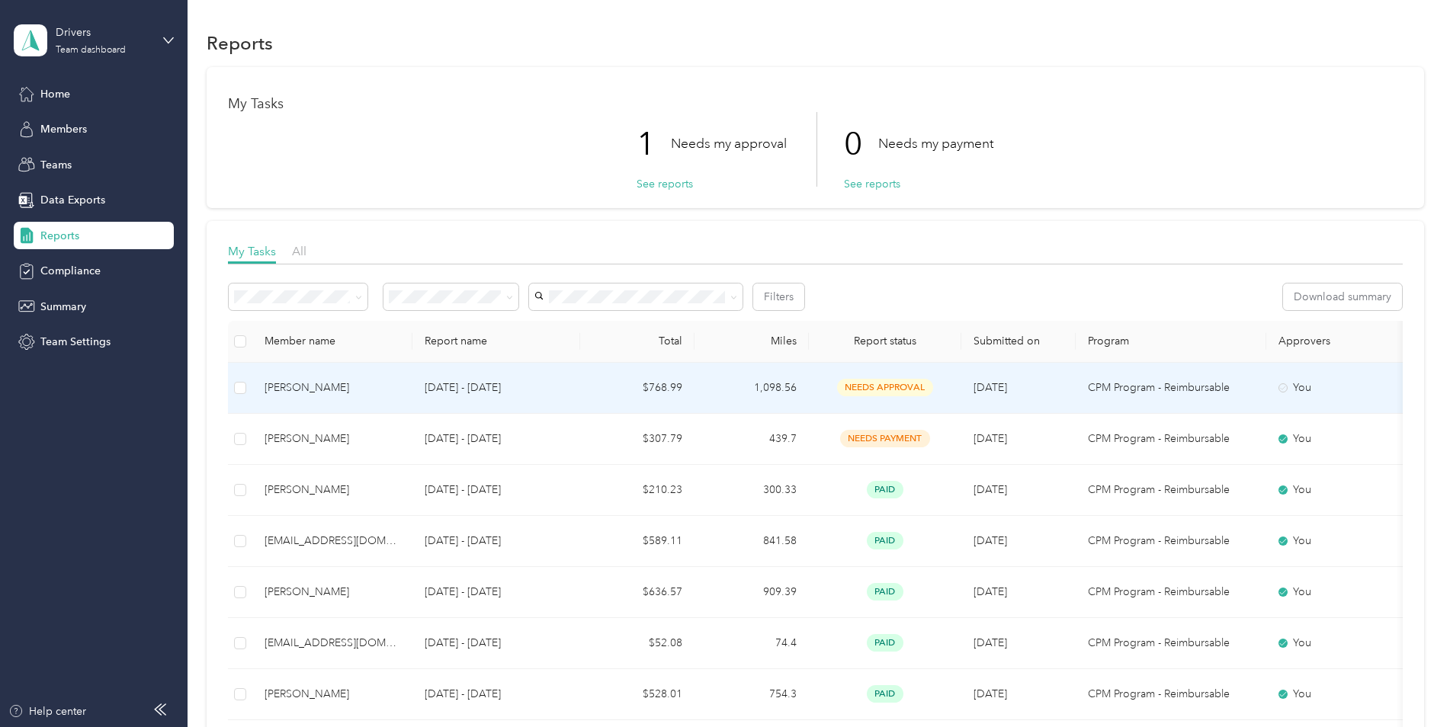
click at [732, 400] on td "1,098.56" at bounding box center [752, 388] width 114 height 51
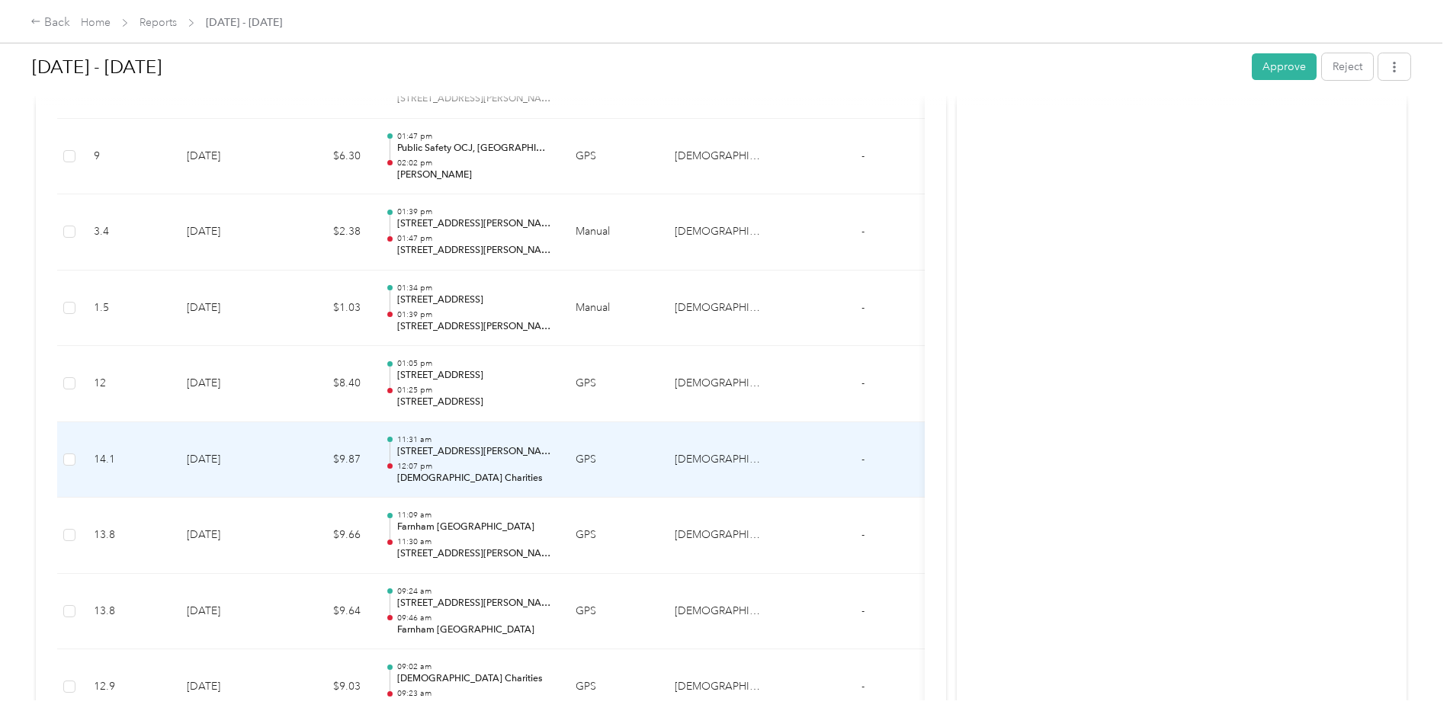
scroll to position [7248, 0]
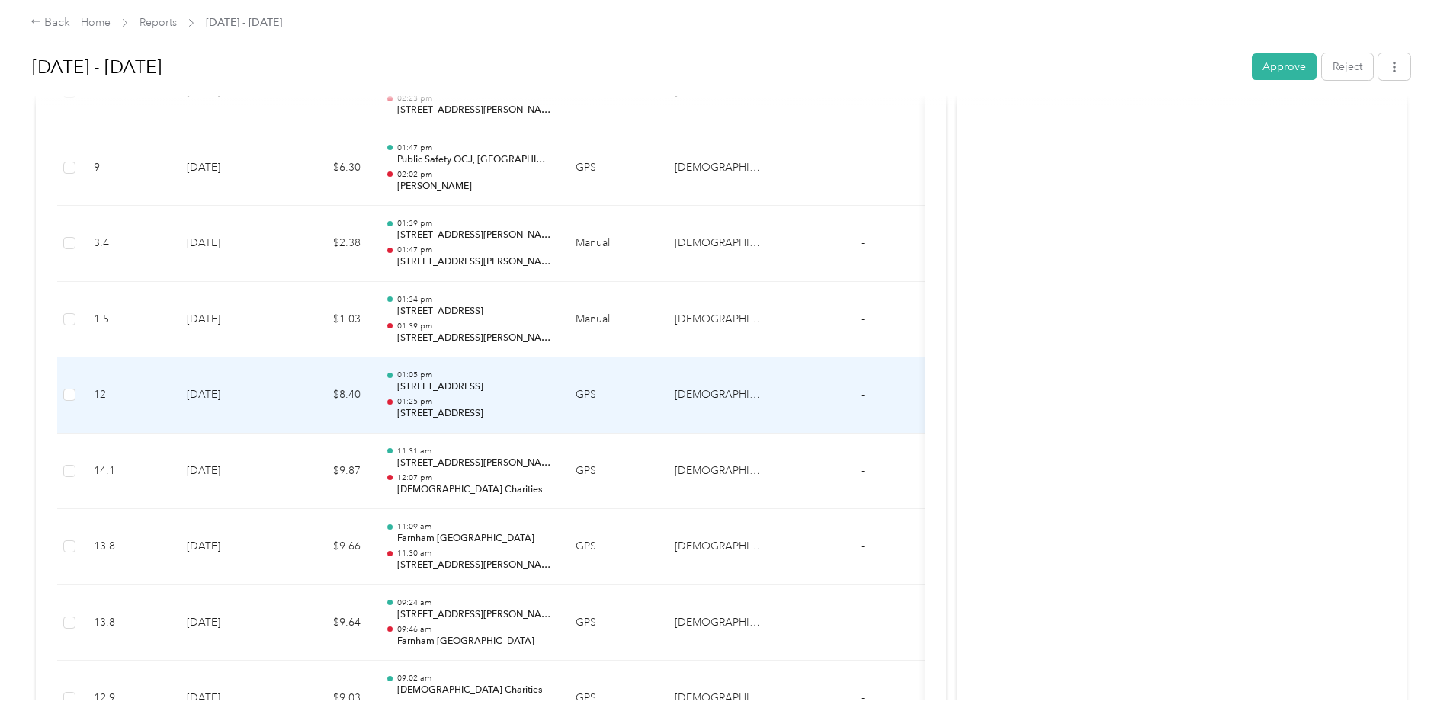
click at [498, 392] on p "[STREET_ADDRESS]" at bounding box center [474, 387] width 154 height 14
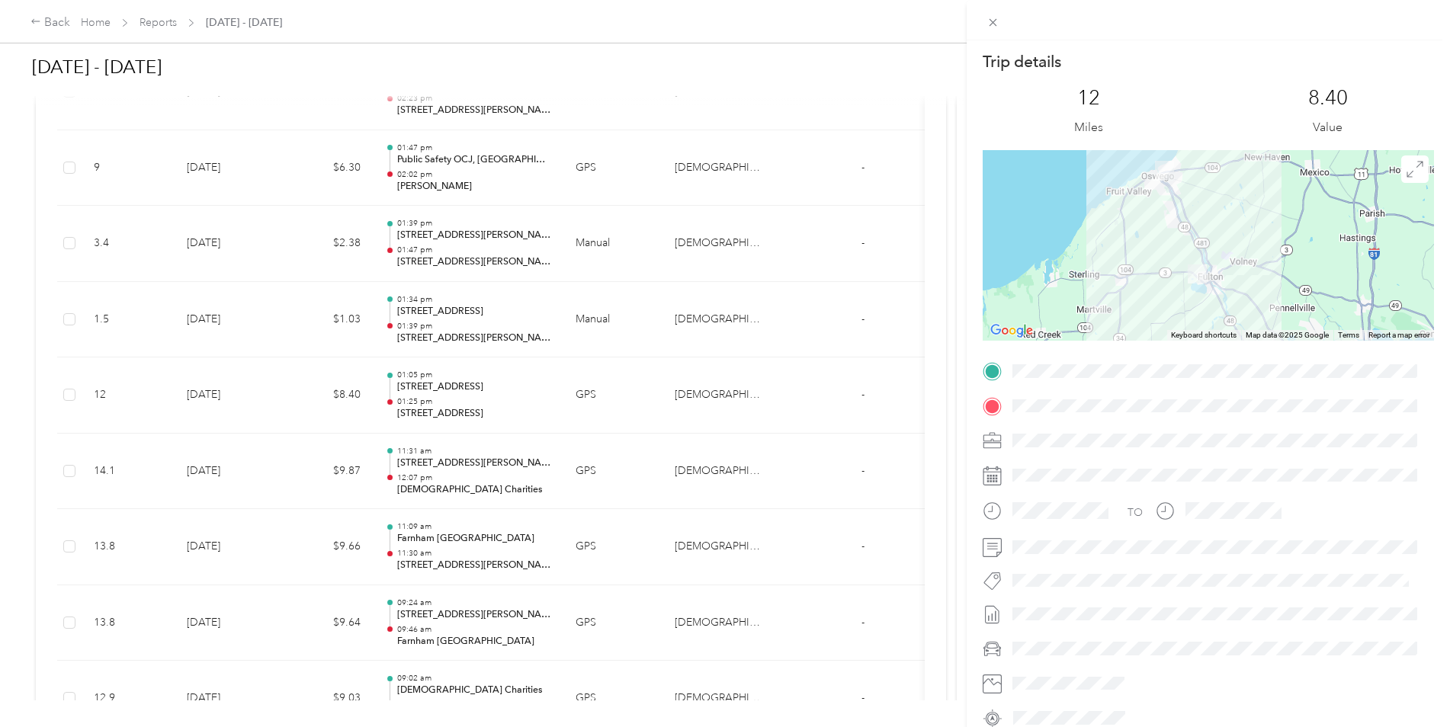
drag, startPoint x: 1205, startPoint y: 306, endPoint x: 1205, endPoint y: 249, distance: 56.4
click at [1205, 249] on div at bounding box center [1208, 245] width 451 height 191
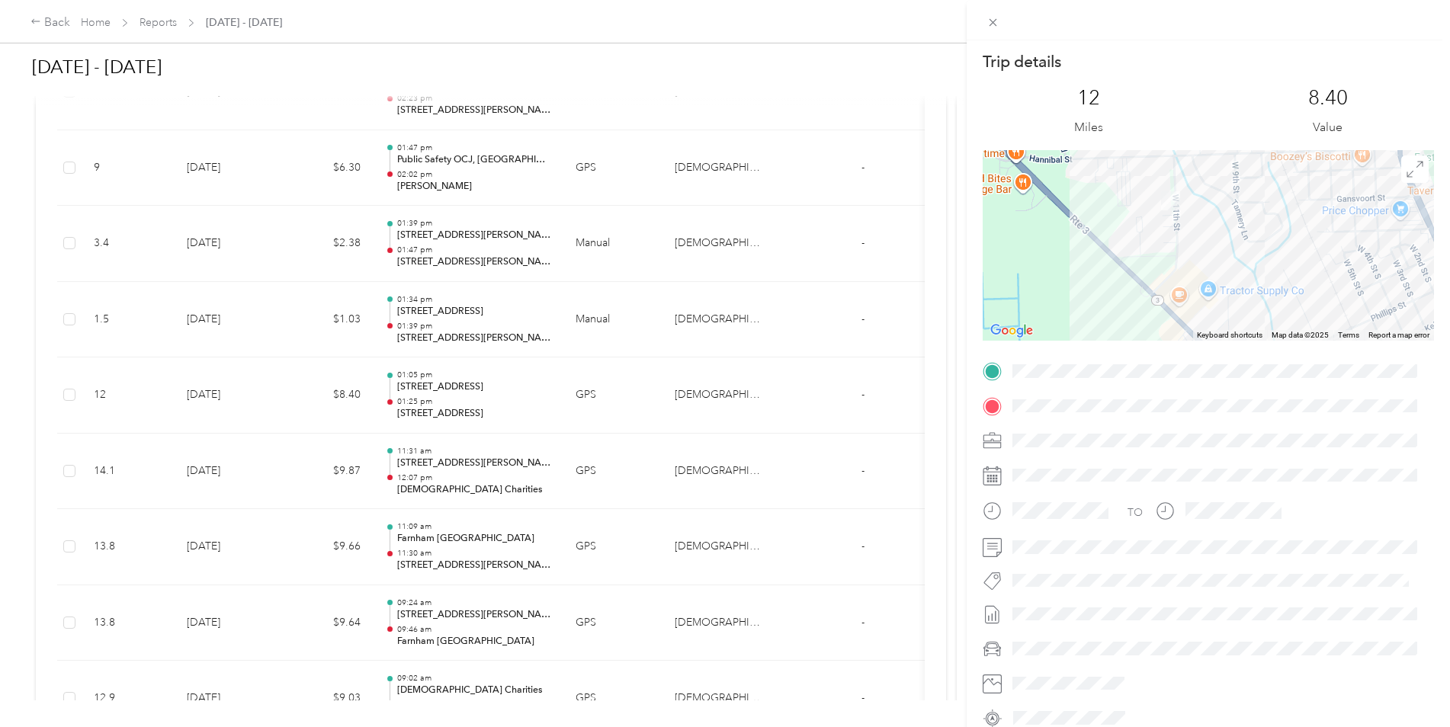
drag, startPoint x: 1204, startPoint y: 230, endPoint x: 1202, endPoint y: 238, distance: 7.8
click at [1209, 274] on div at bounding box center [1208, 245] width 451 height 191
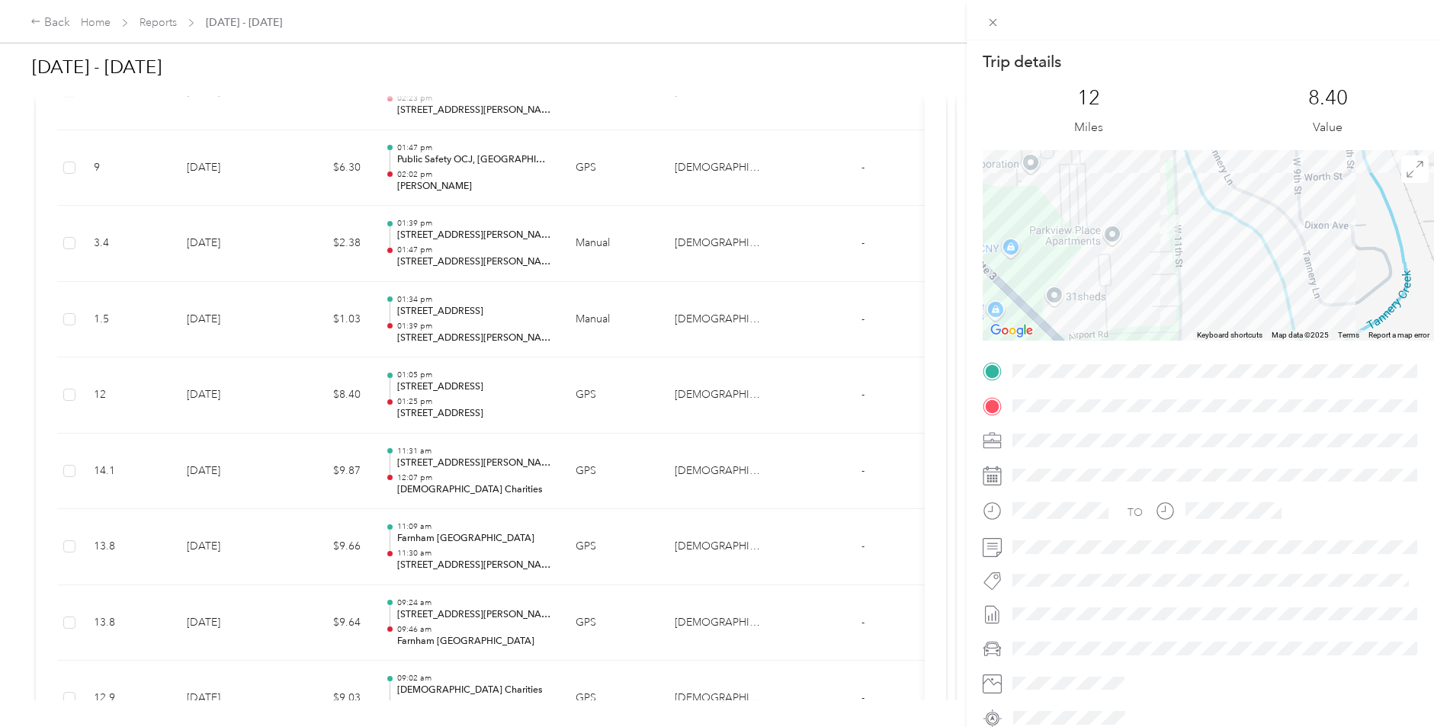
click at [458, 382] on div "Trip details This trip cannot be edited because it is either under review, appr…" at bounding box center [725, 363] width 1450 height 727
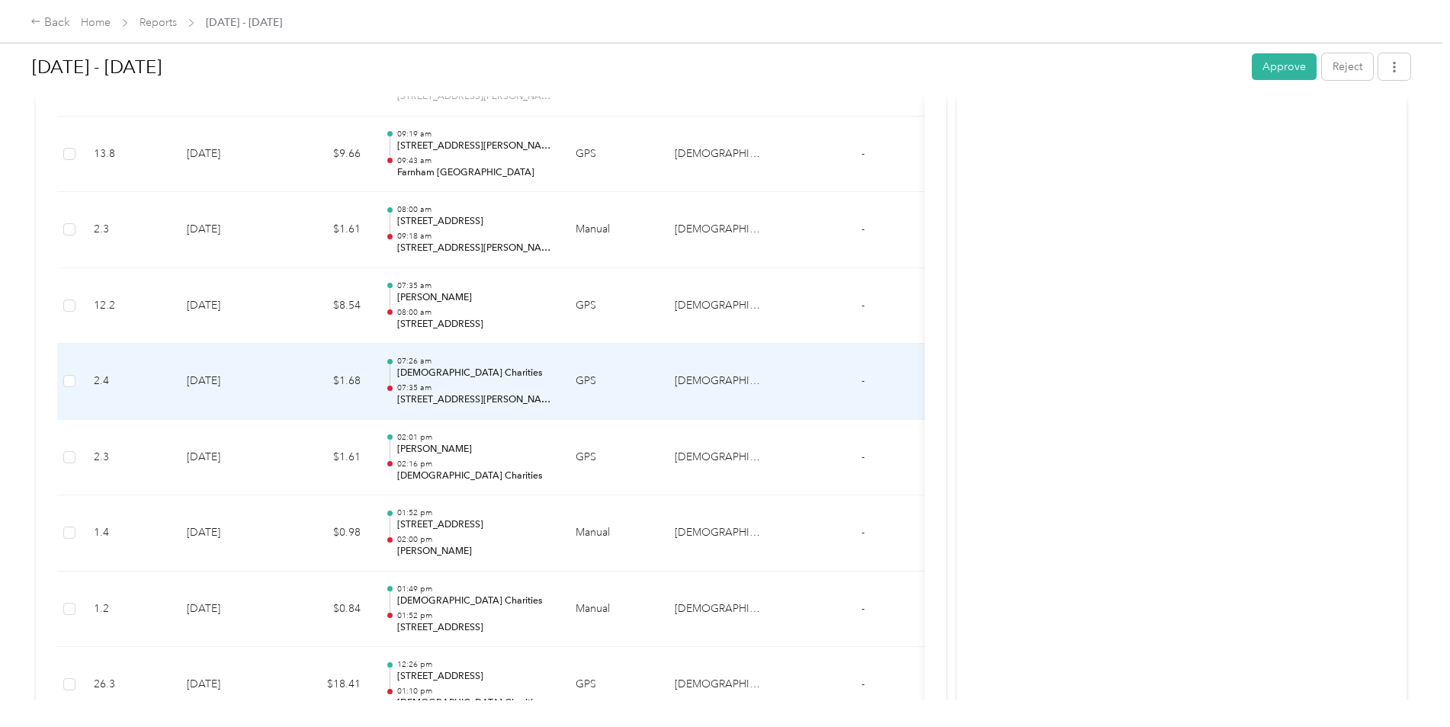
scroll to position [6028, 0]
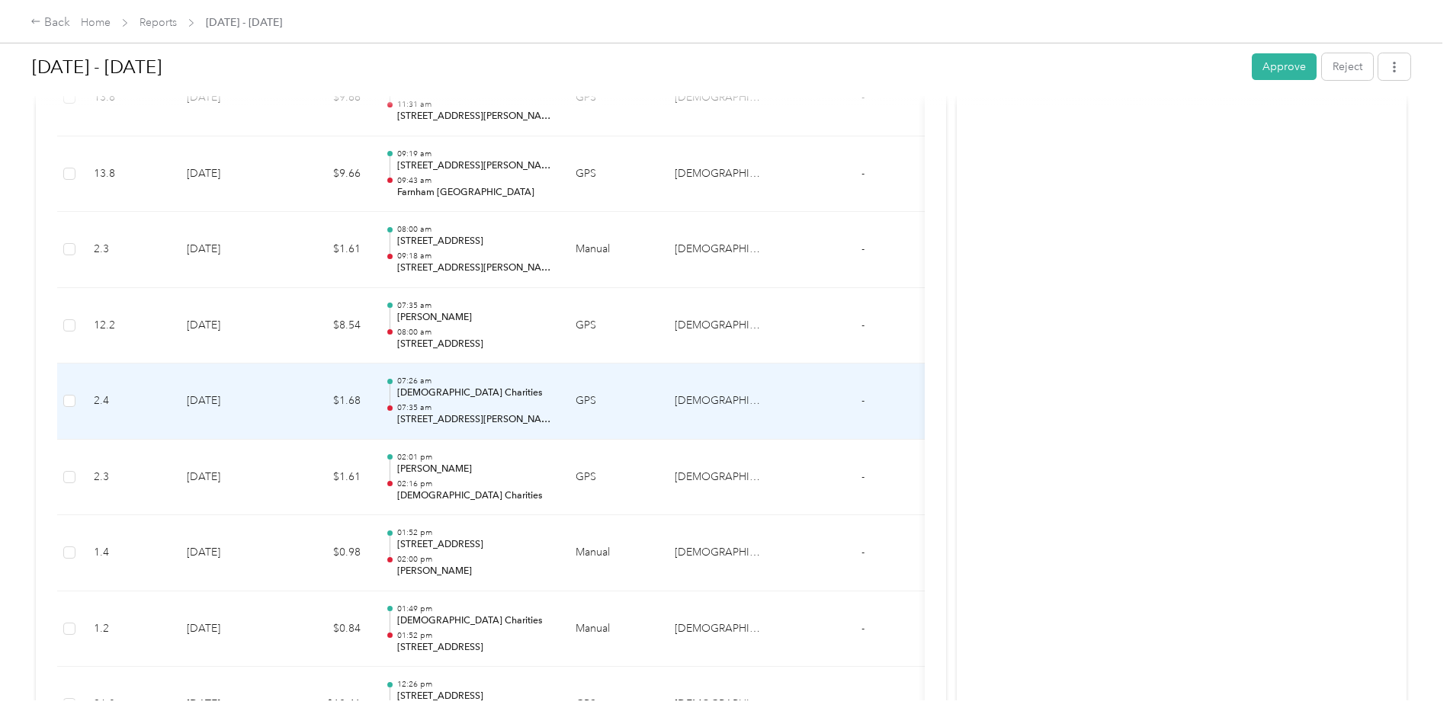
click at [464, 403] on p "07:35 am" at bounding box center [474, 408] width 154 height 11
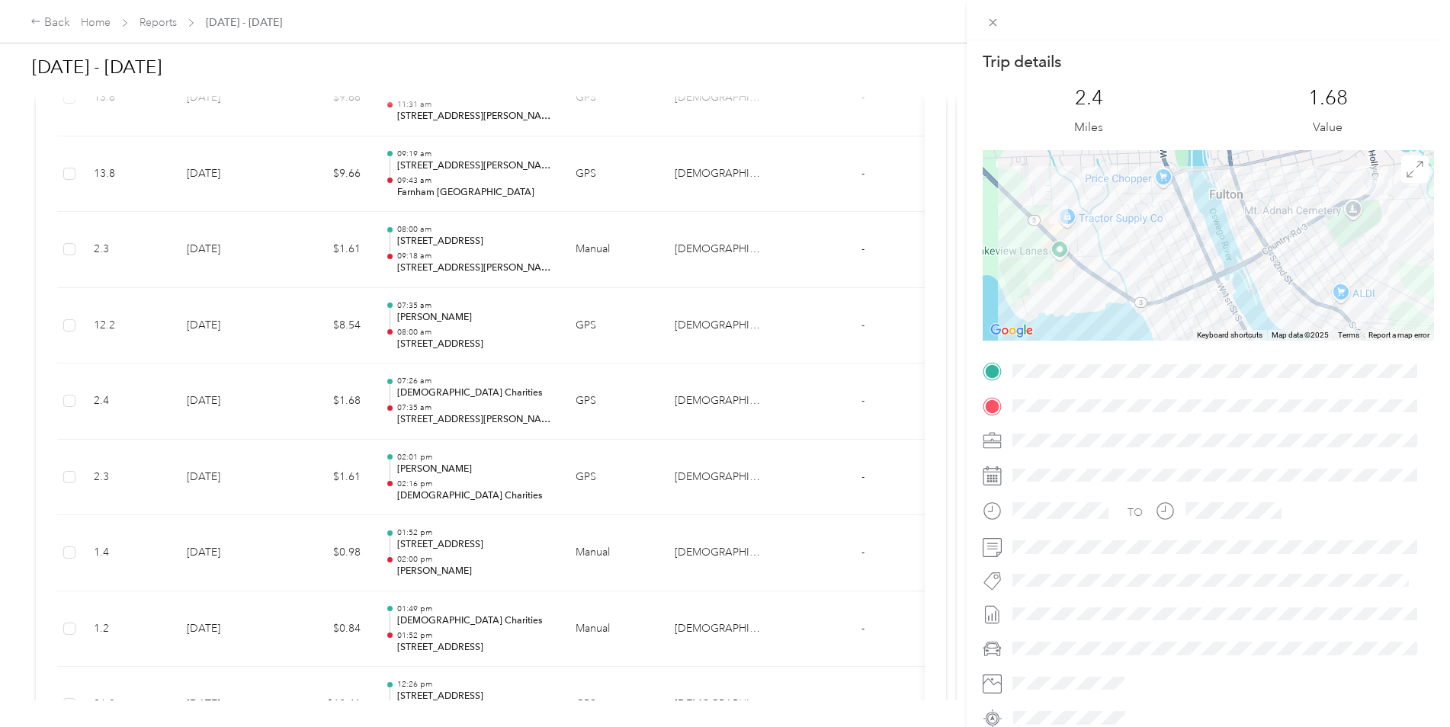
click at [464, 403] on div "Trip details This trip cannot be edited because it is either under review, appr…" at bounding box center [725, 363] width 1450 height 727
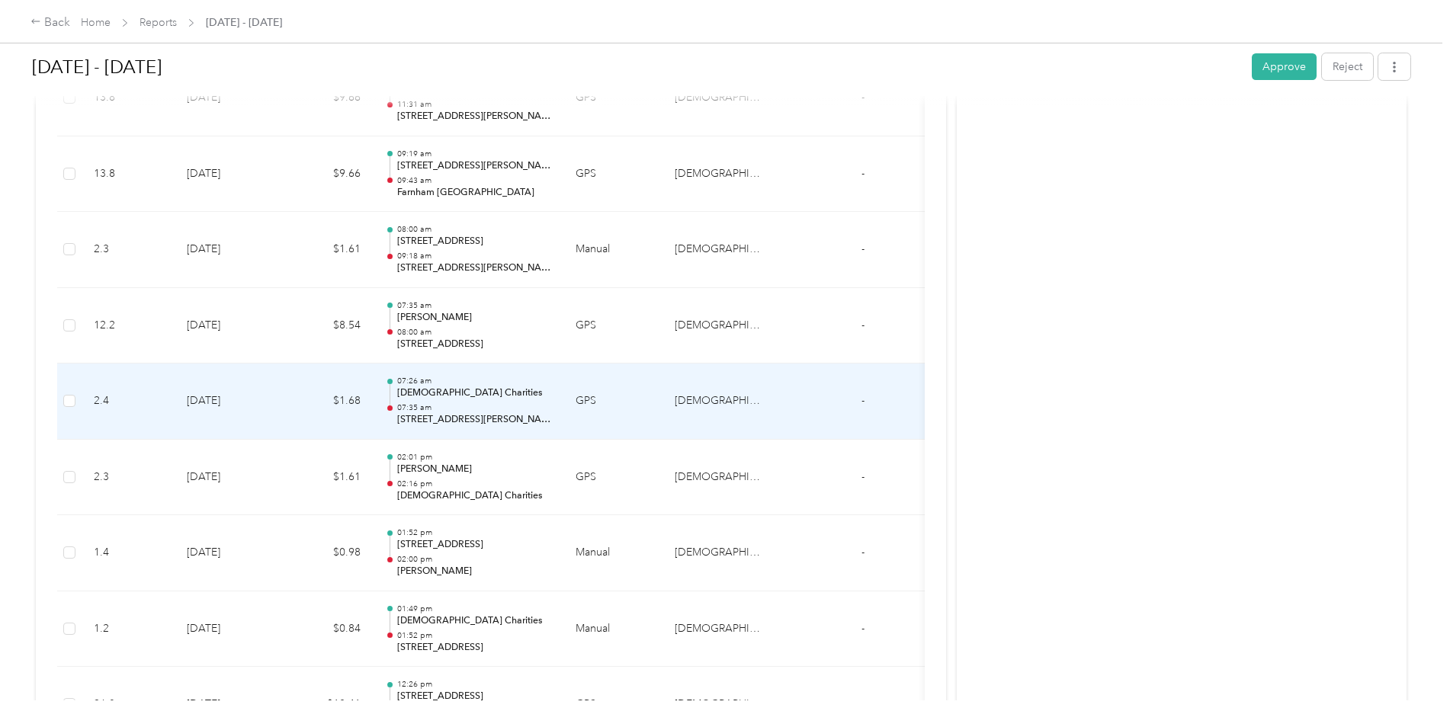
click at [464, 403] on p "07:35 am" at bounding box center [474, 408] width 154 height 11
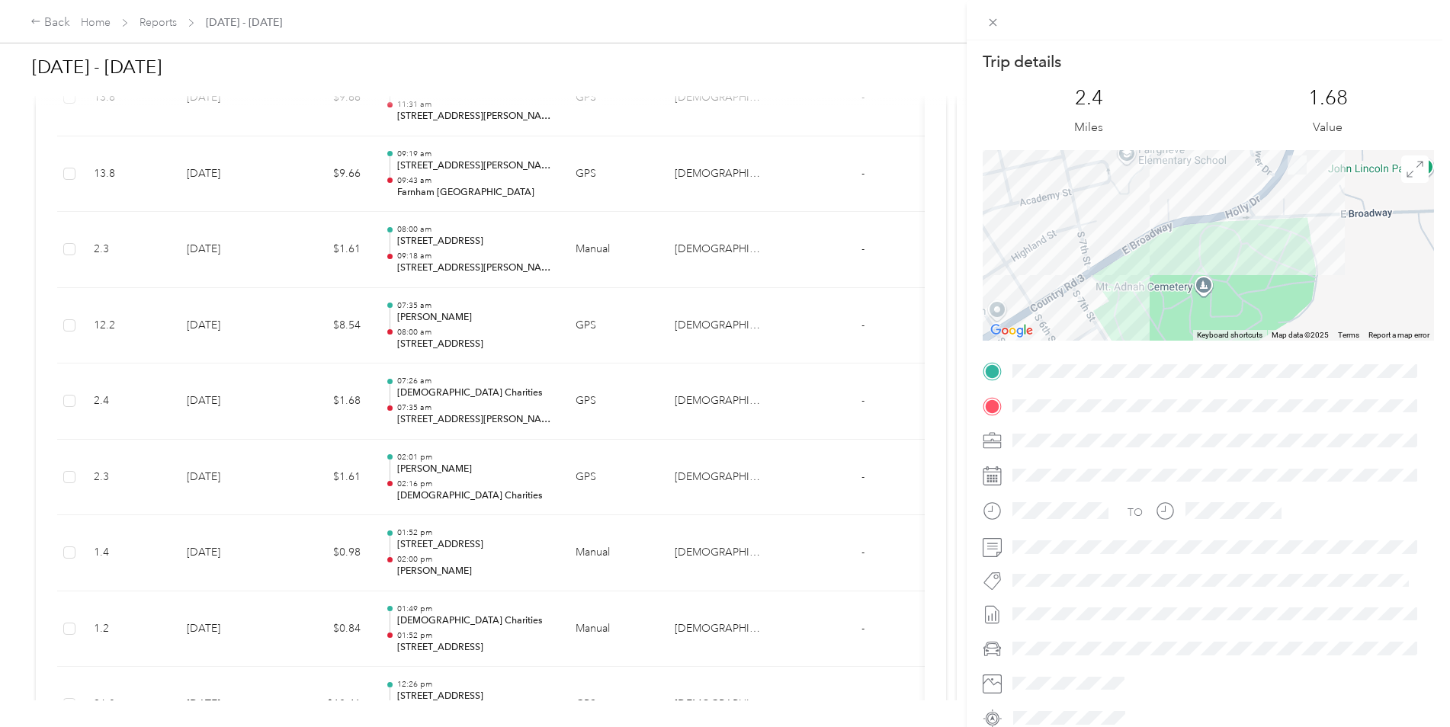
drag, startPoint x: 1324, startPoint y: 182, endPoint x: 1286, endPoint y: 285, distance: 109.8
click at [1287, 285] on div at bounding box center [1208, 245] width 451 height 191
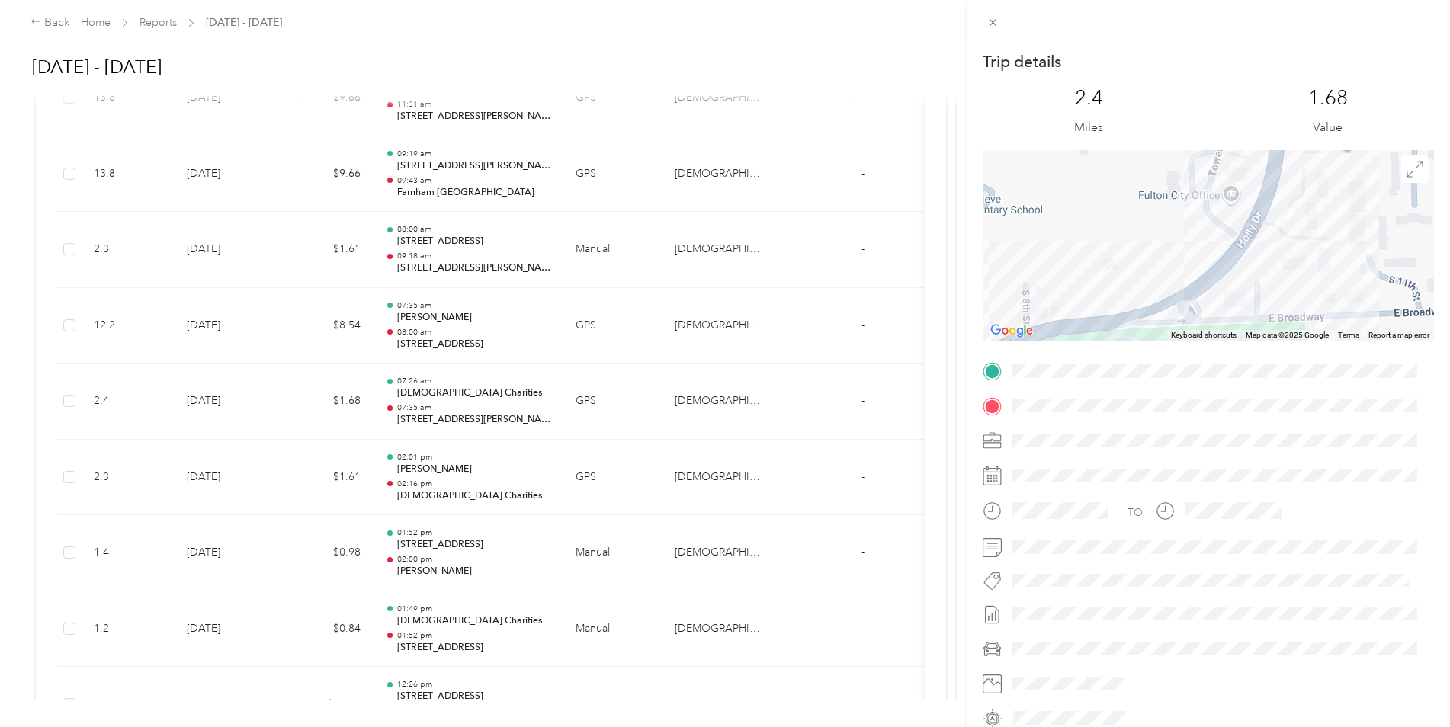
drag, startPoint x: 1277, startPoint y: 199, endPoint x: 1269, endPoint y: 255, distance: 57.0
click at [1269, 255] on div at bounding box center [1208, 245] width 451 height 191
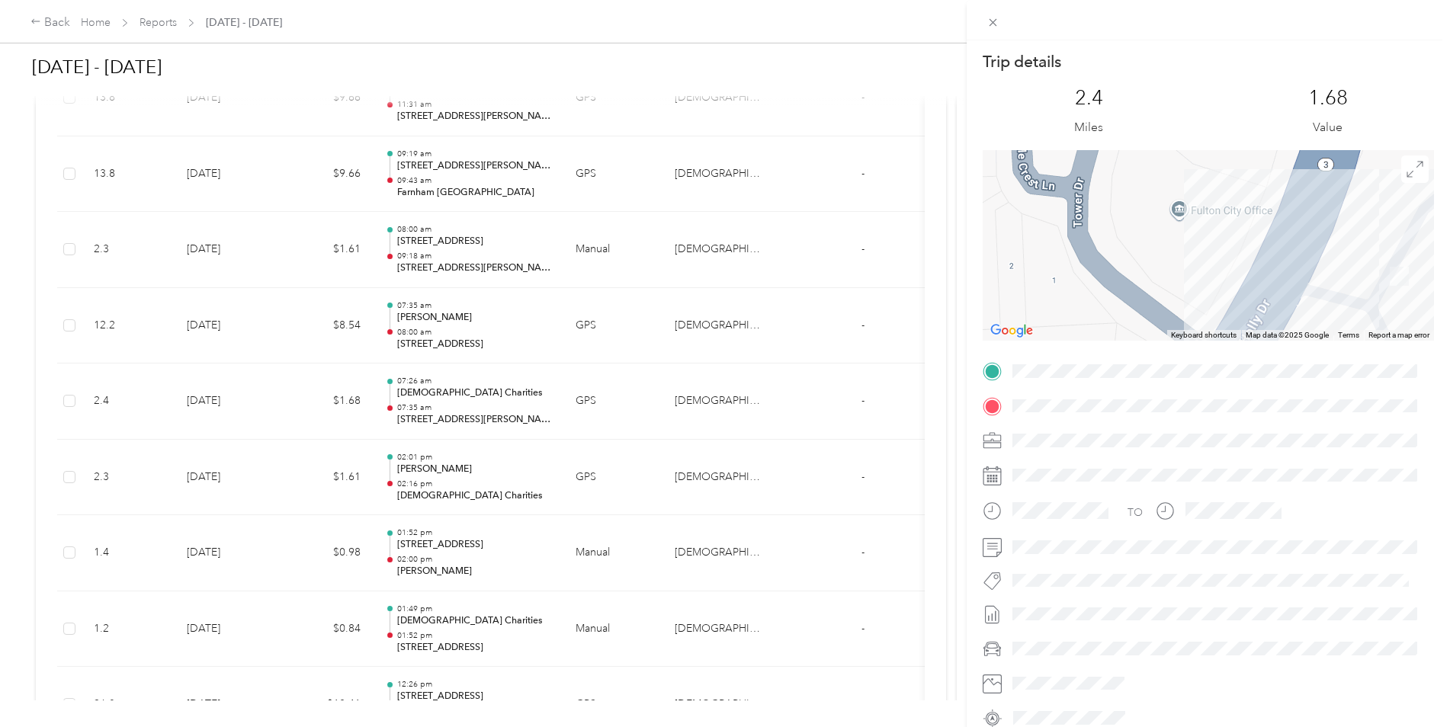
drag, startPoint x: 1277, startPoint y: 227, endPoint x: 1375, endPoint y: 308, distance: 127.3
click at [1375, 308] on div at bounding box center [1208, 245] width 451 height 191
click at [546, 297] on div "Trip details This trip cannot be edited because it is either under review, appr…" at bounding box center [725, 363] width 1450 height 727
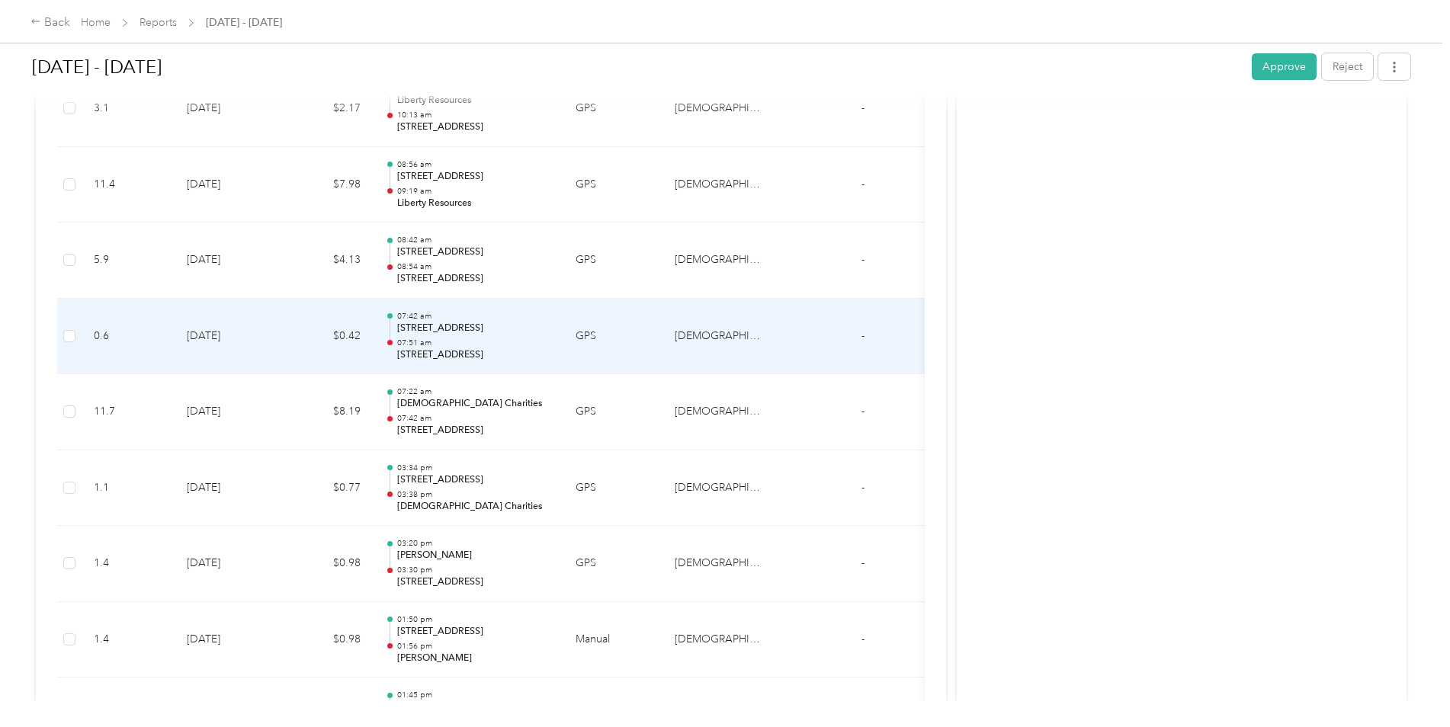
scroll to position [3817, 0]
click at [471, 335] on p "[STREET_ADDRESS]" at bounding box center [474, 329] width 154 height 14
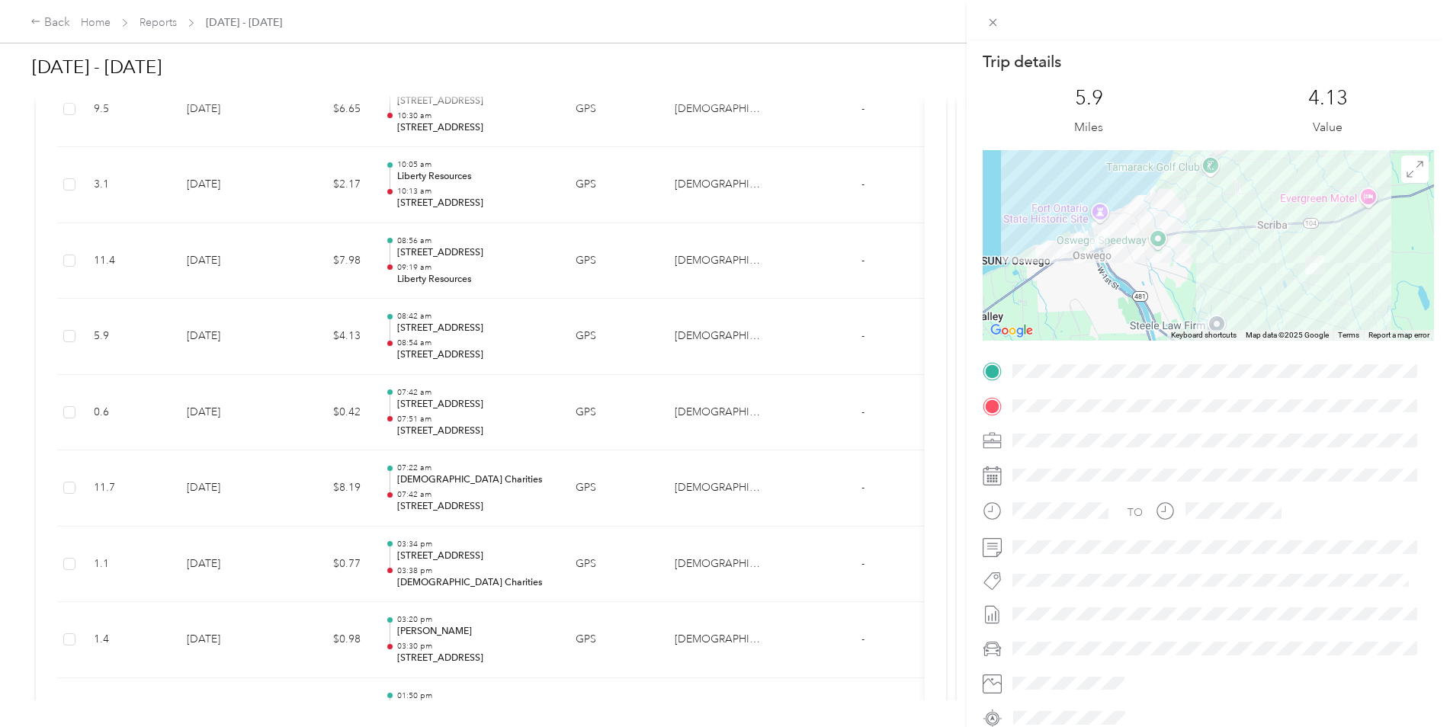
click at [471, 335] on div "Trip details This trip cannot be edited because it is either under review, appr…" at bounding box center [725, 363] width 1450 height 727
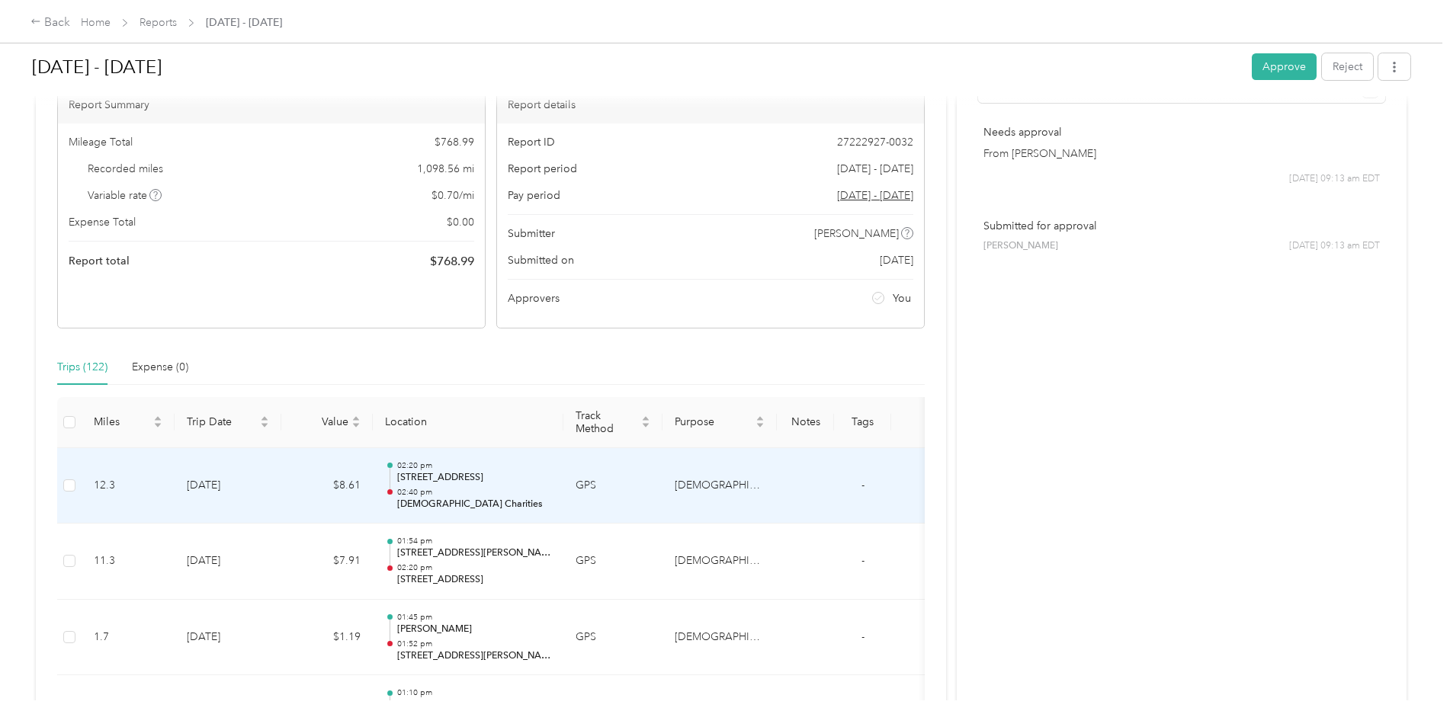
scroll to position [81, 0]
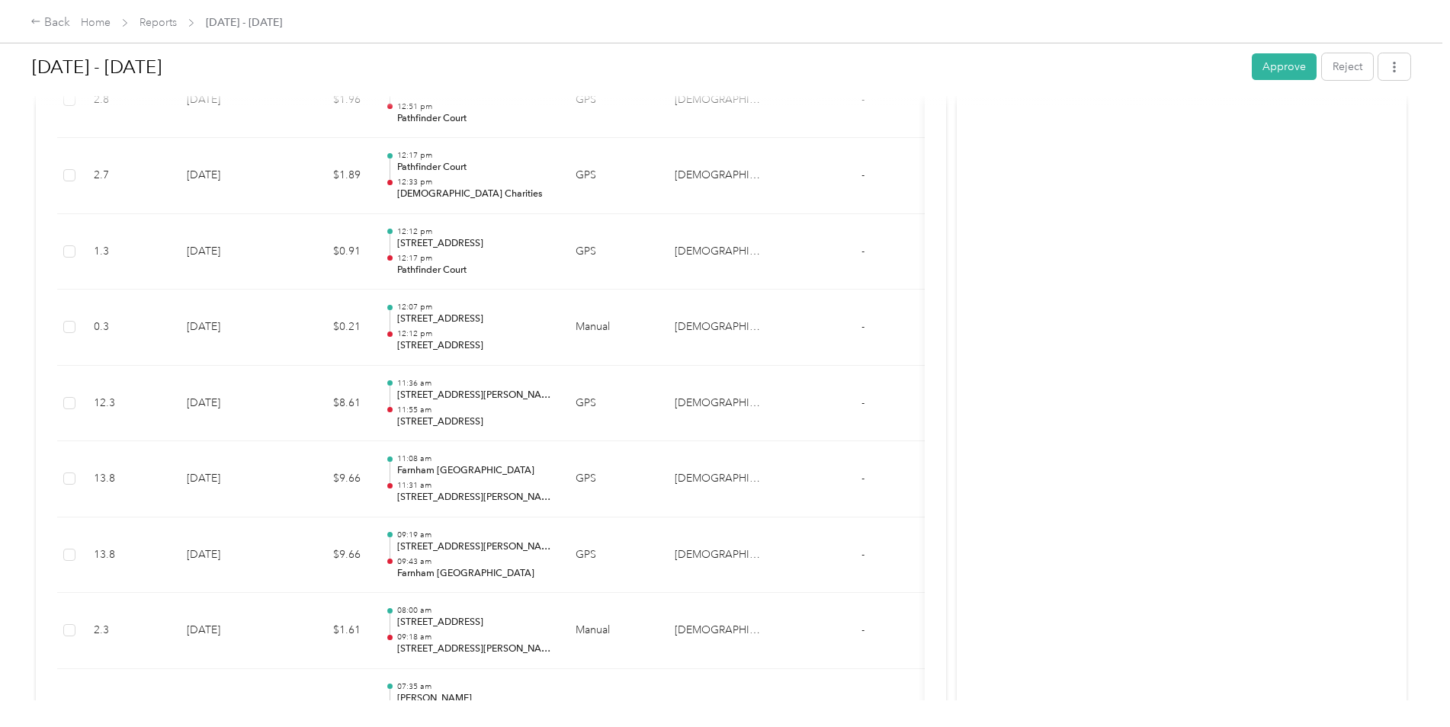
scroll to position [5952, 0]
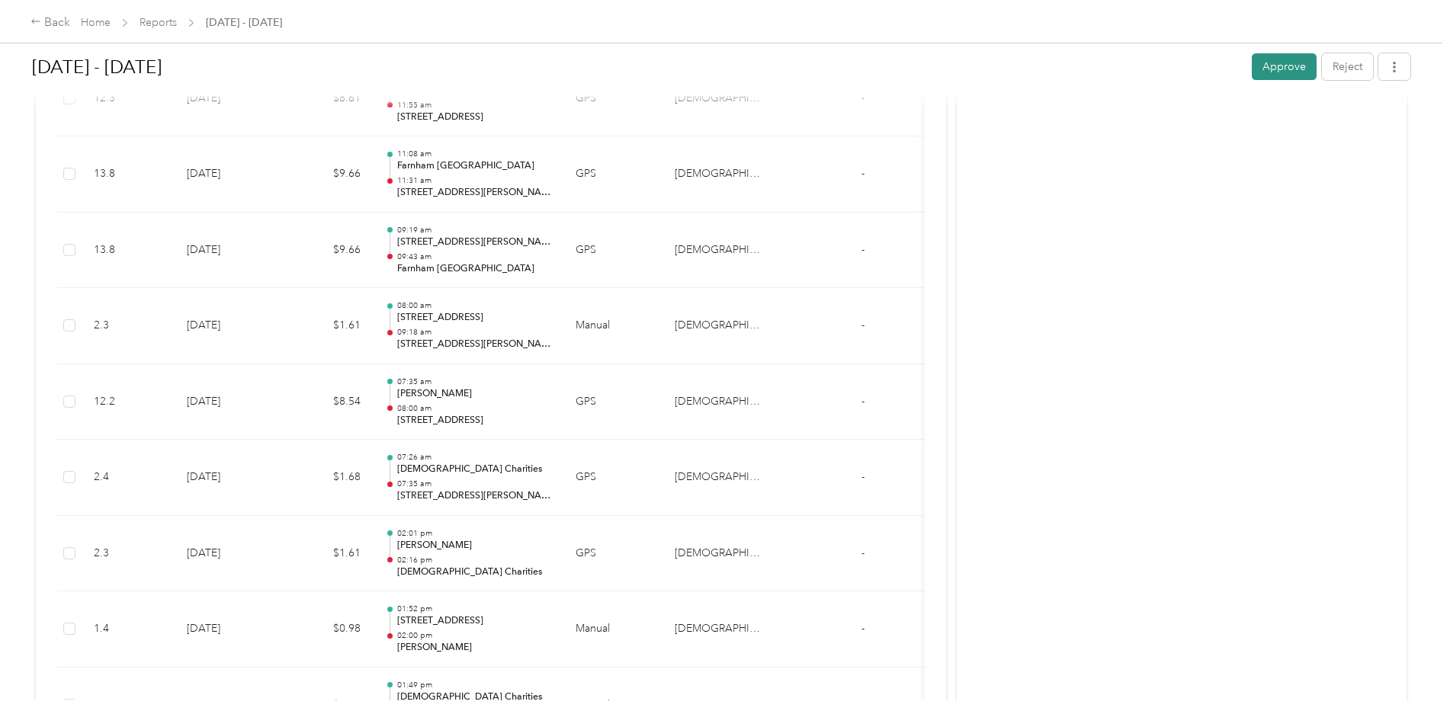
click at [1270, 63] on button "Approve" at bounding box center [1284, 66] width 65 height 27
